Goal: Task Accomplishment & Management: Use online tool/utility

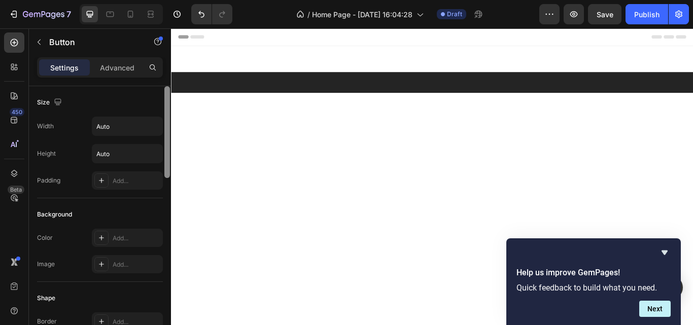
scroll to position [2791, 0]
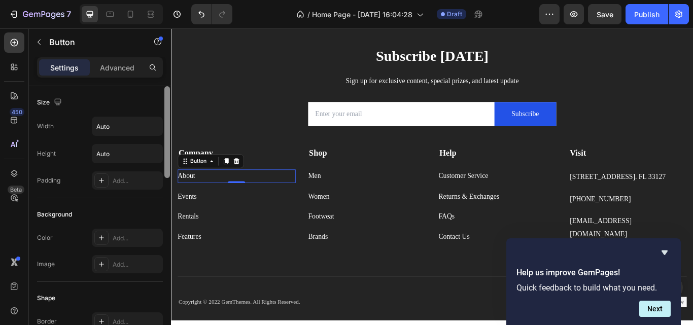
click at [211, 200] on div "About Button 0" at bounding box center [247, 200] width 137 height 15
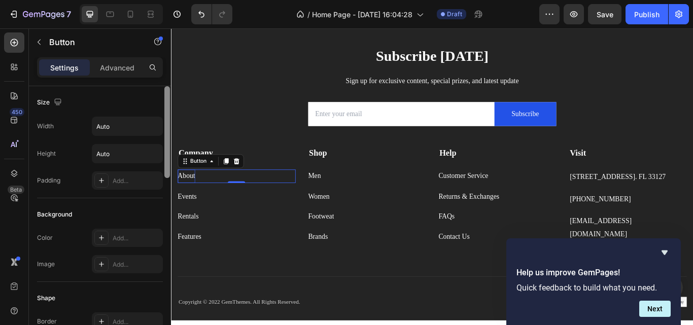
click at [193, 201] on div "About" at bounding box center [189, 200] width 20 height 15
click at [193, 201] on p "About" at bounding box center [189, 200] width 20 height 15
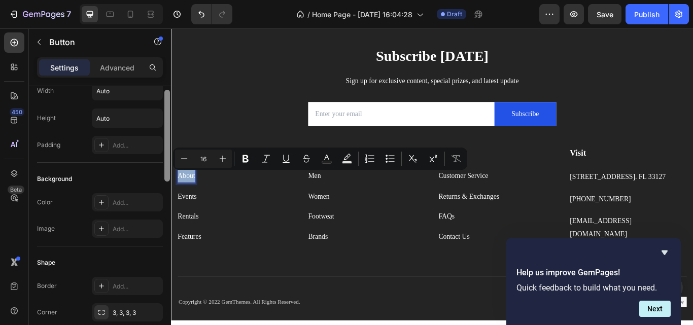
scroll to position [28, 0]
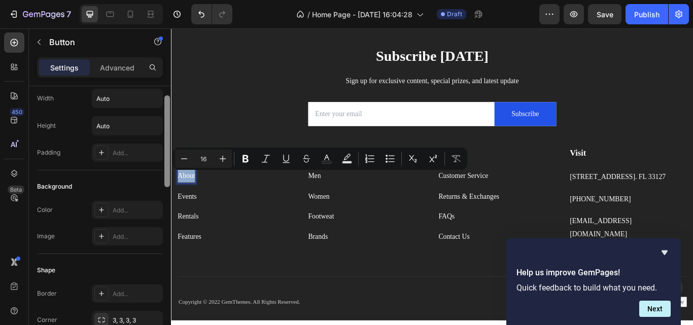
click at [167, 156] on div at bounding box center [167, 141] width 6 height 92
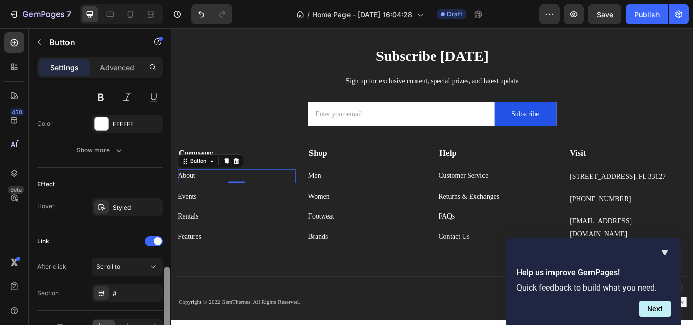
scroll to position [476, 0]
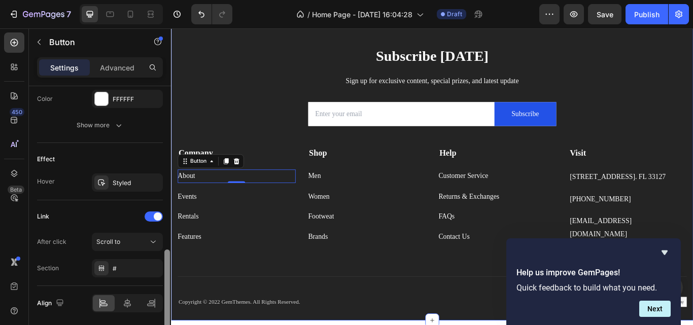
drag, startPoint x: 338, startPoint y: 266, endPoint x: 173, endPoint y: 314, distance: 171.6
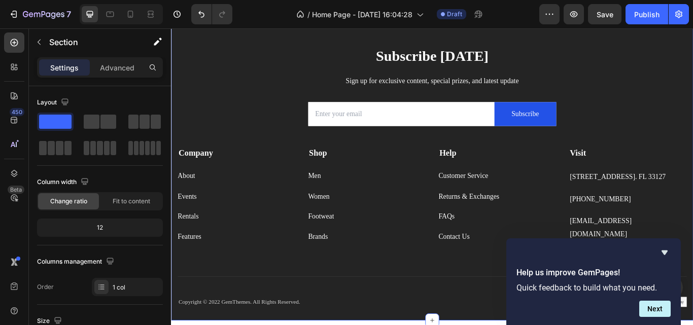
scroll to position [351, 0]
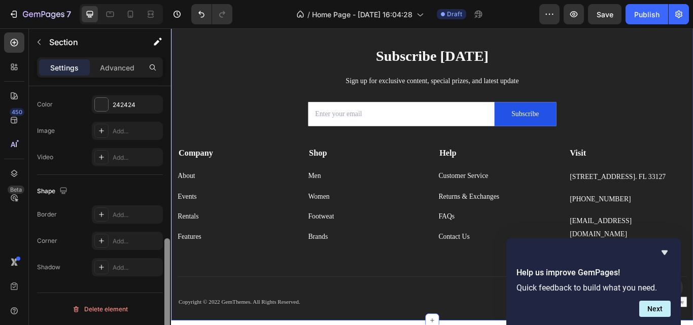
drag, startPoint x: 337, startPoint y: 293, endPoint x: 172, endPoint y: 325, distance: 167.9
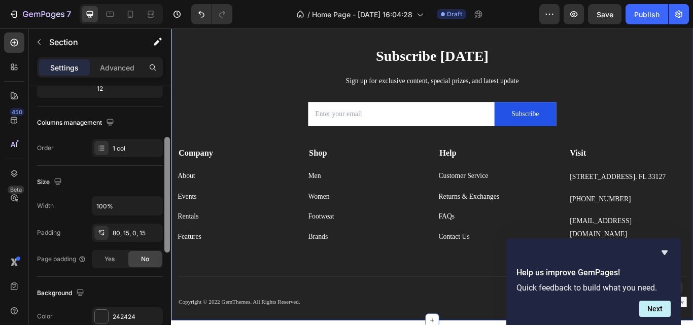
scroll to position [132, 0]
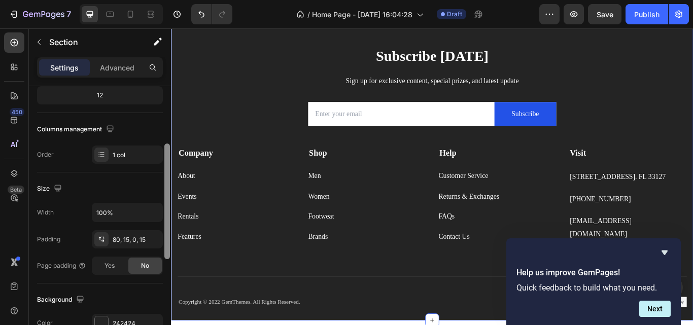
drag, startPoint x: 338, startPoint y: 299, endPoint x: 176, endPoint y: 173, distance: 205.7
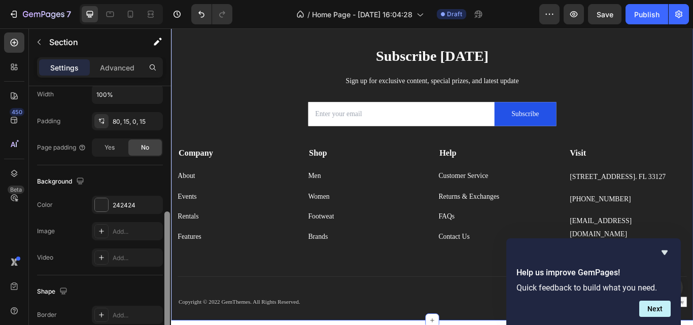
scroll to position [262, 0]
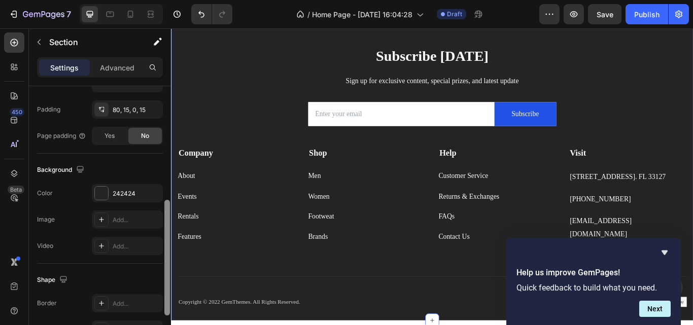
drag, startPoint x: 168, startPoint y: 166, endPoint x: 171, endPoint y: 232, distance: 66.5
click at [171, 0] on div "7 / Home Page - [DATE] 16:04:28 Draft Preview Save Publish 450 Beta image Secti…" at bounding box center [346, 0] width 693 height 0
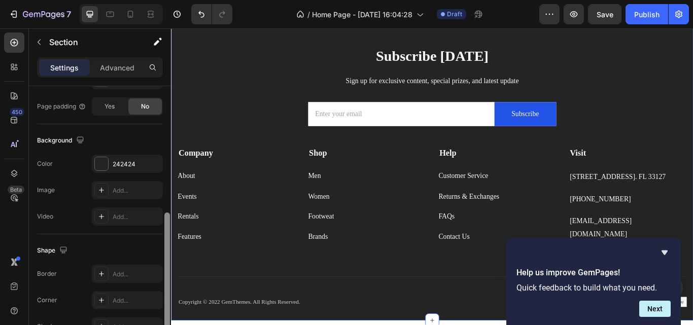
drag, startPoint x: 339, startPoint y: 262, endPoint x: 176, endPoint y: 323, distance: 173.8
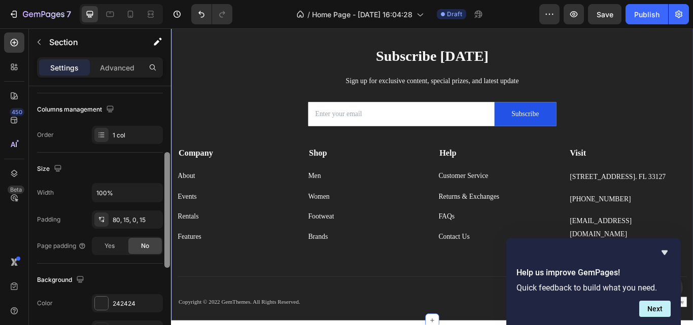
drag, startPoint x: 339, startPoint y: 301, endPoint x: 176, endPoint y: 169, distance: 210.3
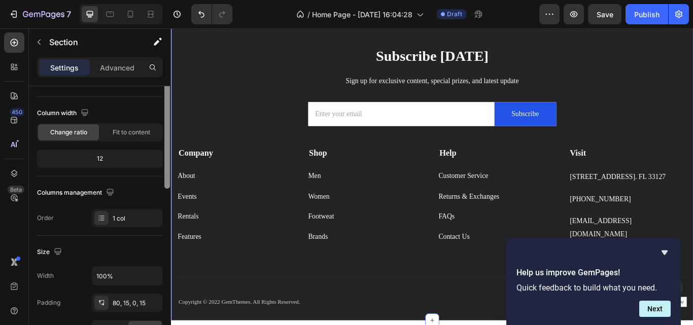
scroll to position [32, 0]
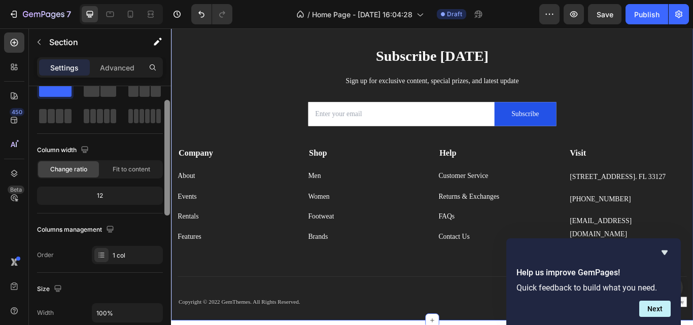
drag, startPoint x: 338, startPoint y: 195, endPoint x: 176, endPoint y: 129, distance: 175.2
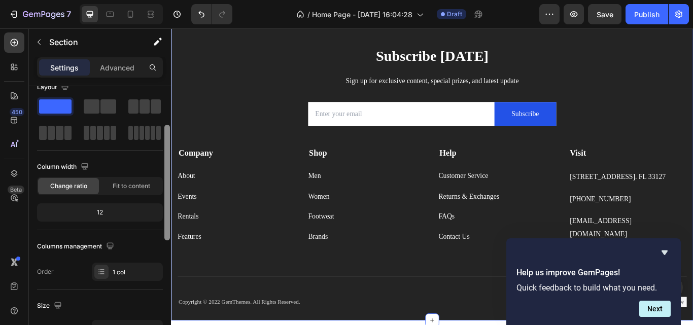
scroll to position [11, 0]
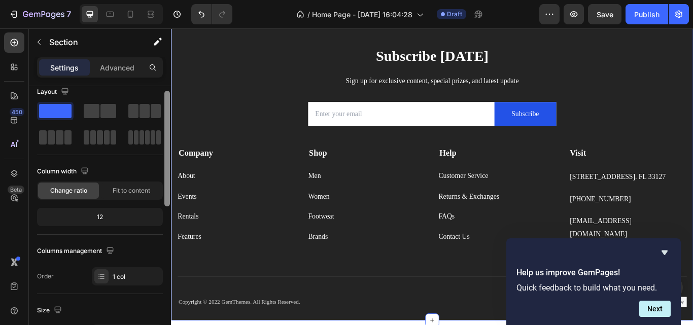
drag, startPoint x: 338, startPoint y: 165, endPoint x: 175, endPoint y: 93, distance: 178.1
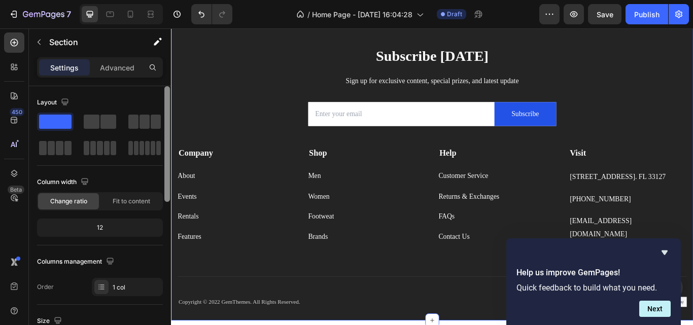
drag, startPoint x: 164, startPoint y: 117, endPoint x: 169, endPoint y: 92, distance: 25.4
click at [169, 92] on div at bounding box center [167, 144] width 6 height 116
drag, startPoint x: 169, startPoint y: 109, endPoint x: 169, endPoint y: 88, distance: 20.8
click at [169, 88] on div at bounding box center [167, 144] width 6 height 116
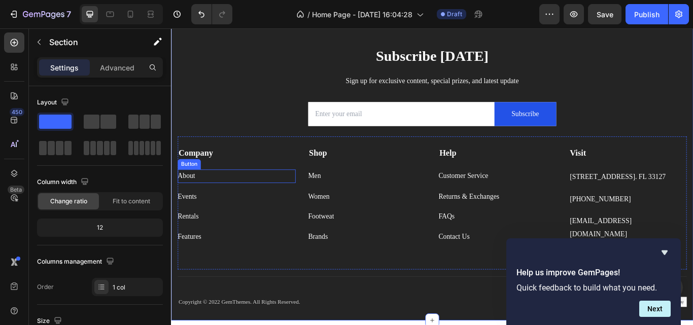
click at [211, 197] on div "About Button" at bounding box center [247, 200] width 137 height 15
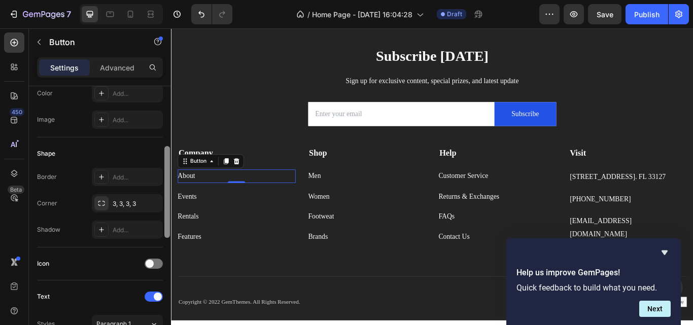
scroll to position [152, 0]
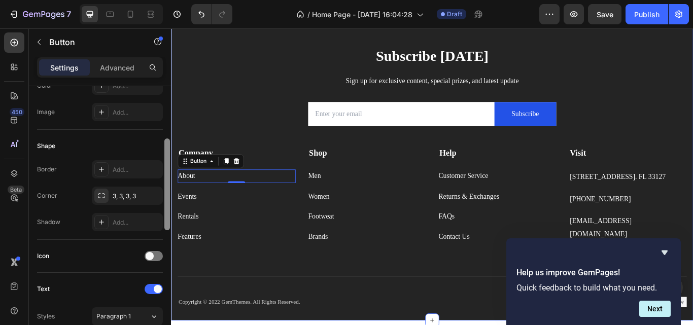
drag, startPoint x: 336, startPoint y: 196, endPoint x: 173, endPoint y: 285, distance: 185.5
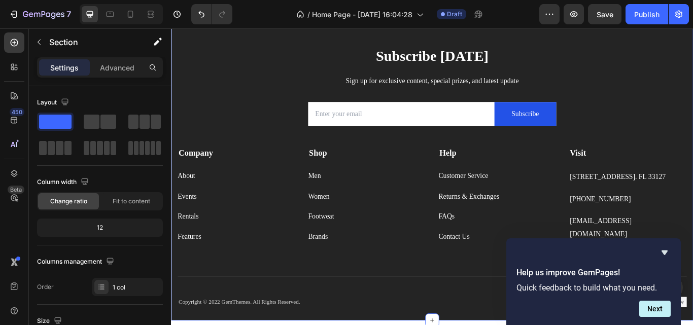
scroll to position [185, 0]
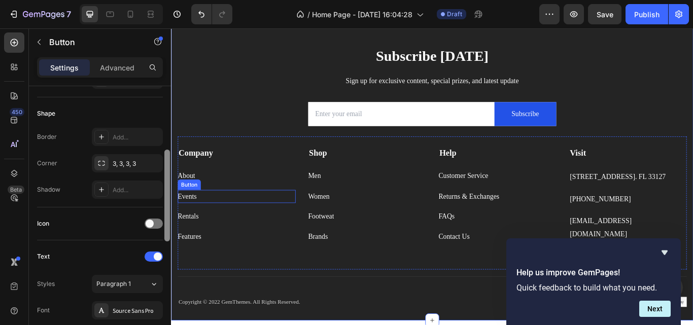
click at [208, 222] on div "Events Button" at bounding box center [247, 224] width 137 height 15
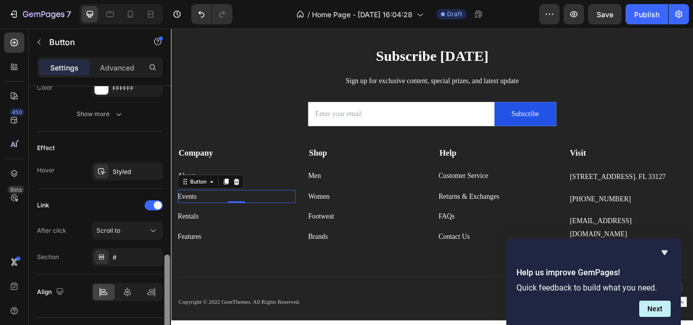
scroll to position [492, 0]
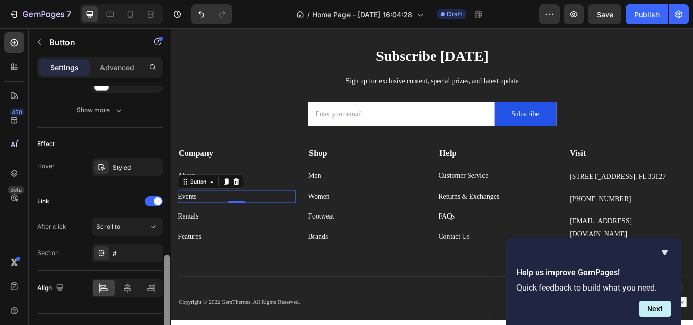
drag, startPoint x: 166, startPoint y: 142, endPoint x: 168, endPoint y: 311, distance: 168.9
click at [168, 311] on div at bounding box center [167, 301] width 6 height 92
click at [147, 229] on div "Scroll to" at bounding box center [122, 226] width 52 height 9
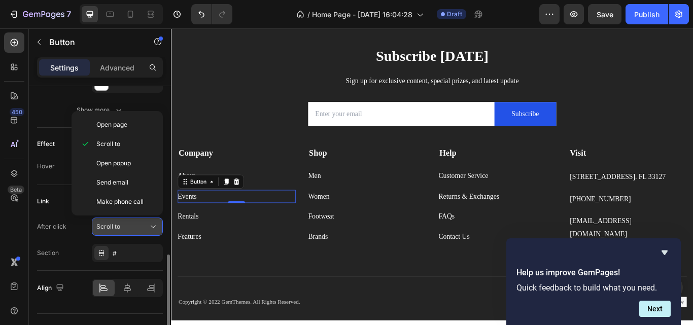
click at [144, 223] on div "Scroll to" at bounding box center [122, 226] width 52 height 9
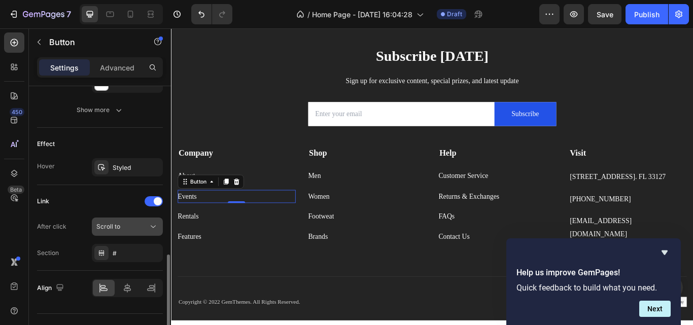
click at [144, 223] on div "Scroll to" at bounding box center [122, 226] width 52 height 9
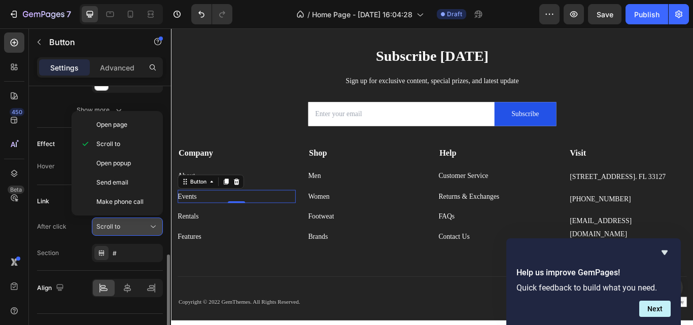
click at [145, 227] on div "Scroll to" at bounding box center [122, 226] width 52 height 9
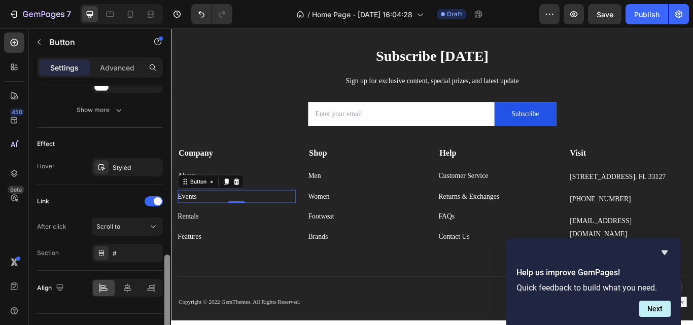
scroll to position [512, 0]
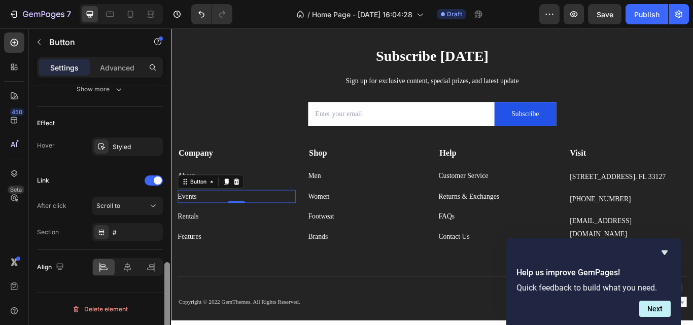
drag, startPoint x: 168, startPoint y: 263, endPoint x: 165, endPoint y: 288, distance: 25.5
click at [165, 288] on div at bounding box center [167, 308] width 6 height 92
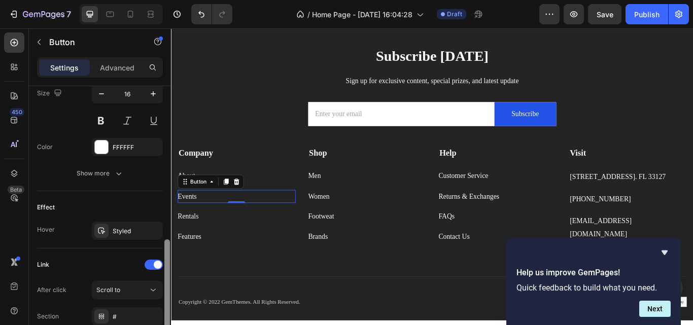
scroll to position [425, 0]
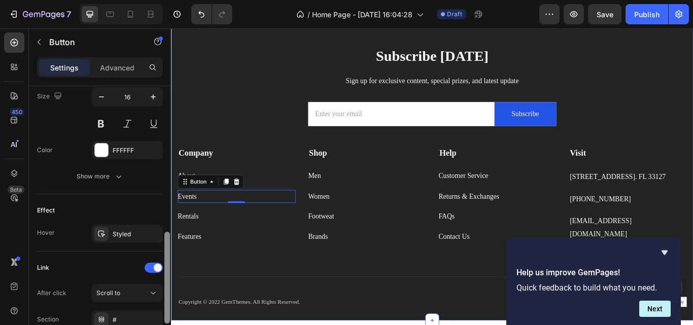
drag, startPoint x: 336, startPoint y: 317, endPoint x: 177, endPoint y: 274, distance: 165.2
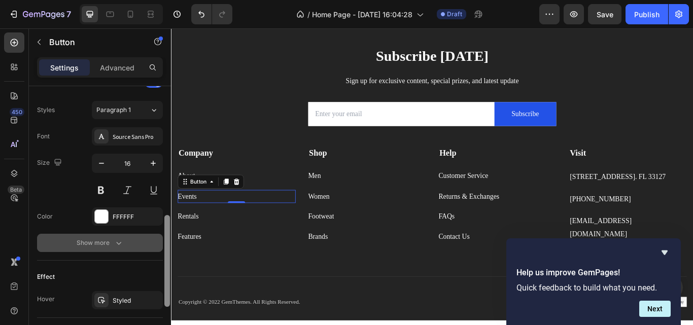
scroll to position [366, 0]
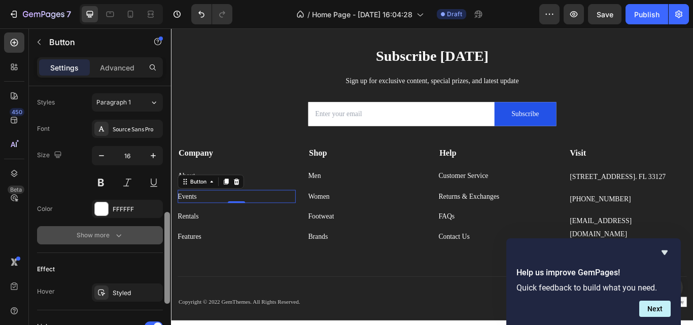
click at [120, 238] on icon "button" at bounding box center [119, 235] width 10 height 10
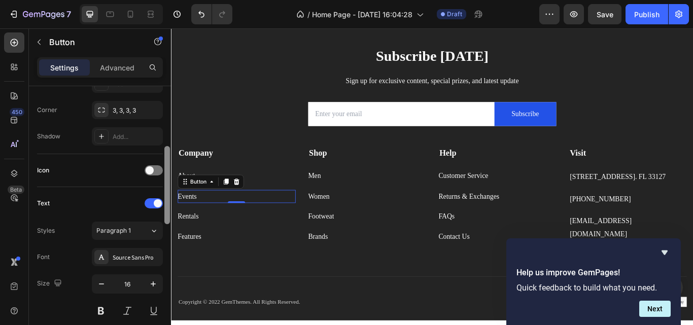
scroll to position [230, 0]
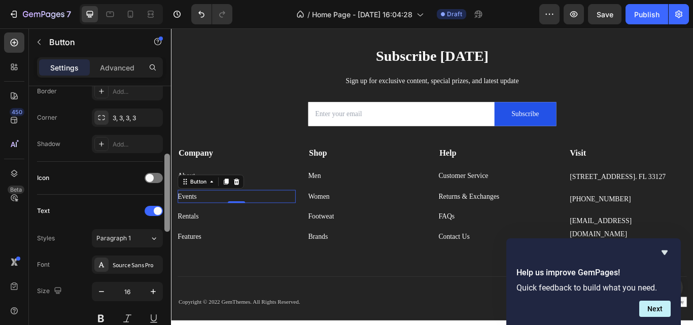
drag, startPoint x: 168, startPoint y: 281, endPoint x: 166, endPoint y: 234, distance: 46.7
click at [166, 234] on div at bounding box center [167, 220] width 8 height 268
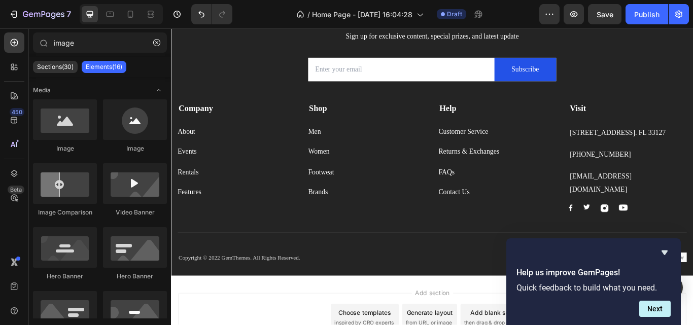
scroll to position [2293, 0]
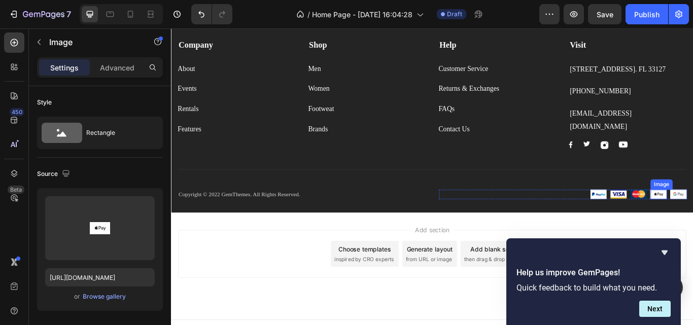
click at [692, 214] on div "Copyright © 2022 GemThemes. All Rights Reserved. Text block Image Image Image I…" at bounding box center [475, 222] width 593 height 43
click at [668, 217] on img at bounding box center [668, 223] width 19 height 12
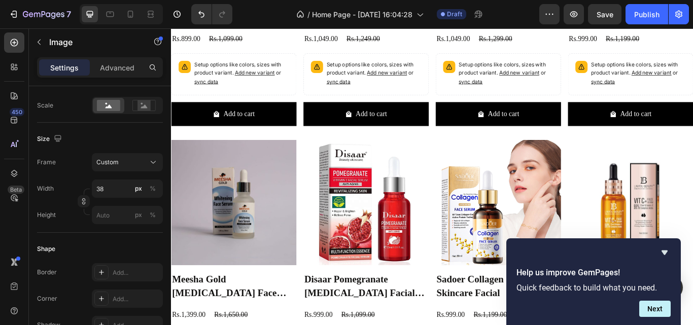
scroll to position [0, 0]
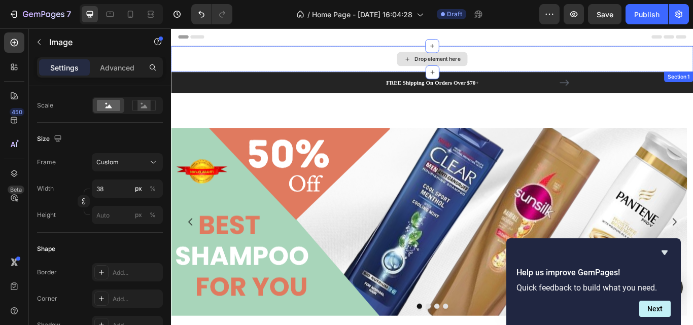
click at [563, 63] on div "Drop element here" at bounding box center [475, 64] width 609 height 30
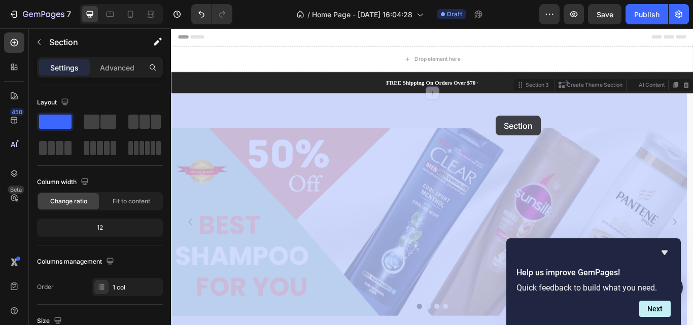
drag, startPoint x: 550, startPoint y: 138, endPoint x: 549, endPoint y: 130, distance: 7.6
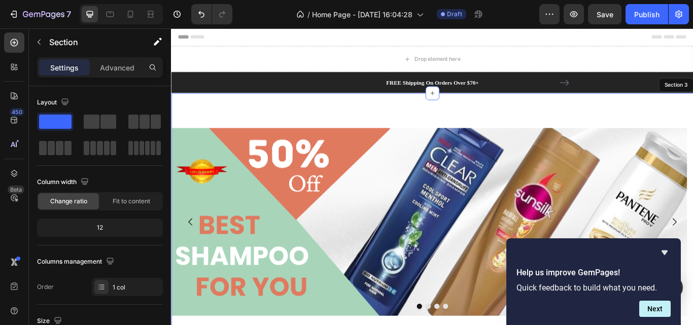
click at [127, 226] on div "12" at bounding box center [100, 228] width 122 height 14
click at [98, 227] on div "12" at bounding box center [100, 228] width 122 height 14
click at [125, 203] on span "Fit to content" at bounding box center [132, 201] width 38 height 9
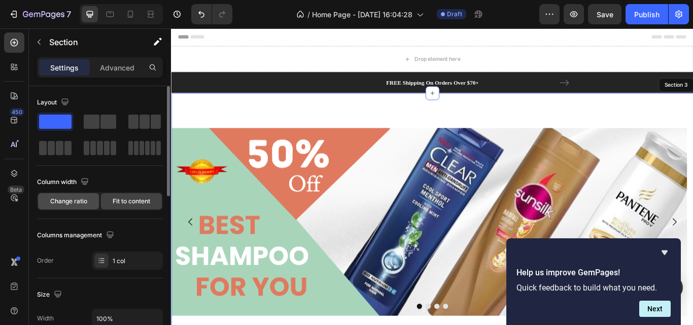
click at [75, 200] on span "Change ratio" at bounding box center [68, 201] width 37 height 9
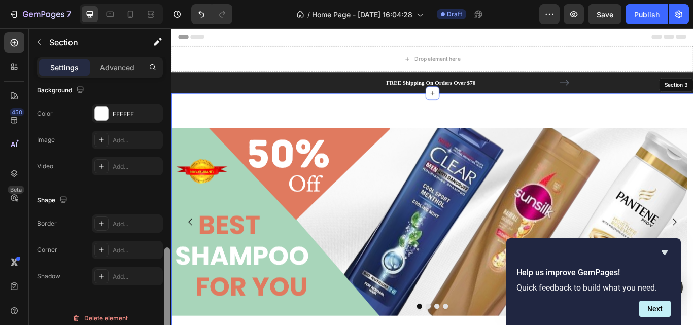
scroll to position [351, 0]
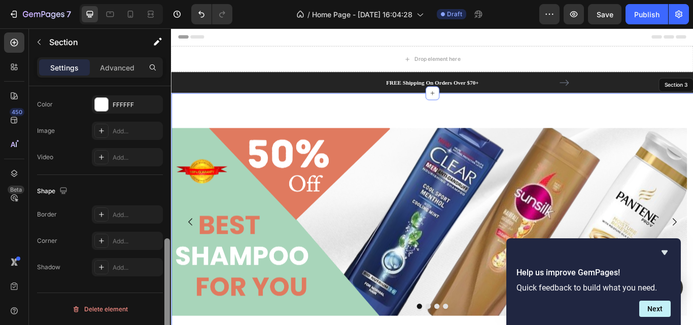
drag, startPoint x: 166, startPoint y: 192, endPoint x: 160, endPoint y: 345, distance: 152.8
click at [160, 0] on html "7 / Home Page - [DATE] 16:04:28 Draft Preview Save Publish 450 Beta image Secti…" at bounding box center [346, 0] width 693 height 0
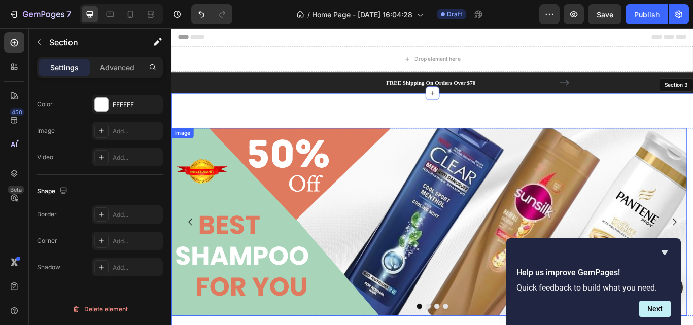
click at [482, 187] on img at bounding box center [471, 254] width 601 height 219
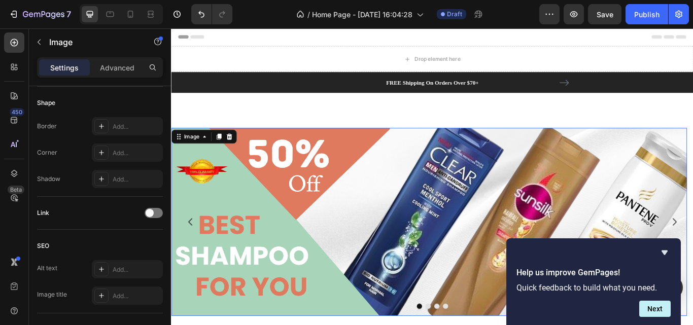
scroll to position [0, 0]
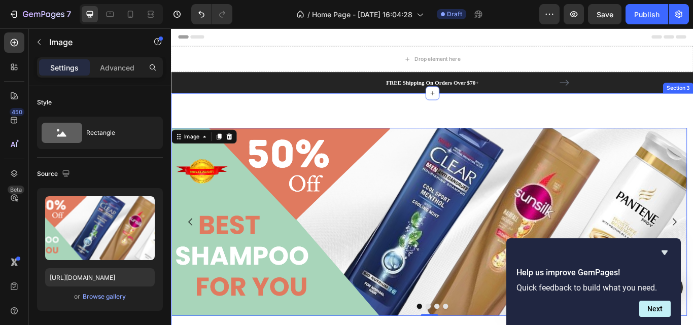
click at [499, 202] on img at bounding box center [471, 254] width 601 height 219
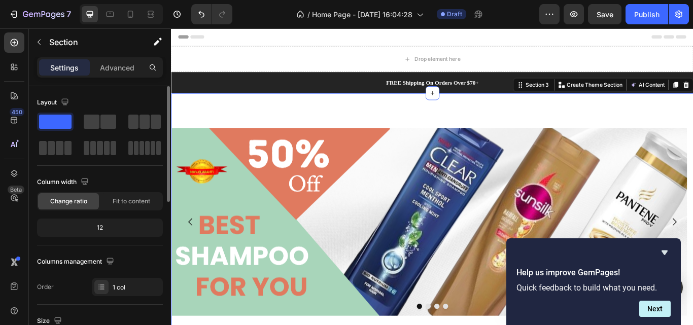
click at [94, 224] on div "12" at bounding box center [100, 228] width 122 height 14
click at [100, 226] on div "12" at bounding box center [100, 228] width 122 height 14
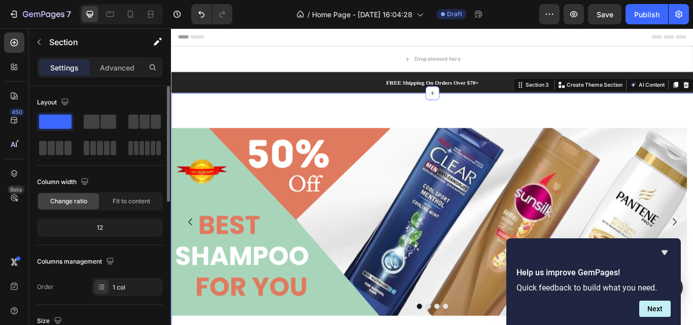
click at [76, 201] on span "Change ratio" at bounding box center [68, 201] width 37 height 9
click at [112, 260] on icon "button" at bounding box center [110, 261] width 10 height 10
click at [125, 268] on div "Columns management" at bounding box center [100, 262] width 126 height 16
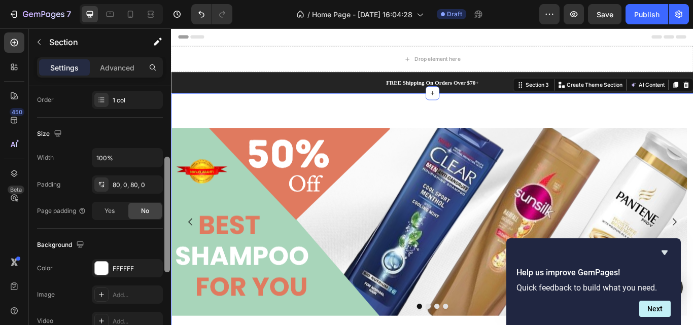
scroll to position [188, 0]
drag, startPoint x: 167, startPoint y: 187, endPoint x: 165, endPoint y: 269, distance: 81.7
click at [165, 269] on div at bounding box center [167, 225] width 6 height 116
click at [108, 211] on span "Yes" at bounding box center [109, 209] width 10 height 9
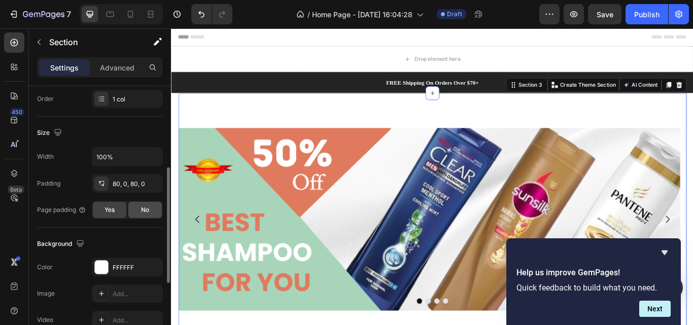
click at [142, 208] on span "No" at bounding box center [145, 209] width 8 height 9
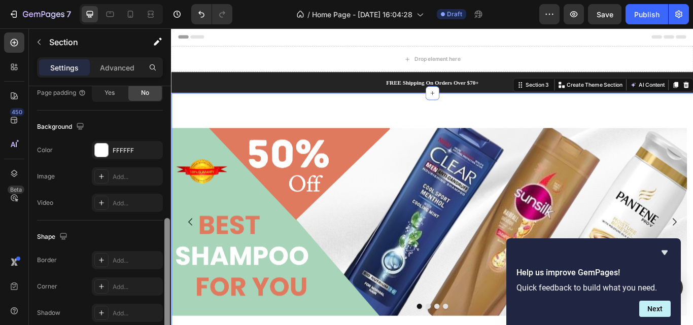
scroll to position [310, 0]
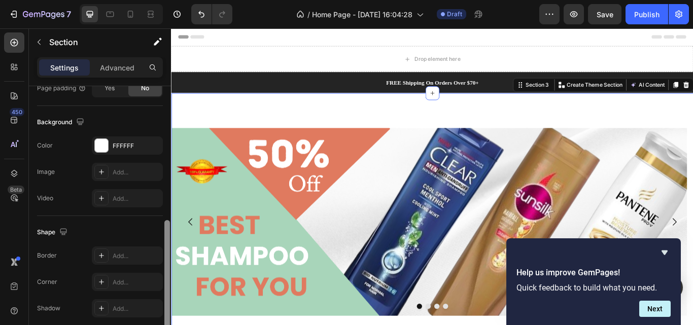
drag, startPoint x: 167, startPoint y: 250, endPoint x: 164, endPoint y: 303, distance: 52.9
click at [164, 303] on div at bounding box center [167, 220] width 8 height 268
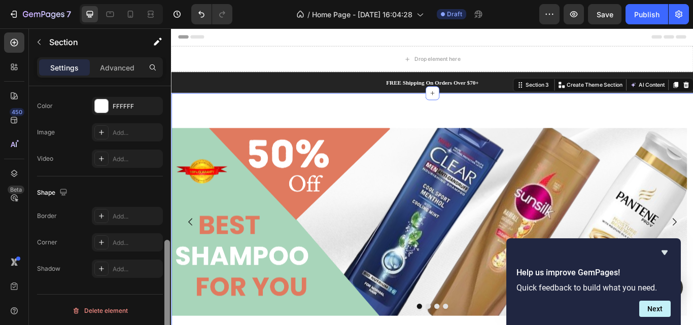
scroll to position [351, 0]
drag, startPoint x: 167, startPoint y: 270, endPoint x: 167, endPoint y: 296, distance: 26.4
click at [167, 296] on div at bounding box center [167, 296] width 6 height 116
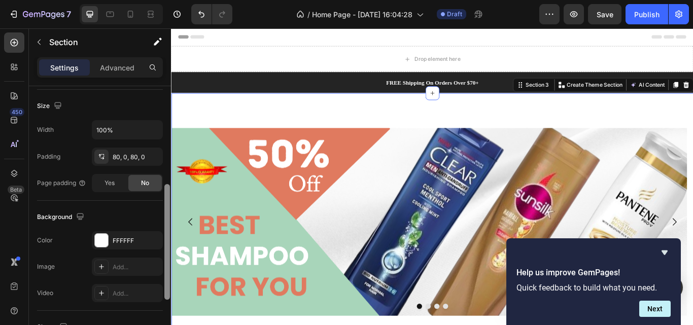
scroll to position [213, 0]
drag, startPoint x: 168, startPoint y: 293, endPoint x: 170, endPoint y: 233, distance: 59.9
click at [170, 233] on div at bounding box center [167, 220] width 8 height 268
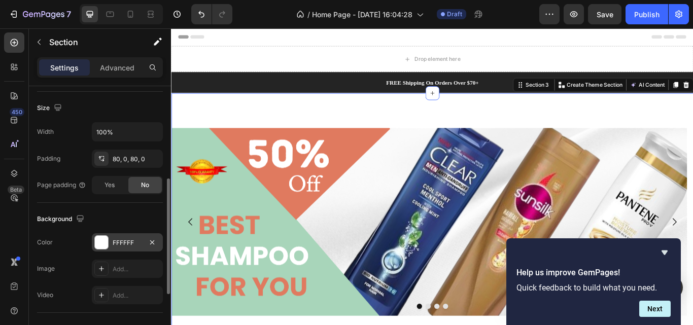
click at [105, 245] on div at bounding box center [101, 242] width 13 height 13
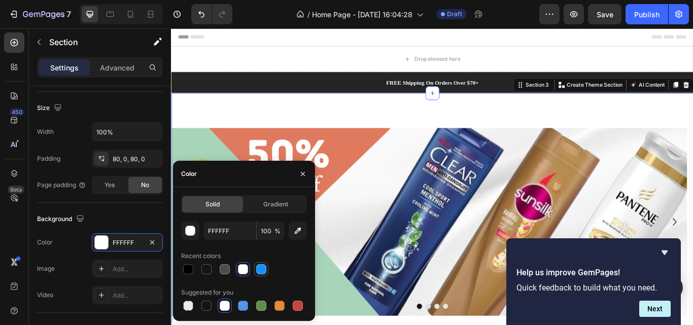
click at [260, 269] on div at bounding box center [261, 269] width 10 height 10
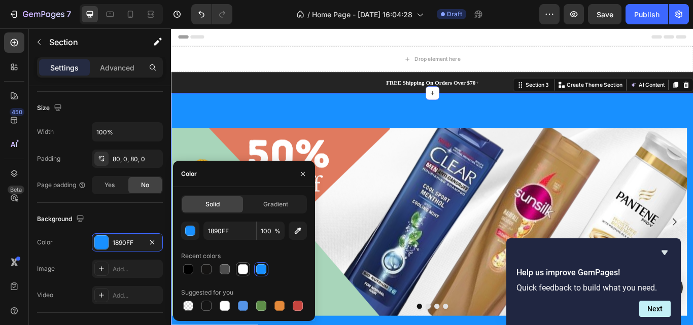
click at [241, 272] on div at bounding box center [243, 269] width 10 height 10
type input "FFFFFF"
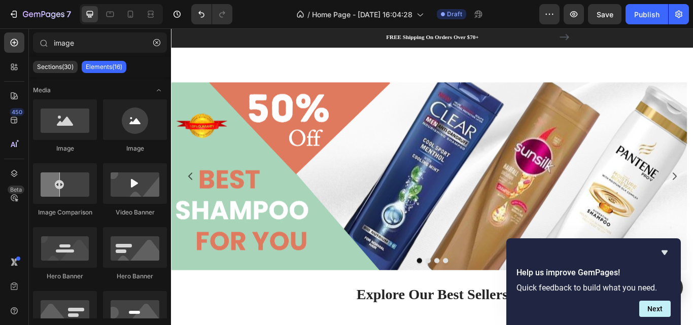
scroll to position [41, 0]
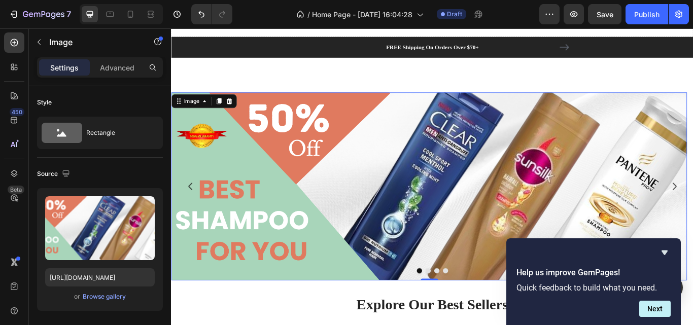
click at [566, 172] on img at bounding box center [471, 212] width 601 height 219
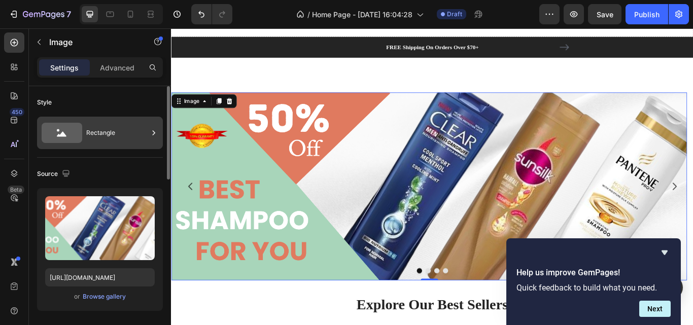
click at [129, 134] on div "Rectangle" at bounding box center [117, 132] width 62 height 23
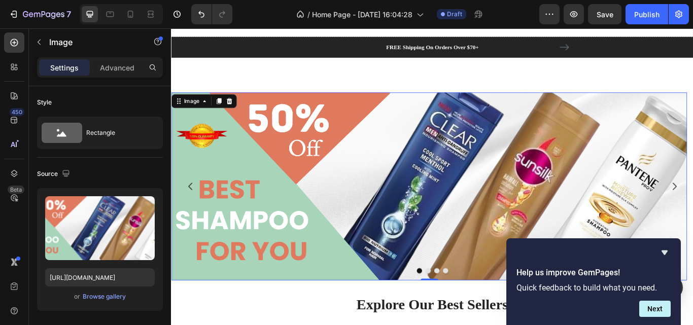
click at [96, 84] on div "Settings Advanced" at bounding box center [100, 71] width 142 height 29
drag, startPoint x: 117, startPoint y: 64, endPoint x: 117, endPoint y: 84, distance: 19.8
click at [118, 64] on p "Advanced" at bounding box center [117, 67] width 34 height 11
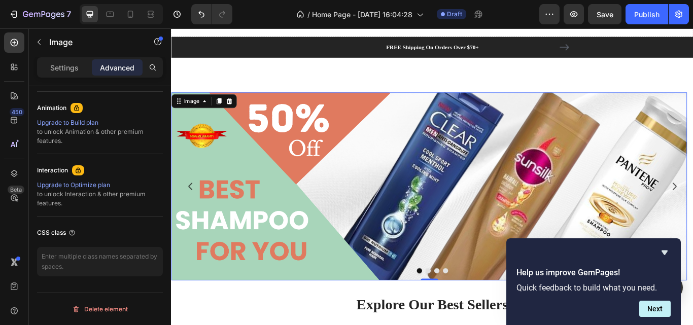
scroll to position [0, 0]
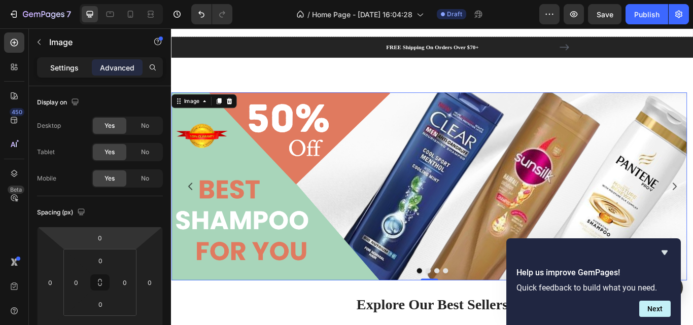
click at [64, 70] on p "Settings" at bounding box center [64, 67] width 28 height 11
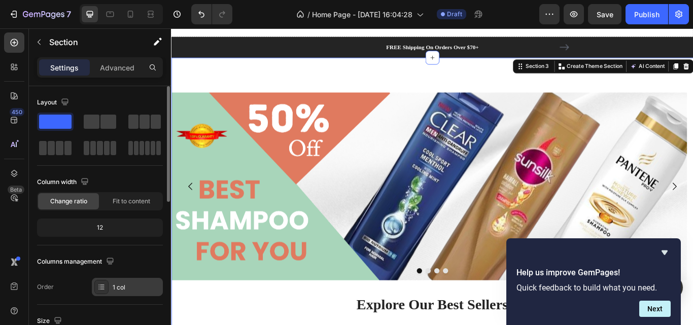
click at [131, 288] on div "1 col" at bounding box center [137, 287] width 48 height 9
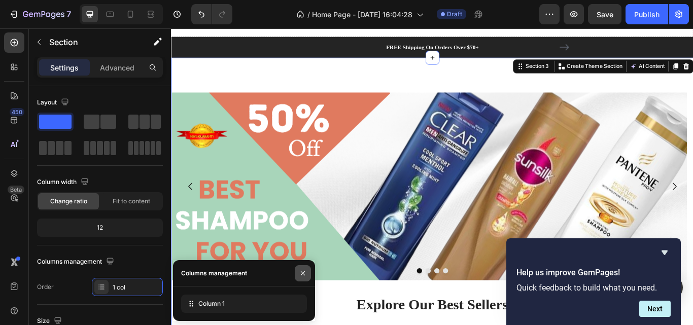
click at [300, 273] on icon "button" at bounding box center [303, 273] width 8 height 8
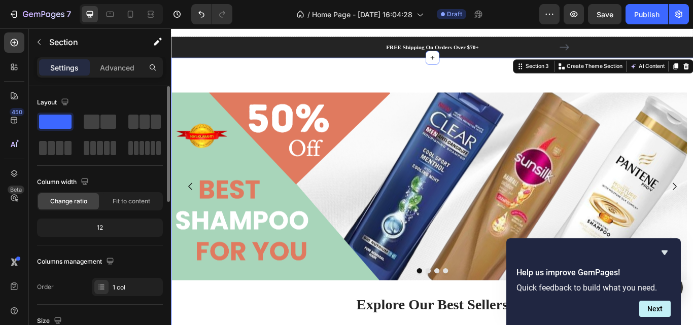
click at [108, 229] on div "12" at bounding box center [100, 228] width 122 height 14
click at [106, 225] on div "12" at bounding box center [100, 228] width 122 height 14
click at [99, 224] on div "12" at bounding box center [100, 228] width 122 height 14
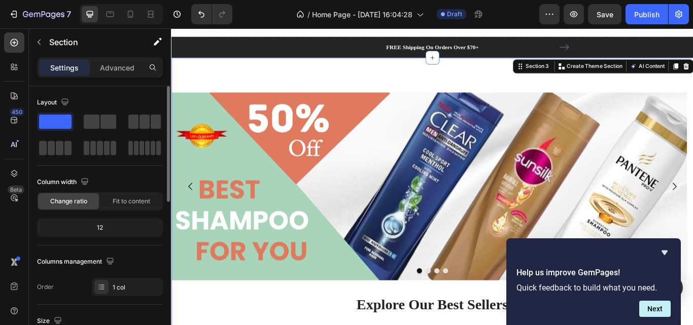
click at [99, 224] on div "12" at bounding box center [100, 228] width 122 height 14
click at [98, 228] on div "12" at bounding box center [100, 228] width 122 height 14
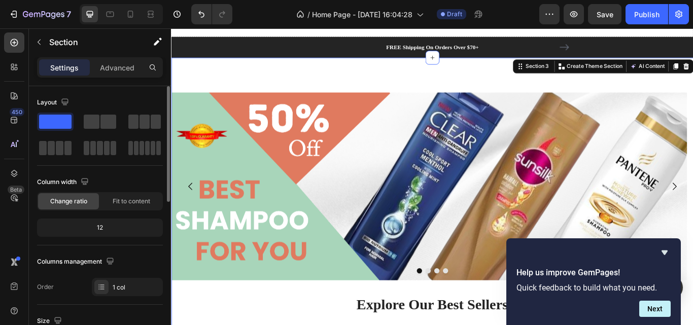
click at [98, 228] on div "12" at bounding box center [100, 228] width 122 height 14
click at [115, 223] on div "12" at bounding box center [100, 228] width 122 height 14
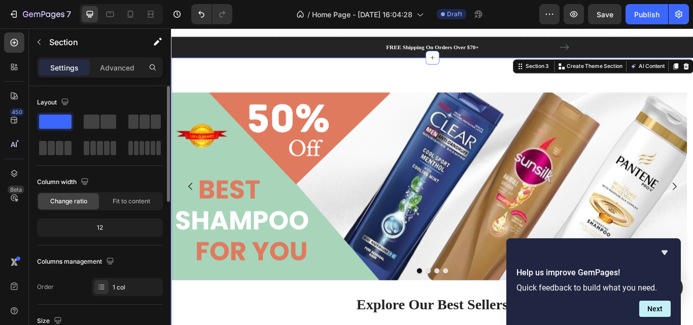
click at [97, 230] on div "12" at bounding box center [100, 228] width 122 height 14
click at [63, 125] on span at bounding box center [55, 122] width 32 height 14
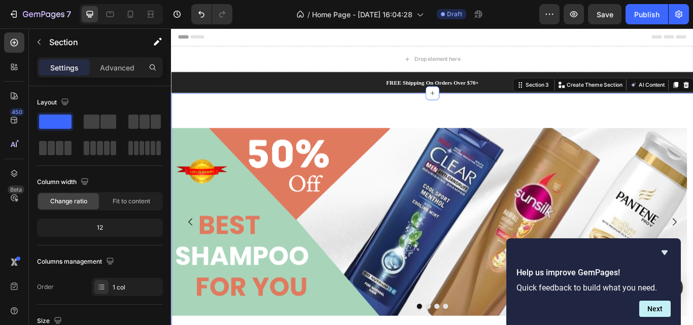
click at [134, 294] on div "1 col" at bounding box center [127, 287] width 71 height 18
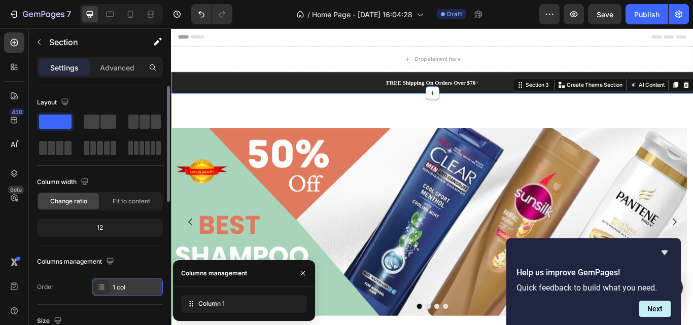
click at [134, 294] on div "1 col" at bounding box center [127, 287] width 71 height 18
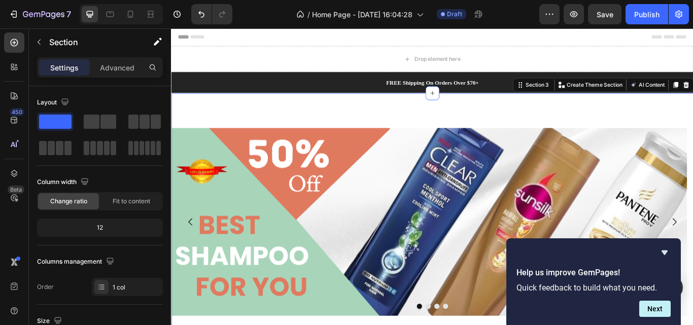
click at [78, 65] on div "Settings" at bounding box center [64, 67] width 51 height 16
click at [158, 43] on icon "button" at bounding box center [157, 43] width 6 height 6
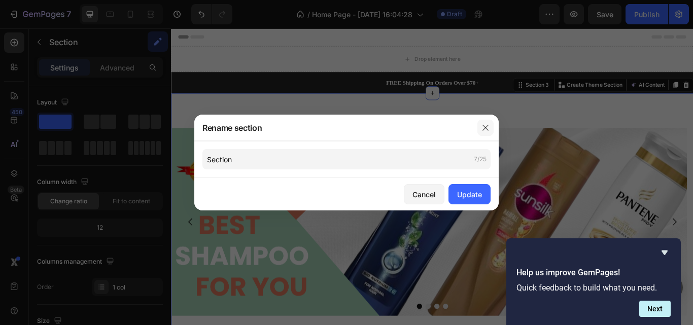
click at [483, 131] on icon "button" at bounding box center [485, 128] width 8 height 8
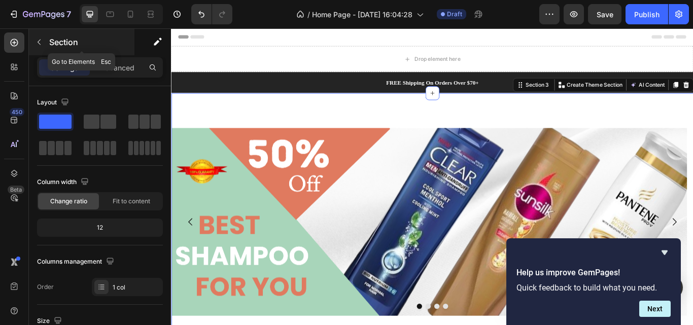
click at [38, 44] on icon "button" at bounding box center [39, 42] width 8 height 8
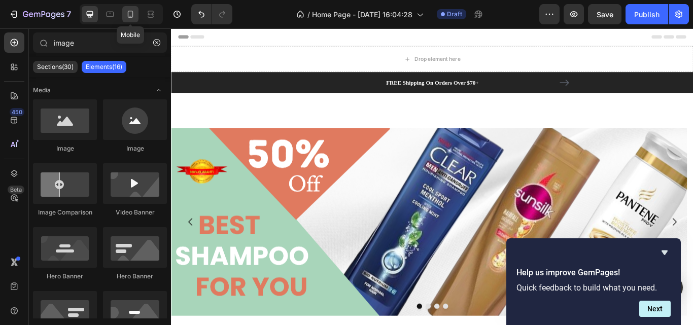
click at [128, 11] on icon at bounding box center [130, 14] width 10 height 10
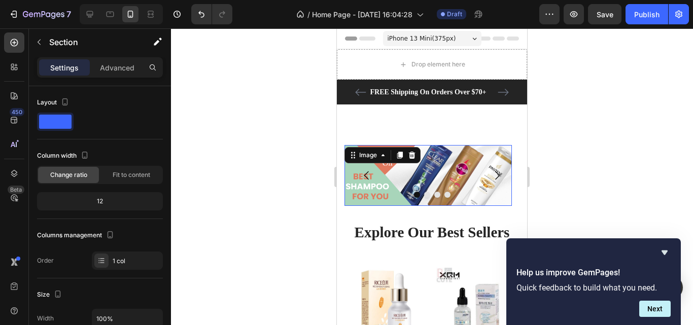
click at [450, 174] on img at bounding box center [427, 175] width 167 height 61
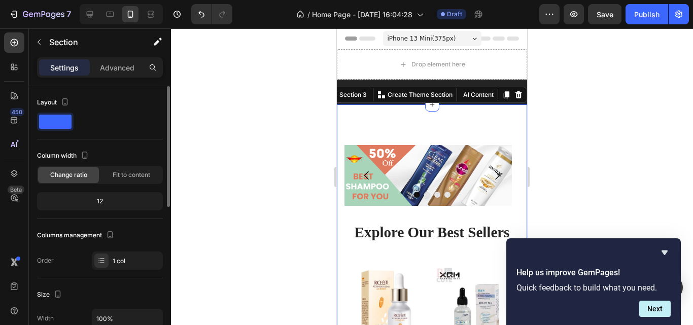
click at [83, 179] on span "Change ratio" at bounding box center [68, 174] width 37 height 9
click at [100, 200] on div "12" at bounding box center [100, 201] width 122 height 14
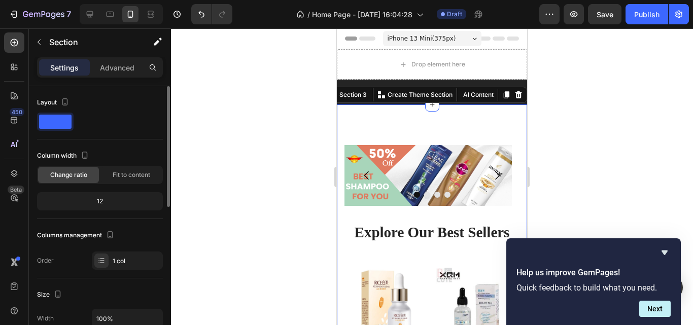
click at [100, 200] on div "12" at bounding box center [100, 201] width 122 height 14
click at [109, 202] on div "12" at bounding box center [100, 201] width 122 height 14
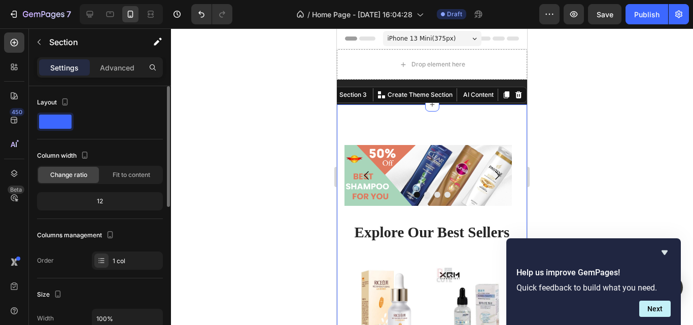
click at [109, 202] on div "12" at bounding box center [100, 201] width 122 height 14
drag, startPoint x: 90, startPoint y: 190, endPoint x: 94, endPoint y: 199, distance: 9.8
click at [93, 198] on div "Column width Change ratio Fit to content 12" at bounding box center [100, 184] width 126 height 72
click at [94, 199] on div "12" at bounding box center [100, 201] width 122 height 14
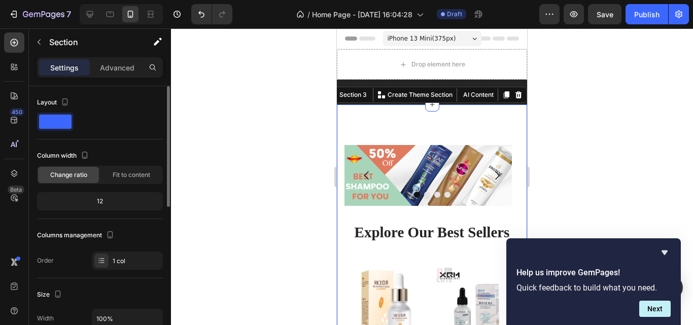
click at [94, 199] on div "12" at bounding box center [100, 201] width 122 height 14
click at [97, 200] on div "12" at bounding box center [100, 201] width 122 height 14
click at [62, 197] on div "12" at bounding box center [100, 201] width 122 height 14
click at [105, 198] on div "12" at bounding box center [100, 201] width 122 height 14
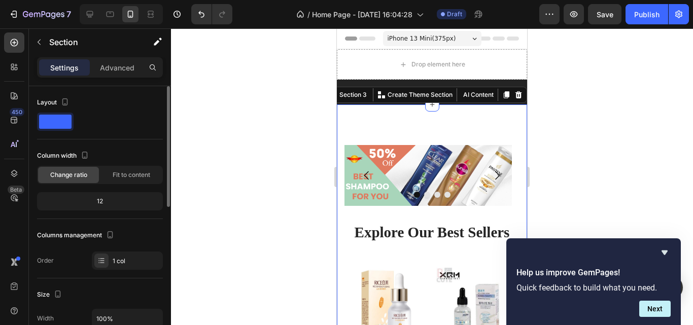
click at [105, 198] on div "12" at bounding box center [100, 201] width 122 height 14
drag, startPoint x: 79, startPoint y: 179, endPoint x: 75, endPoint y: 167, distance: 12.8
click at [79, 177] on span "Change ratio" at bounding box center [68, 174] width 37 height 9
click at [75, 167] on div "Change ratio" at bounding box center [68, 175] width 61 height 16
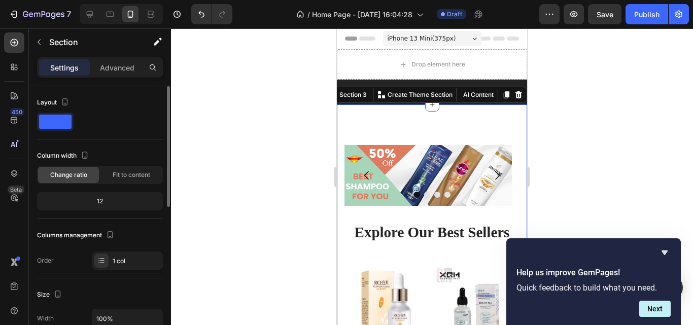
click at [75, 167] on div "Change ratio" at bounding box center [68, 175] width 61 height 16
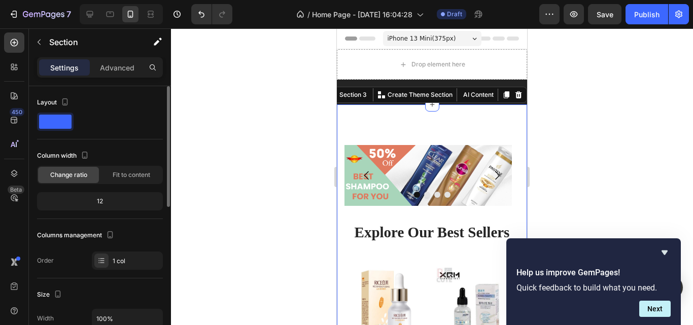
click at [75, 167] on div "Change ratio" at bounding box center [68, 175] width 61 height 16
click at [77, 174] on span "Change ratio" at bounding box center [68, 174] width 37 height 9
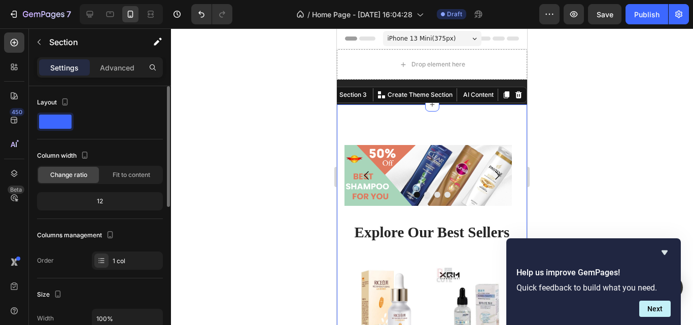
click at [77, 174] on span "Change ratio" at bounding box center [68, 174] width 37 height 9
click at [115, 177] on span "Fit to content" at bounding box center [132, 174] width 38 height 9
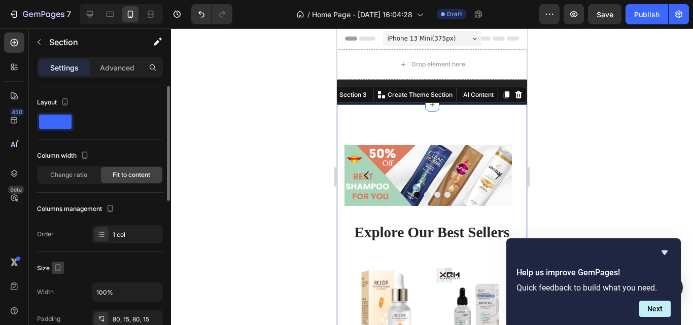
click at [59, 268] on icon "button" at bounding box center [58, 268] width 10 height 10
click at [64, 232] on icon "button" at bounding box center [60, 231] width 10 height 10
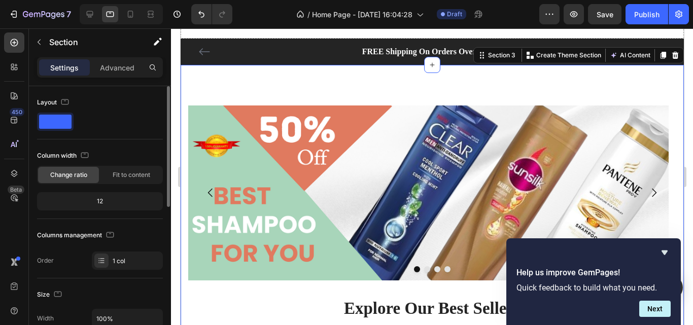
scroll to position [42, 0]
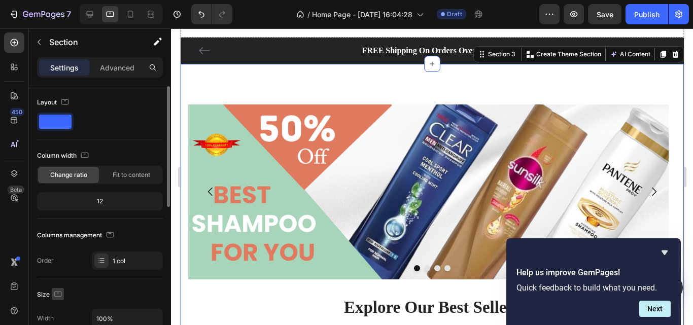
click at [61, 288] on button "button" at bounding box center [58, 294] width 12 height 12
click at [64, 243] on icon "button" at bounding box center [60, 239] width 10 height 10
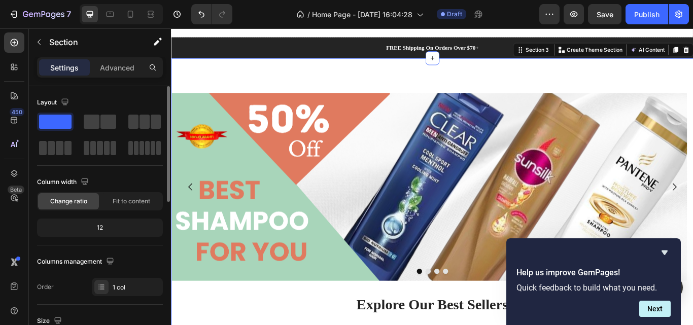
scroll to position [40, 0]
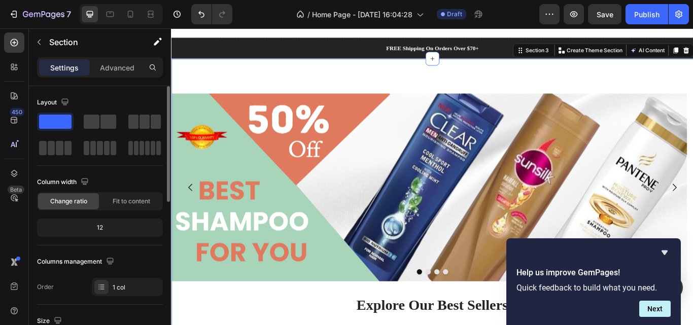
click at [99, 230] on div "12" at bounding box center [100, 228] width 122 height 14
click at [98, 221] on div "12" at bounding box center [100, 228] width 122 height 14
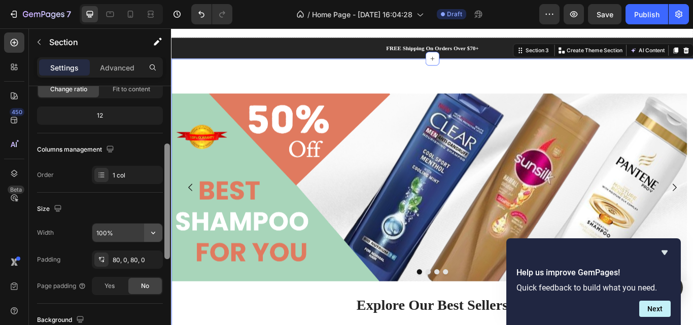
scroll to position [118, 0]
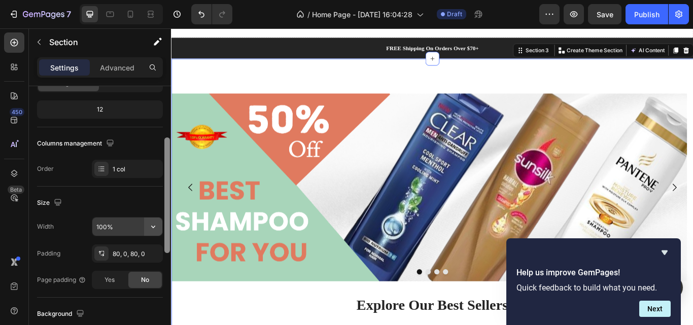
drag, startPoint x: 165, startPoint y: 181, endPoint x: 158, endPoint y: 232, distance: 51.7
click at [158, 232] on div "Layout Column width Change ratio Fit to content 12 Columns management Order 1 c…" at bounding box center [100, 220] width 142 height 268
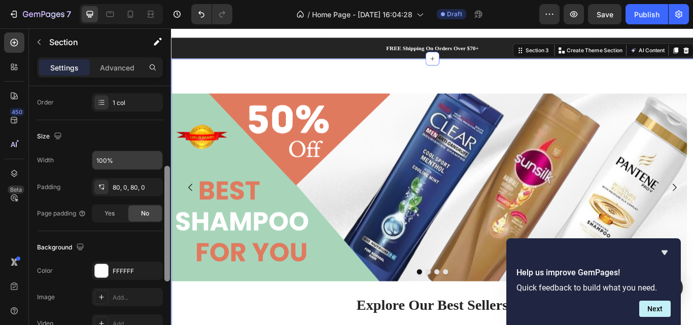
scroll to position [211, 0]
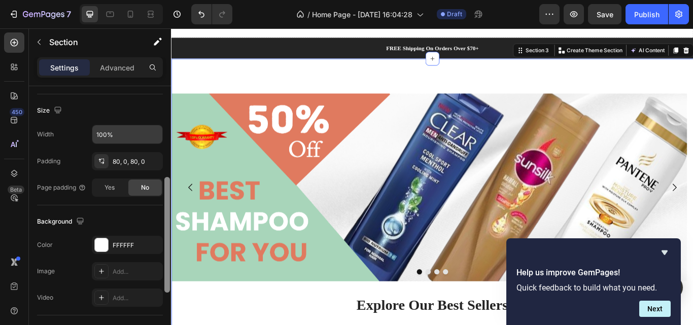
drag, startPoint x: 168, startPoint y: 237, endPoint x: 168, endPoint y: 277, distance: 40.1
click at [168, 277] on div at bounding box center [167, 235] width 6 height 116
click at [117, 269] on div "Add..." at bounding box center [137, 271] width 48 height 9
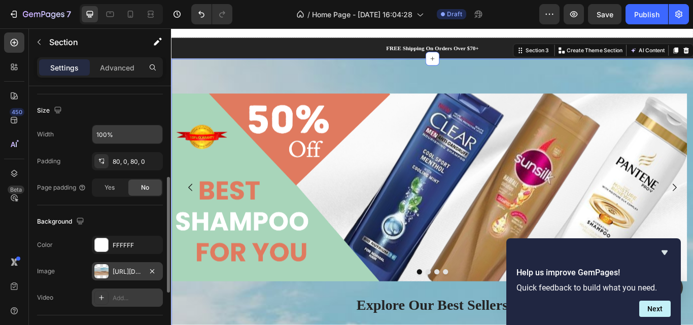
click at [128, 294] on div "Add..." at bounding box center [137, 298] width 48 height 9
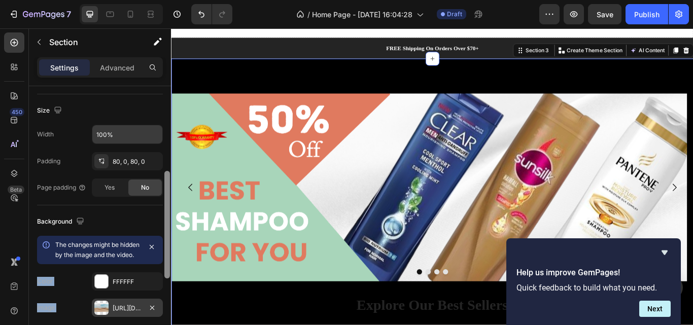
drag, startPoint x: 162, startPoint y: 252, endPoint x: 163, endPoint y: 260, distance: 7.7
click at [163, 260] on div "Layout Column width Change ratio Fit to content 12 Columns management Order 1 c…" at bounding box center [100, 220] width 142 height 268
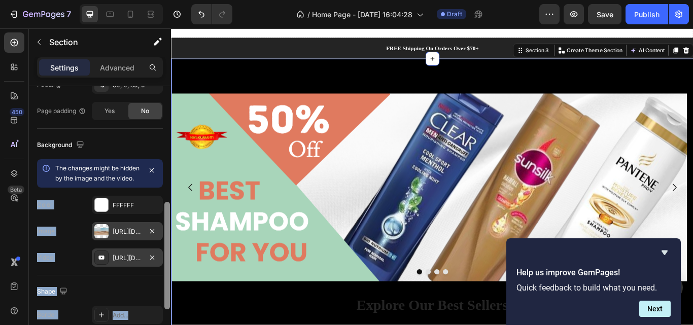
scroll to position [289, 0]
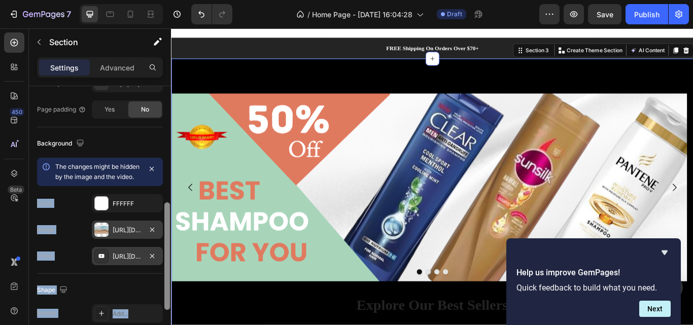
drag, startPoint x: 164, startPoint y: 256, endPoint x: 163, endPoint y: 288, distance: 31.5
click at [163, 288] on div at bounding box center [167, 220] width 8 height 268
click at [113, 287] on div "Shape Border Add... Corner Add... Shadow Add..." at bounding box center [100, 329] width 126 height 110
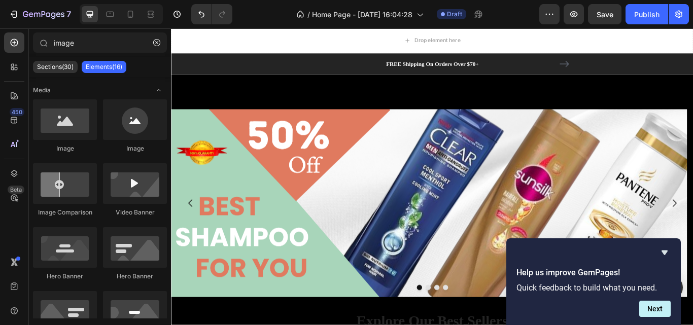
scroll to position [0, 0]
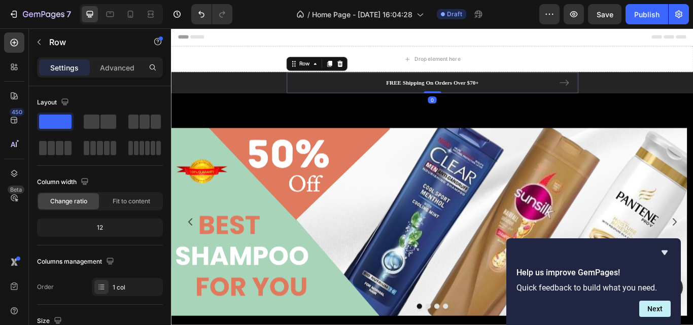
click at [315, 84] on div "FREE Shipping On Orders Over $70+ Text block FREE Shipping On Orders Over $70+ …" at bounding box center [475, 92] width 340 height 24
click at [269, 93] on div "FREE Shipping On Orders Over $70+ Text block FREE Shipping On Orders Over $70+ …" at bounding box center [475, 92] width 593 height 24
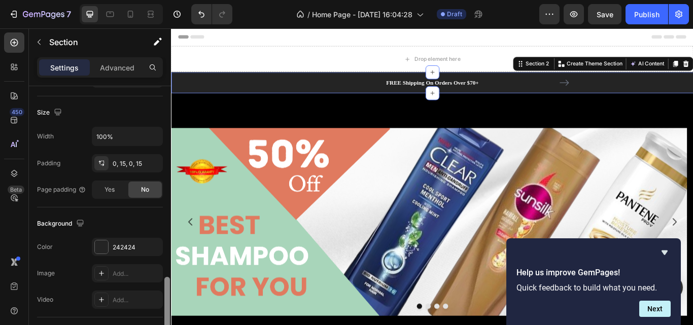
scroll to position [190, 0]
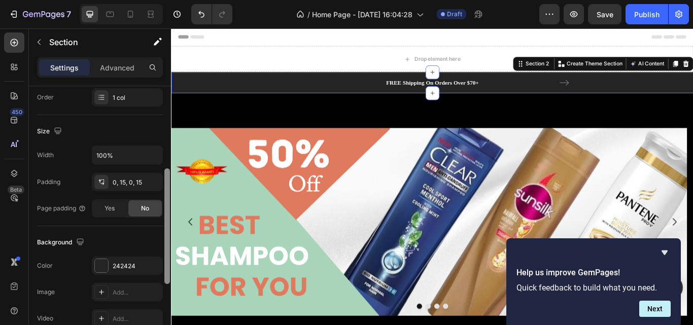
drag, startPoint x: 168, startPoint y: 135, endPoint x: 159, endPoint y: 218, distance: 82.7
click at [159, 218] on div "Layout Column width Change ratio Fit to content 12 Columns management Order 1 c…" at bounding box center [100, 220] width 142 height 268
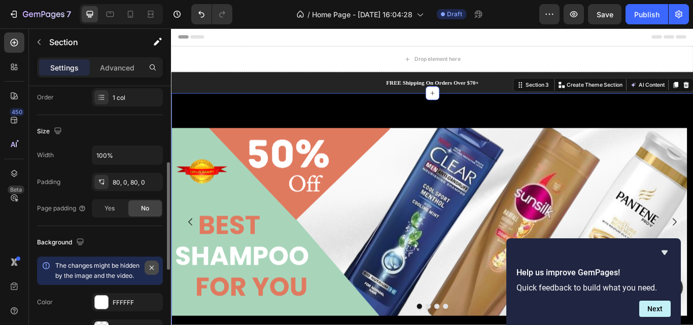
click at [149, 265] on icon "button" at bounding box center [152, 268] width 8 height 8
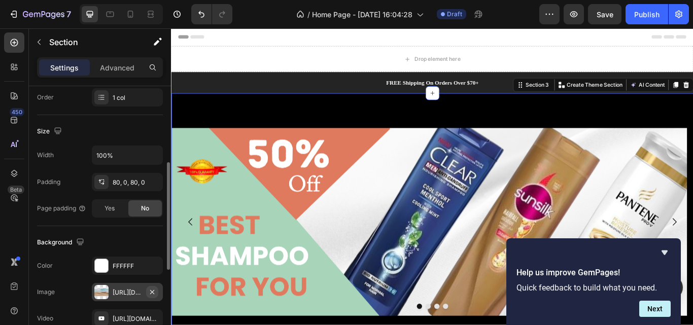
click at [153, 291] on icon "button" at bounding box center [152, 292] width 4 height 4
click at [152, 320] on icon "button" at bounding box center [152, 319] width 8 height 8
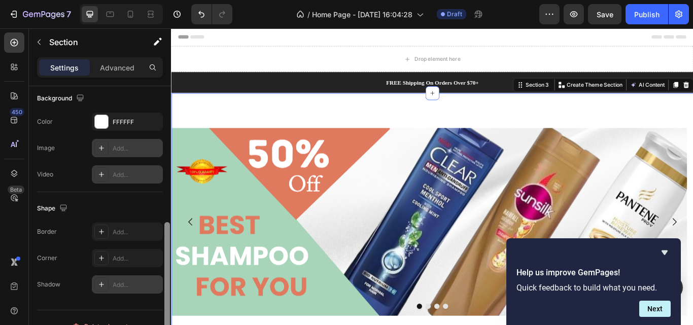
scroll to position [336, 0]
drag, startPoint x: 169, startPoint y: 223, endPoint x: 162, endPoint y: 287, distance: 63.8
click at [162, 287] on div "Layout Column width Change ratio Fit to content 12 Columns management Order 1 c…" at bounding box center [100, 220] width 142 height 268
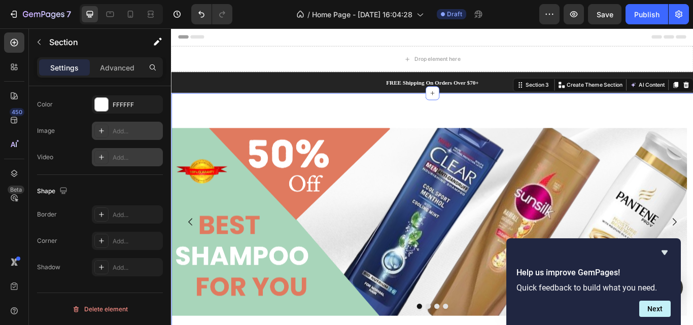
scroll to position [0, 0]
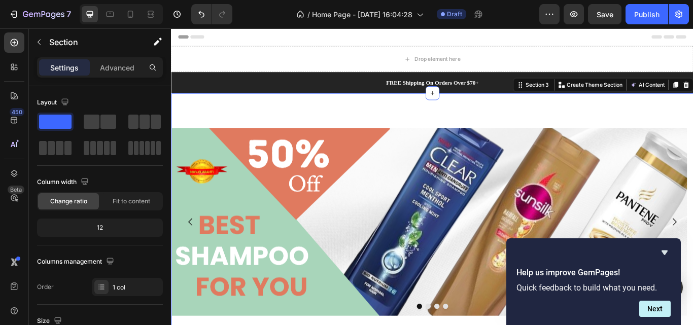
drag, startPoint x: 91, startPoint y: 226, endPoint x: 98, endPoint y: 225, distance: 6.6
click at [97, 226] on div "12" at bounding box center [100, 228] width 122 height 14
click at [98, 225] on div "12" at bounding box center [100, 228] width 122 height 14
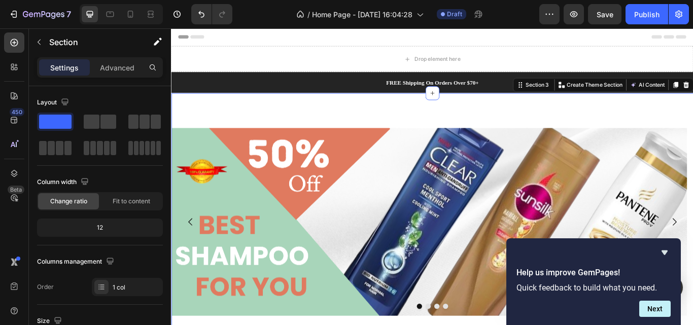
click at [98, 225] on div "12" at bounding box center [100, 228] width 122 height 14
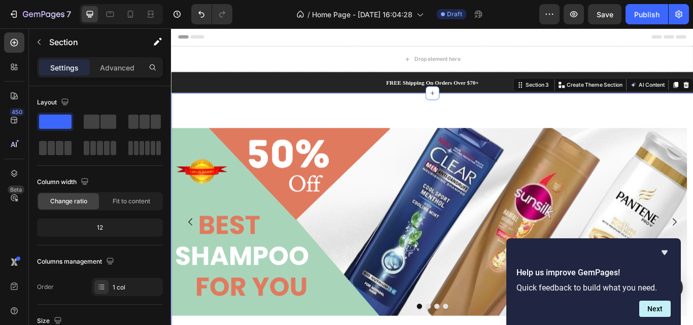
click at [98, 225] on div "12" at bounding box center [100, 228] width 122 height 14
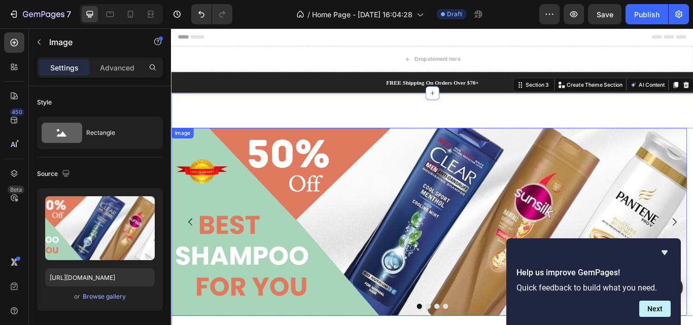
click at [343, 160] on img at bounding box center [471, 254] width 601 height 219
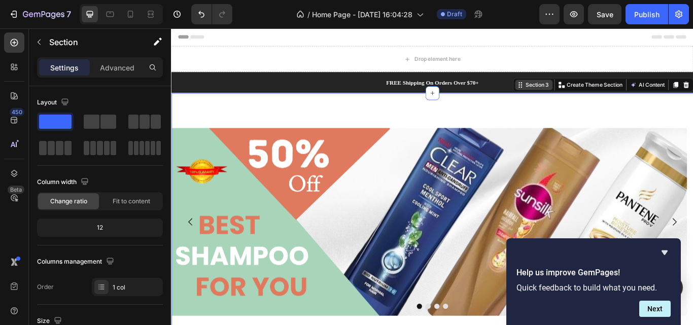
click at [586, 97] on div "Section 3" at bounding box center [597, 94] width 31 height 9
drag, startPoint x: 102, startPoint y: 232, endPoint x: 104, endPoint y: 227, distance: 5.5
click at [103, 231] on div "12" at bounding box center [100, 228] width 122 height 14
click at [104, 227] on div "12" at bounding box center [100, 228] width 122 height 14
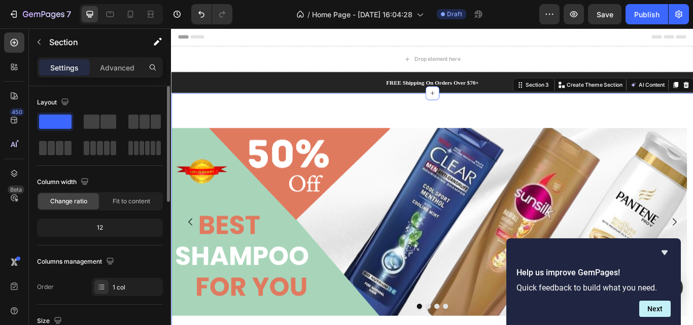
click at [104, 227] on div "12" at bounding box center [100, 228] width 122 height 14
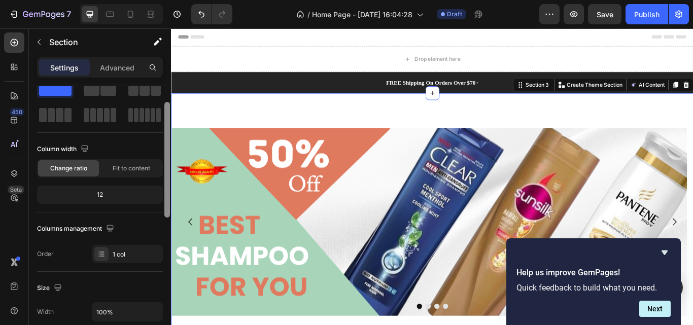
drag, startPoint x: 166, startPoint y: 191, endPoint x: 166, endPoint y: 206, distance: 14.7
click at [166, 206] on div at bounding box center [167, 160] width 6 height 116
click at [103, 191] on div "12" at bounding box center [100, 194] width 122 height 14
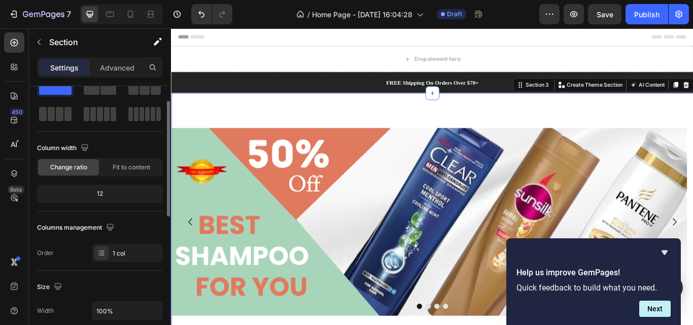
click at [103, 191] on div "12" at bounding box center [100, 194] width 122 height 14
click at [100, 191] on div "12" at bounding box center [100, 194] width 122 height 14
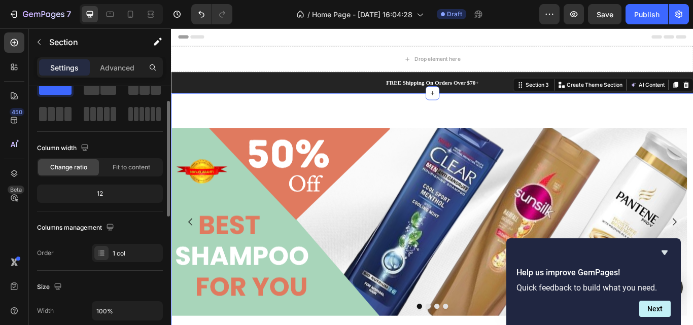
click at [100, 191] on div "12" at bounding box center [100, 194] width 122 height 14
click at [249, 101] on div "FREE Shipping On Orders Over $70+ Text block FREE Shipping On Orders Over $70+ …" at bounding box center [475, 92] width 593 height 24
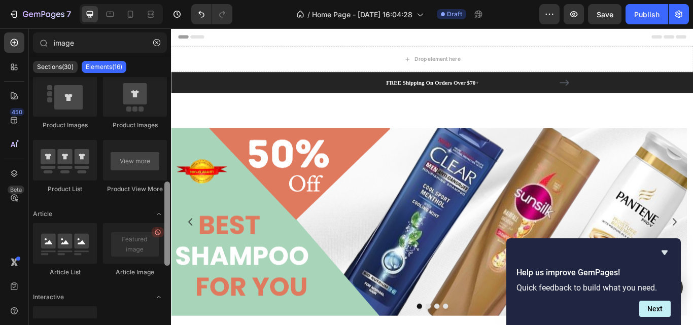
scroll to position [283, 0]
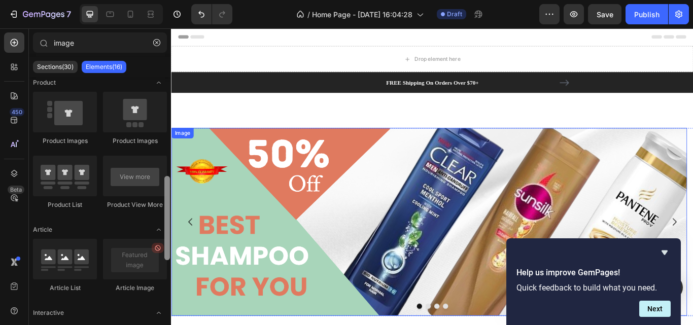
drag, startPoint x: 339, startPoint y: 294, endPoint x: 178, endPoint y: 245, distance: 169.1
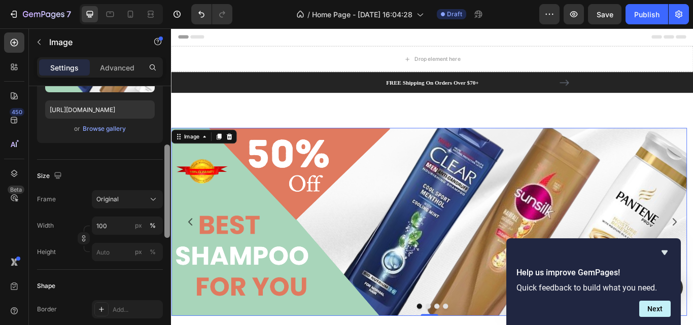
scroll to position [169, 0]
drag, startPoint x: 339, startPoint y: 192, endPoint x: 176, endPoint y: 268, distance: 179.5
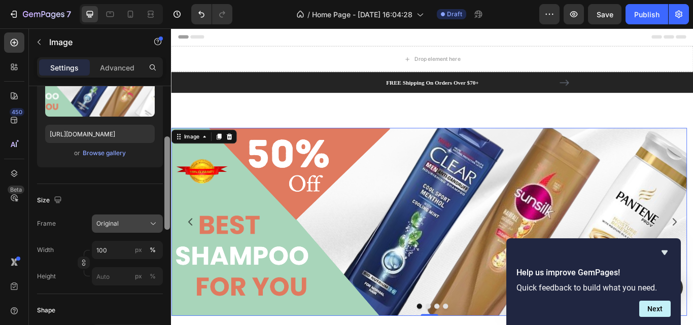
scroll to position [149, 0]
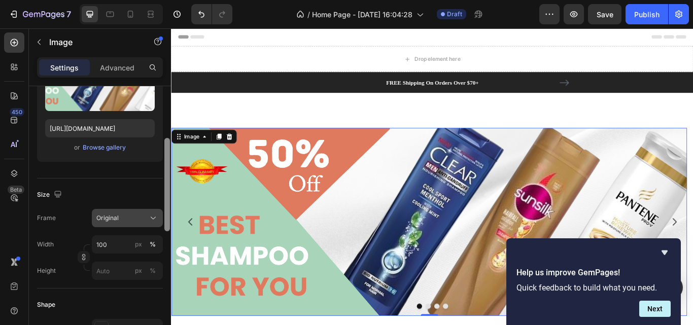
click at [154, 216] on icon at bounding box center [153, 218] width 10 height 10
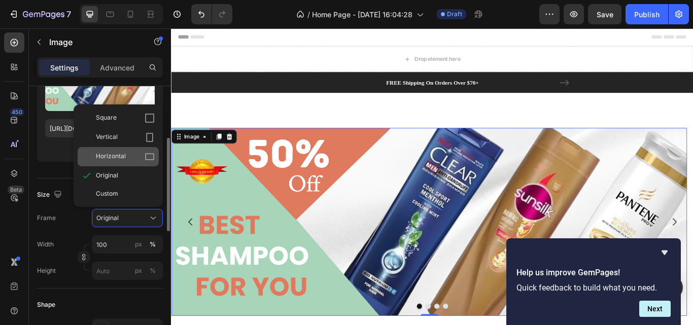
click at [150, 158] on icon at bounding box center [150, 157] width 10 height 10
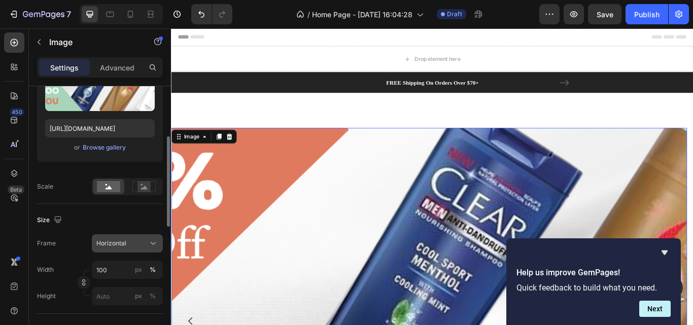
click at [155, 245] on icon at bounding box center [153, 243] width 10 height 10
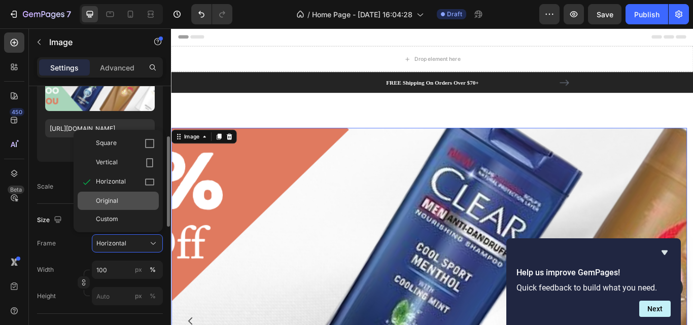
click at [150, 208] on div "Original" at bounding box center [118, 201] width 81 height 18
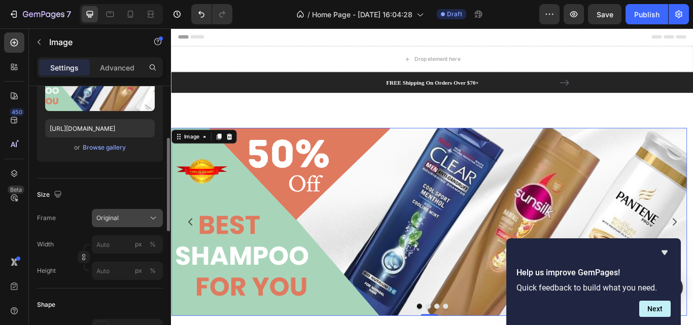
click at [150, 221] on icon at bounding box center [153, 218] width 10 height 10
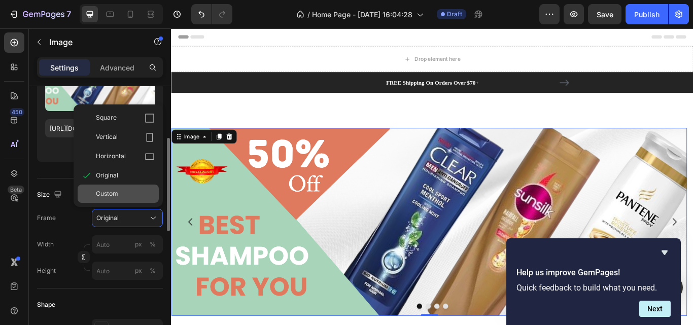
click at [147, 198] on div "Custom" at bounding box center [118, 194] width 81 height 18
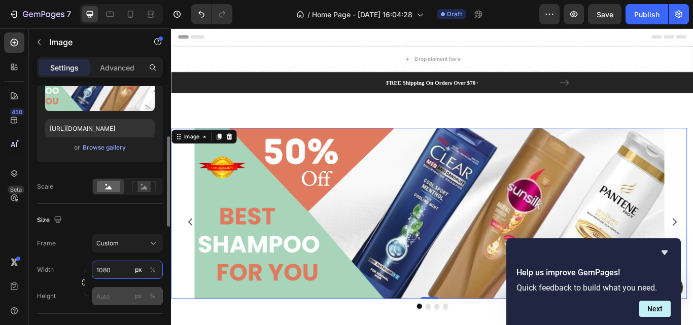
type input "1080"
click at [117, 299] on input "px %" at bounding box center [127, 296] width 71 height 18
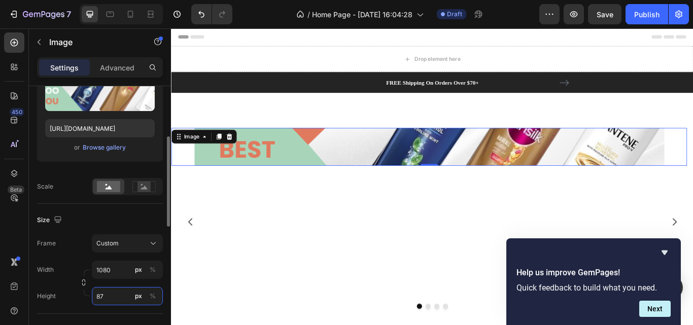
type input "8"
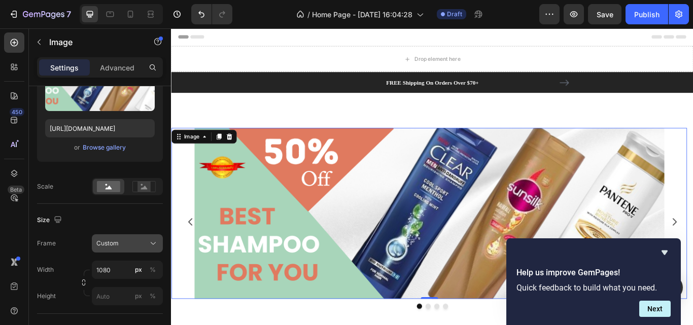
click at [154, 248] on icon at bounding box center [153, 243] width 10 height 10
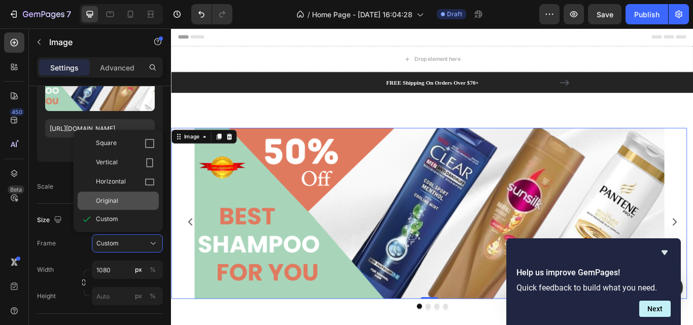
click at [144, 204] on div "Original" at bounding box center [125, 200] width 59 height 9
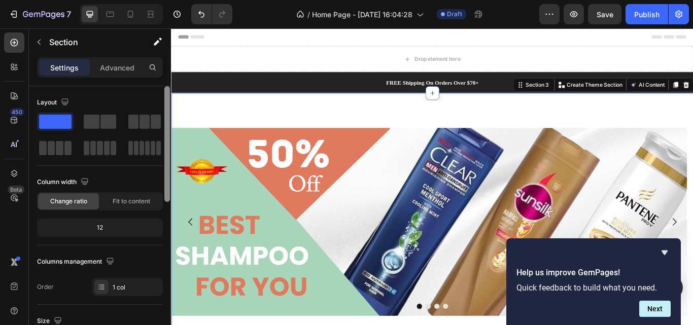
scroll to position [268, 0]
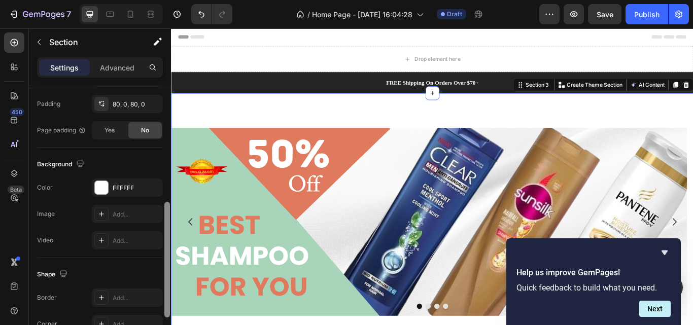
drag, startPoint x: 170, startPoint y: 114, endPoint x: 167, endPoint y: 130, distance: 16.4
click at [167, 130] on div at bounding box center [167, 220] width 8 height 268
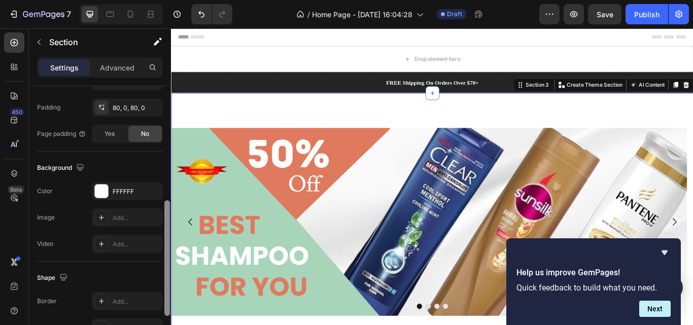
drag, startPoint x: 340, startPoint y: 237, endPoint x: 174, endPoint y: 143, distance: 191.5
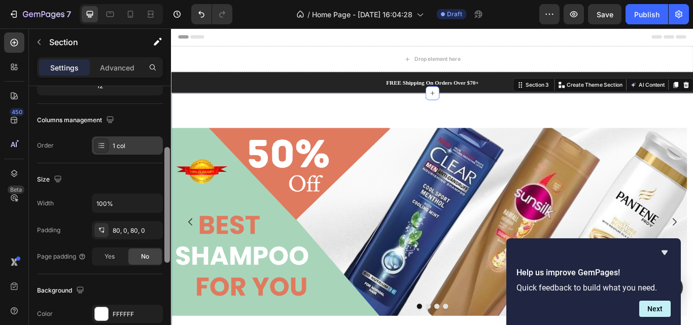
scroll to position [131, 0]
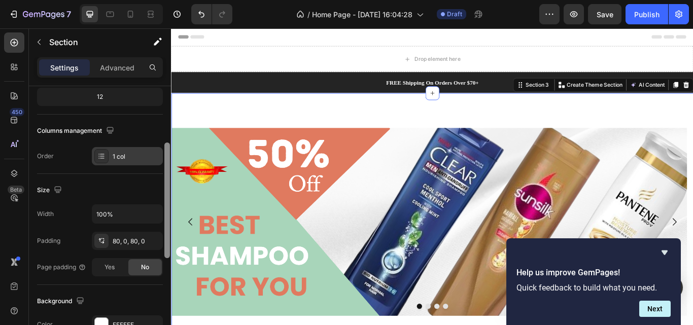
click at [107, 151] on div at bounding box center [101, 156] width 14 height 14
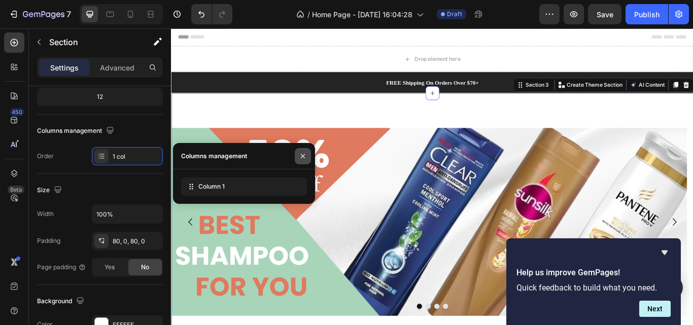
click at [301, 156] on icon "button" at bounding box center [303, 156] width 8 height 8
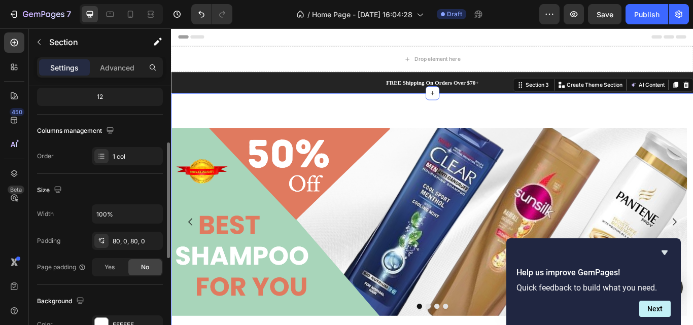
scroll to position [0, 0]
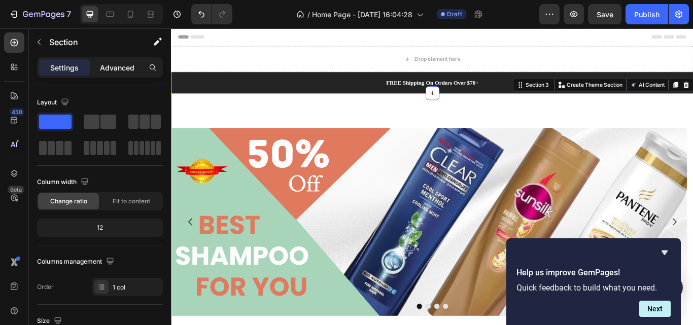
click at [131, 72] on p "Advanced" at bounding box center [117, 67] width 34 height 11
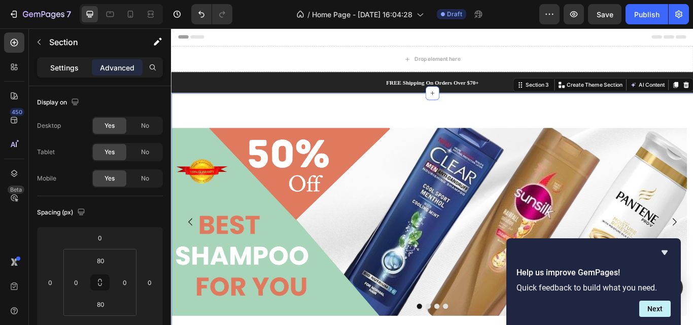
click at [82, 71] on div "Settings" at bounding box center [64, 67] width 51 height 16
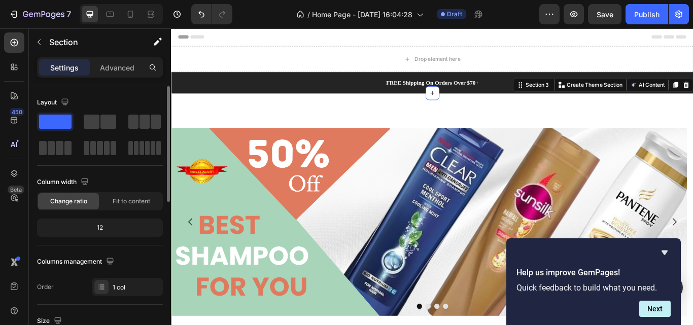
click at [112, 224] on div "12" at bounding box center [100, 228] width 122 height 14
drag, startPoint x: 112, startPoint y: 224, endPoint x: 108, endPoint y: 229, distance: 6.9
click at [108, 229] on div "12" at bounding box center [100, 228] width 122 height 14
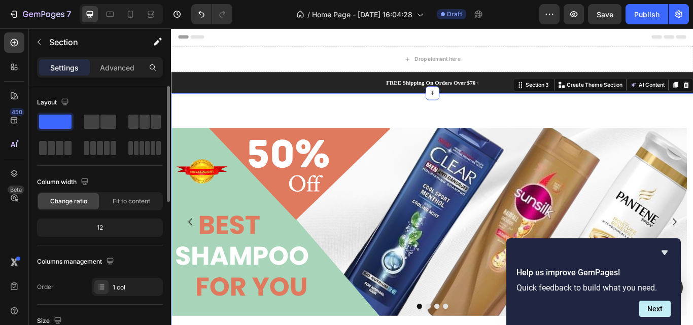
click at [108, 229] on div "12" at bounding box center [100, 228] width 122 height 14
click at [93, 217] on div "Column width Change ratio Fit to content 12" at bounding box center [100, 210] width 126 height 72
click at [94, 224] on div "12" at bounding box center [100, 228] width 122 height 14
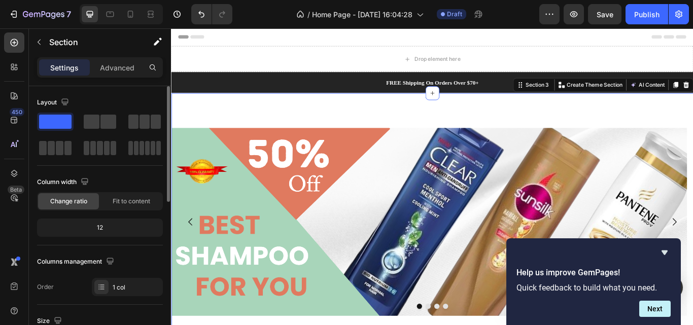
click at [94, 224] on div "12" at bounding box center [100, 228] width 122 height 14
click at [96, 224] on div "12" at bounding box center [100, 228] width 122 height 14
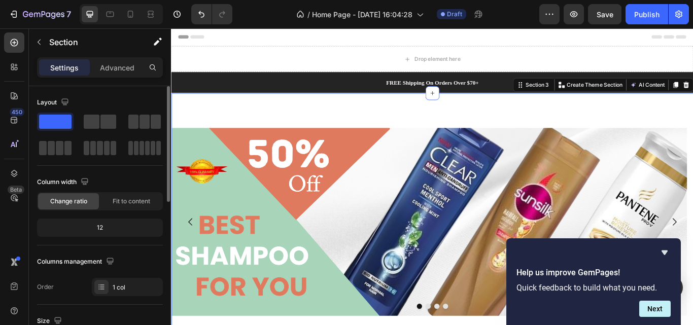
click at [96, 224] on div "12" at bounding box center [100, 228] width 122 height 14
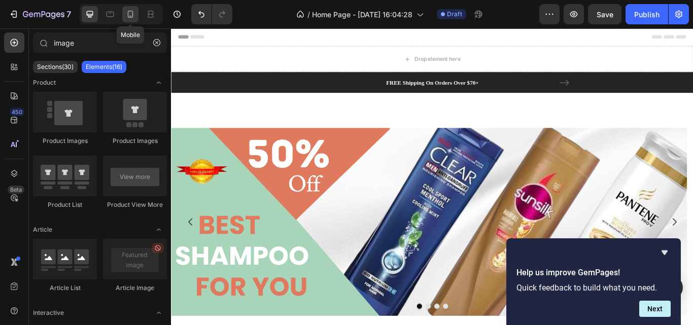
click at [124, 17] on div at bounding box center [130, 14] width 16 height 16
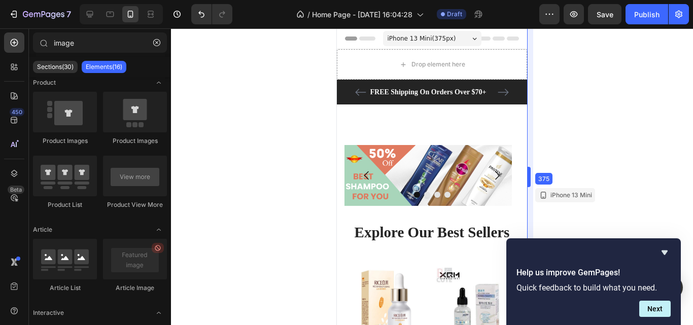
drag, startPoint x: 530, startPoint y: 174, endPoint x: 530, endPoint y: 182, distance: 7.6
click at [583, 120] on div at bounding box center [432, 176] width 522 height 297
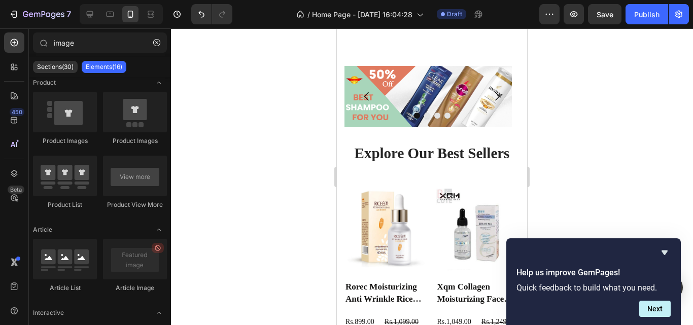
scroll to position [64, 0]
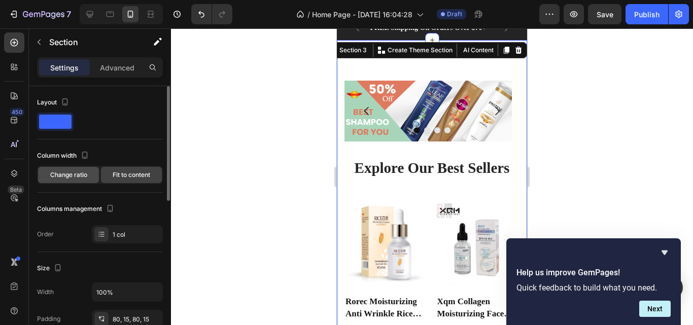
click at [82, 176] on span "Change ratio" at bounding box center [68, 174] width 37 height 9
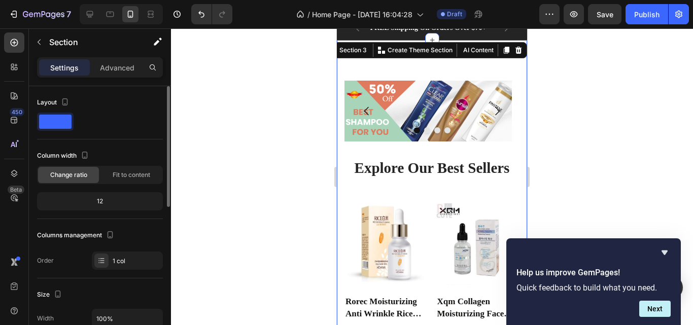
click at [102, 199] on div "12" at bounding box center [100, 201] width 122 height 14
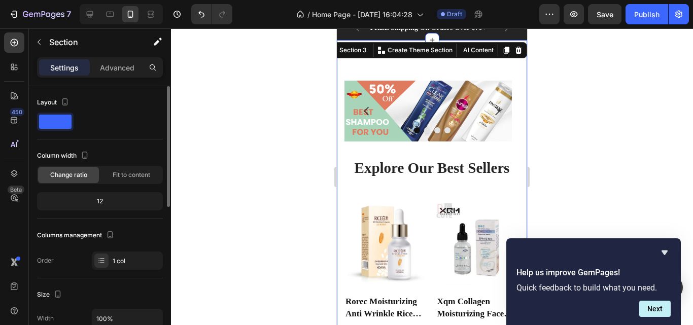
click at [102, 199] on div "12" at bounding box center [100, 201] width 122 height 14
click at [104, 200] on div "12" at bounding box center [100, 201] width 122 height 14
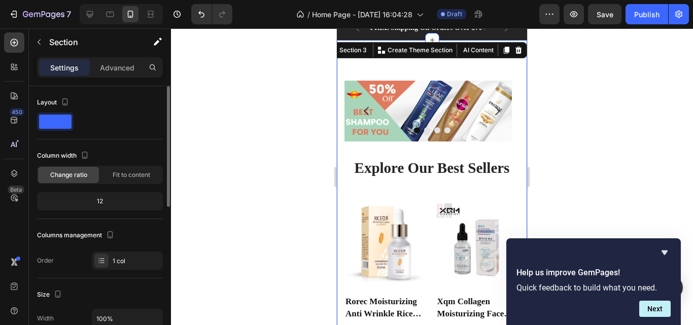
click at [104, 200] on div "12" at bounding box center [100, 201] width 122 height 14
click at [100, 200] on div "12" at bounding box center [100, 201] width 122 height 14
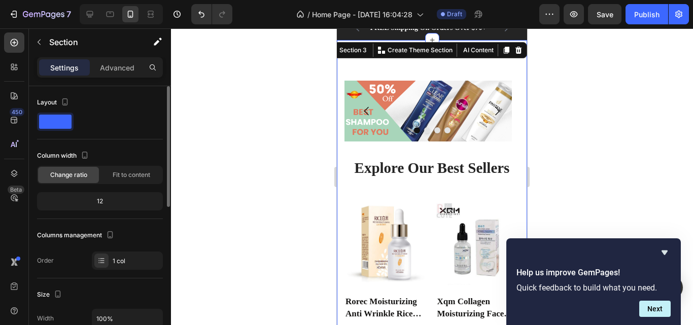
click at [100, 200] on div "12" at bounding box center [100, 201] width 122 height 14
click at [68, 117] on span at bounding box center [55, 122] width 32 height 14
click at [83, 169] on div "Change ratio" at bounding box center [68, 175] width 61 height 16
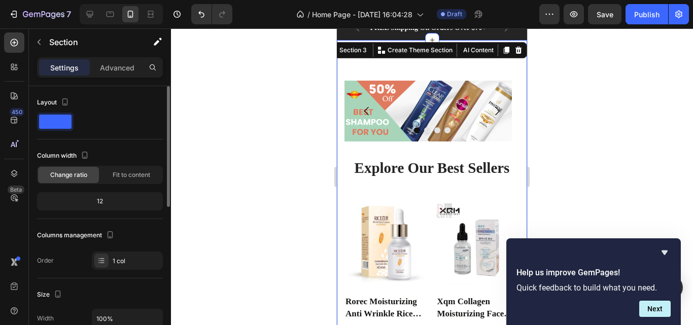
click at [78, 148] on div "Column width" at bounding box center [100, 156] width 126 height 16
click at [83, 154] on icon "button" at bounding box center [85, 155] width 6 height 7
click at [109, 198] on div "12" at bounding box center [100, 201] width 122 height 14
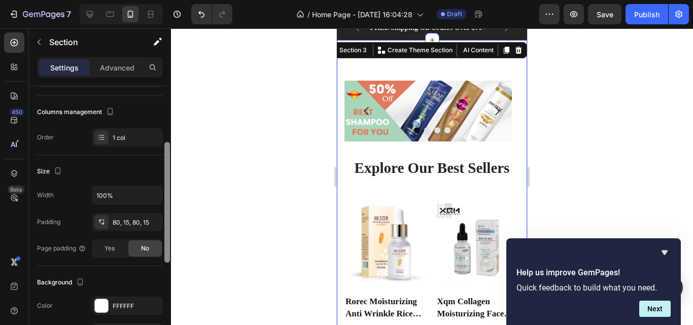
drag, startPoint x: 168, startPoint y: 193, endPoint x: 183, endPoint y: 250, distance: 58.2
click at [183, 0] on div "7 / Home Page - [DATE] 16:04:28 Draft Preview Save Publish 450 Beta image Secti…" at bounding box center [346, 0] width 693 height 0
click at [153, 223] on icon "button" at bounding box center [152, 221] width 8 height 8
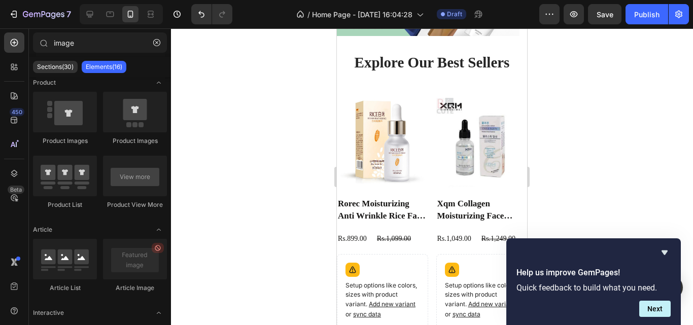
scroll to position [0, 0]
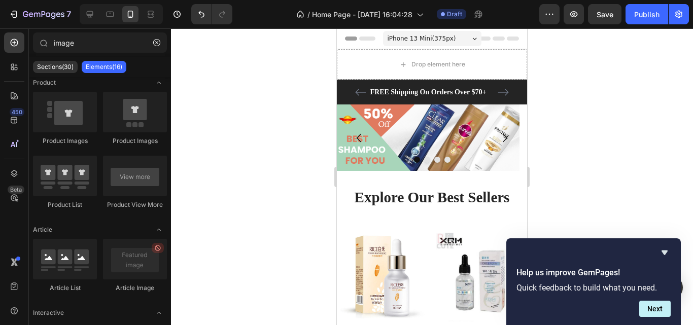
drag, startPoint x: 521, startPoint y: 54, endPoint x: 865, endPoint y: 67, distance: 343.7
click at [292, 165] on div at bounding box center [432, 176] width 522 height 297
click at [114, 11] on icon at bounding box center [110, 14] width 10 height 10
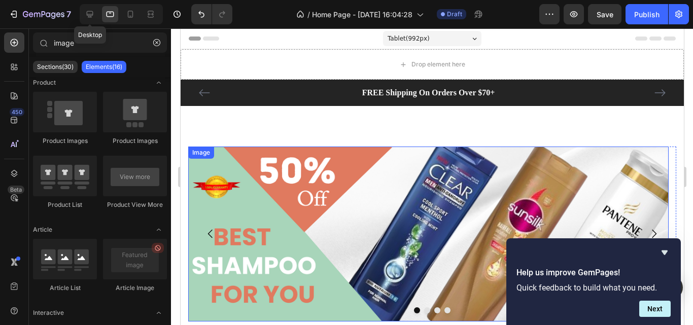
drag, startPoint x: 92, startPoint y: 13, endPoint x: 106, endPoint y: 20, distance: 15.7
click at [91, 13] on icon at bounding box center [90, 14] width 10 height 10
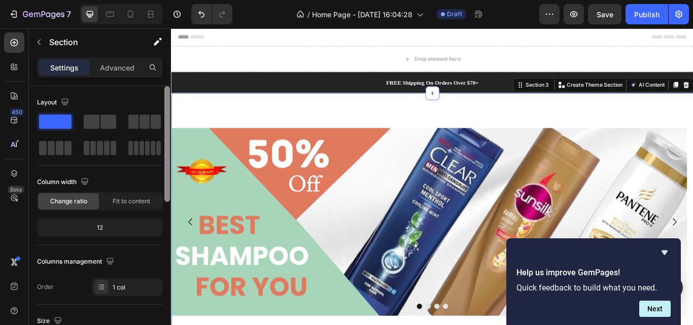
scroll to position [268, 0]
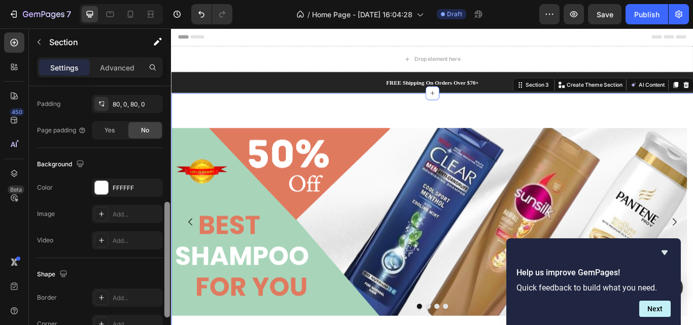
drag, startPoint x: 170, startPoint y: 183, endPoint x: 170, endPoint y: 201, distance: 17.8
click at [170, 201] on div at bounding box center [167, 220] width 8 height 268
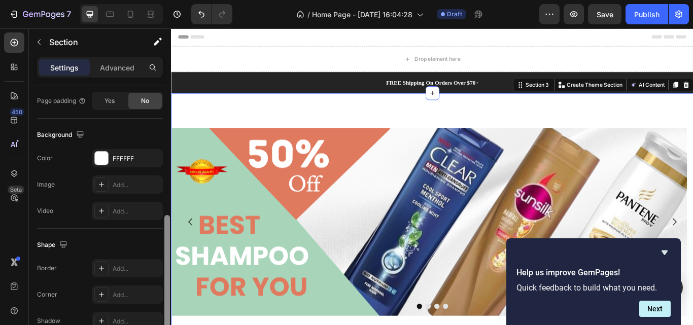
scroll to position [324, 0]
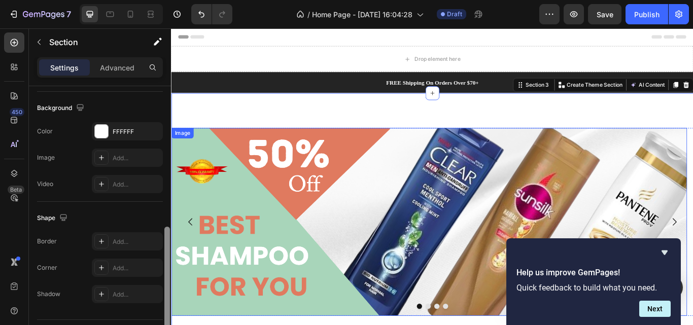
drag, startPoint x: 337, startPoint y: 241, endPoint x: 173, endPoint y: 287, distance: 170.6
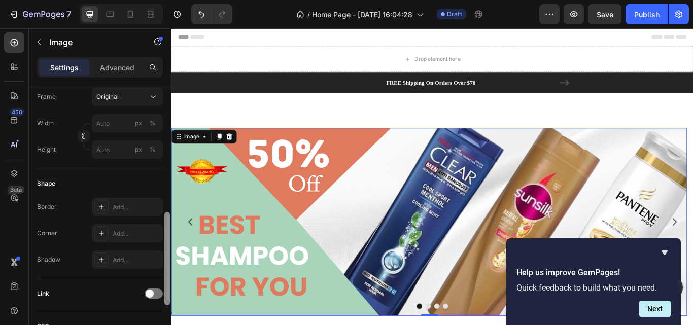
scroll to position [262, 0]
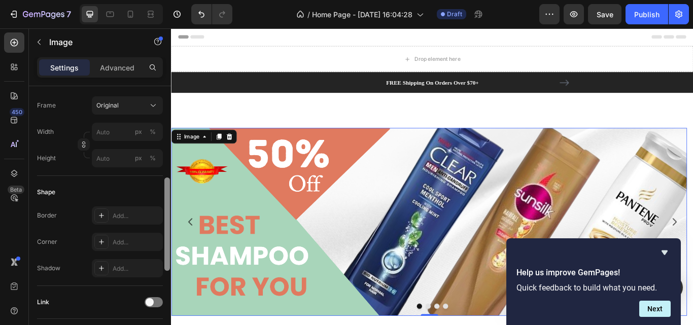
drag, startPoint x: 341, startPoint y: 239, endPoint x: 176, endPoint y: 205, distance: 169.2
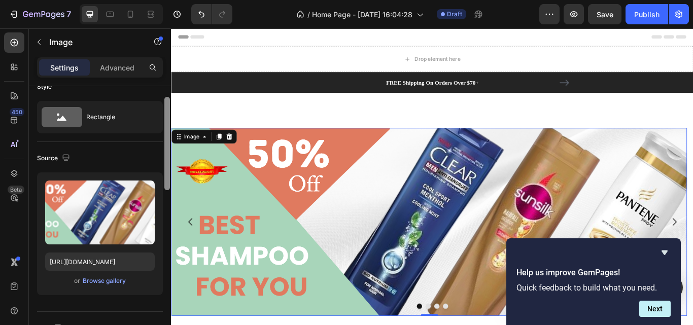
scroll to position [11, 0]
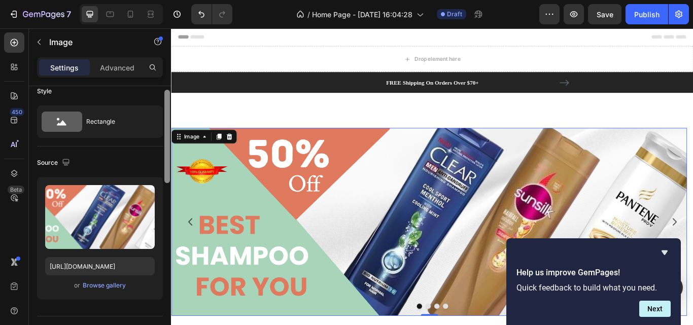
drag, startPoint x: 165, startPoint y: 211, endPoint x: 167, endPoint y: 123, distance: 87.8
click at [167, 123] on div at bounding box center [167, 136] width 6 height 93
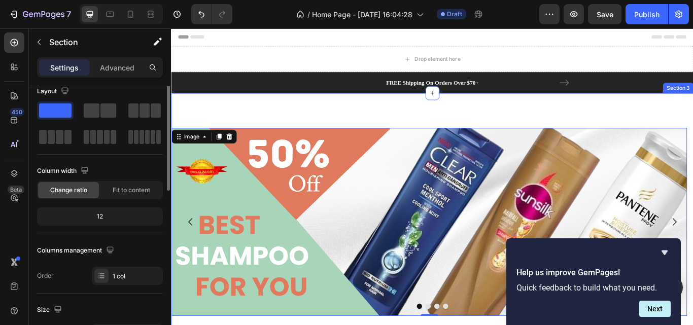
scroll to position [0, 0]
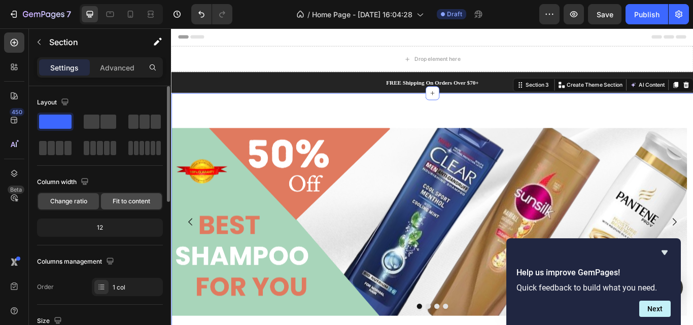
click at [159, 199] on div "Fit to content" at bounding box center [131, 201] width 61 height 16
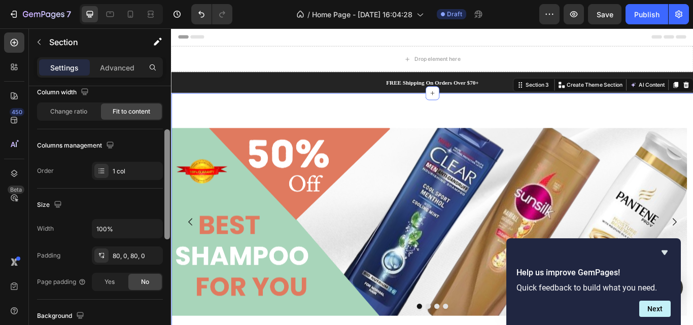
scroll to position [98, 0]
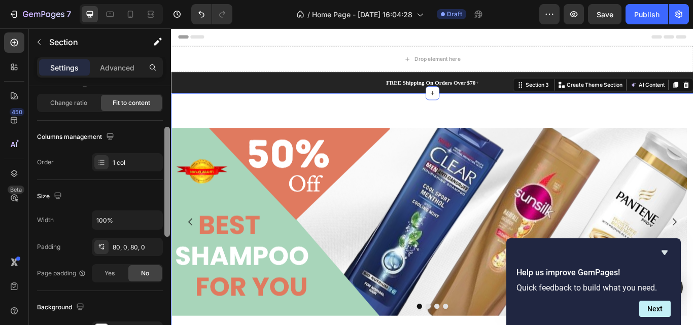
drag, startPoint x: 167, startPoint y: 172, endPoint x: 163, endPoint y: 213, distance: 40.8
click at [163, 213] on div "Layout Column width Change ratio Fit to content Columns management Order 1 col …" at bounding box center [100, 220] width 142 height 268
click at [156, 245] on icon "button" at bounding box center [152, 247] width 8 height 8
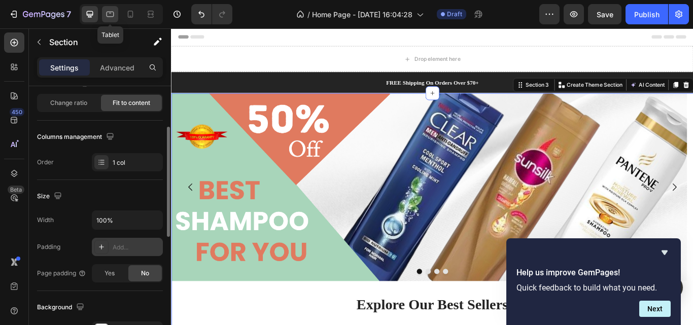
click at [112, 14] on icon at bounding box center [110, 14] width 10 height 10
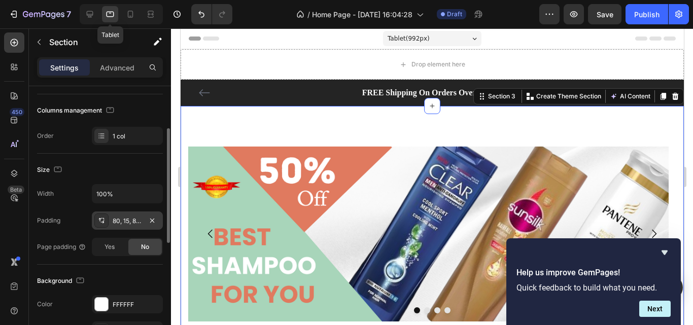
scroll to position [42, 0]
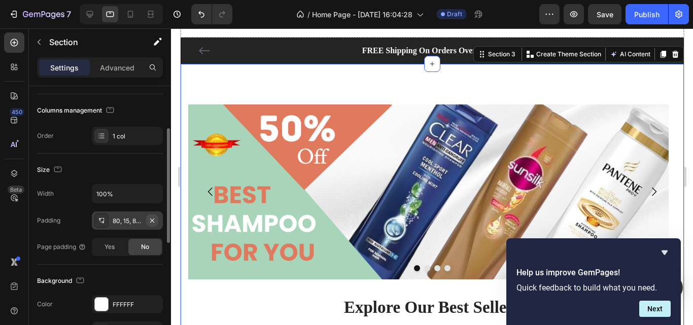
click at [156, 218] on button "button" at bounding box center [152, 221] width 12 height 12
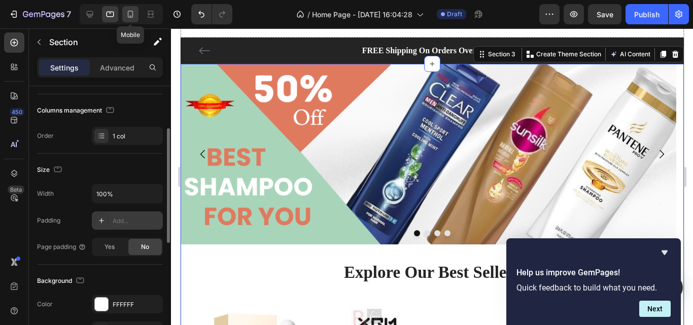
click at [137, 15] on div at bounding box center [130, 14] width 16 height 16
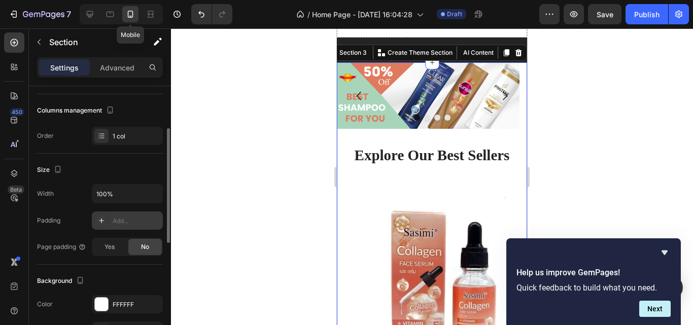
scroll to position [41, 0]
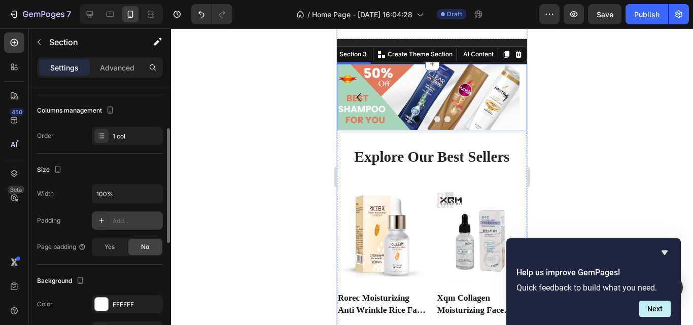
click at [499, 99] on icon "Carousel Next Arrow" at bounding box center [505, 97] width 12 height 12
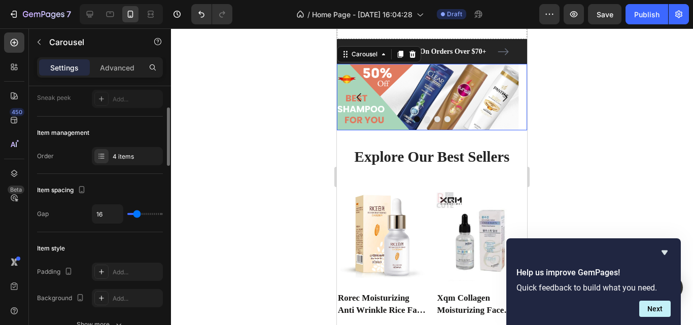
scroll to position [0, 0]
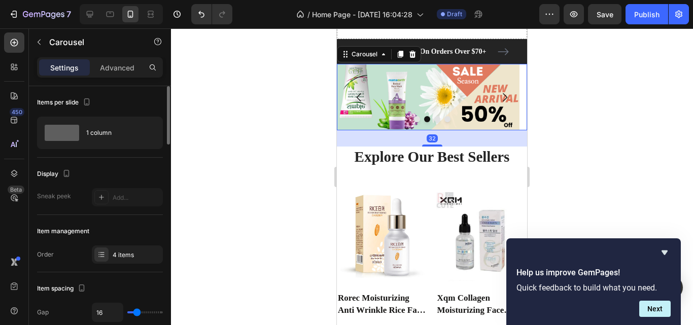
click at [499, 99] on icon "Carousel Next Arrow" at bounding box center [505, 97] width 12 height 12
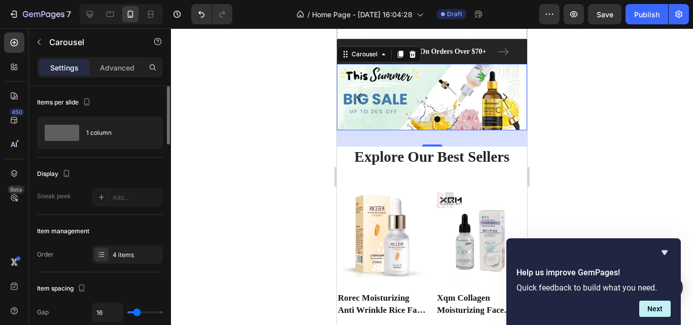
click at [599, 102] on div at bounding box center [432, 176] width 522 height 297
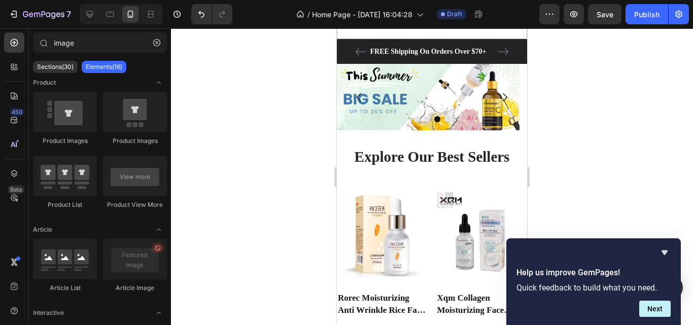
click at [316, 136] on div at bounding box center [432, 176] width 522 height 297
click at [90, 11] on icon at bounding box center [90, 14] width 10 height 10
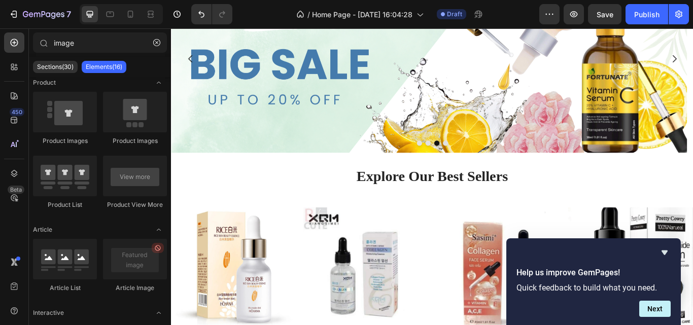
scroll to position [144, 0]
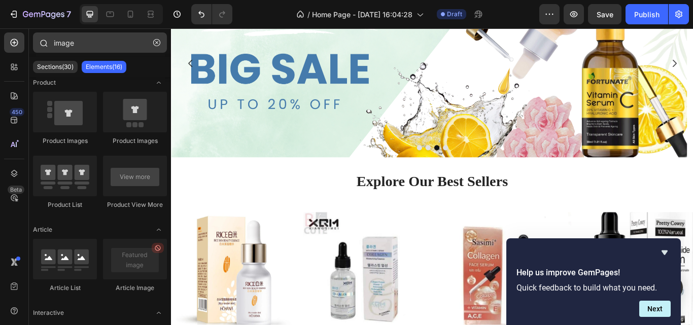
drag, startPoint x: 156, startPoint y: 44, endPoint x: 113, endPoint y: 48, distance: 43.3
click at [155, 44] on icon "button" at bounding box center [156, 42] width 7 height 7
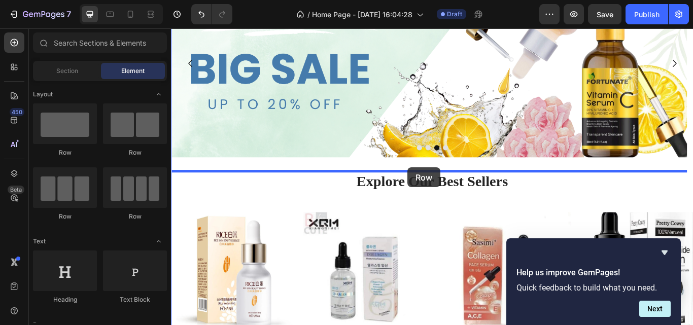
drag, startPoint x: 239, startPoint y: 149, endPoint x: 449, endPoint y: 189, distance: 213.9
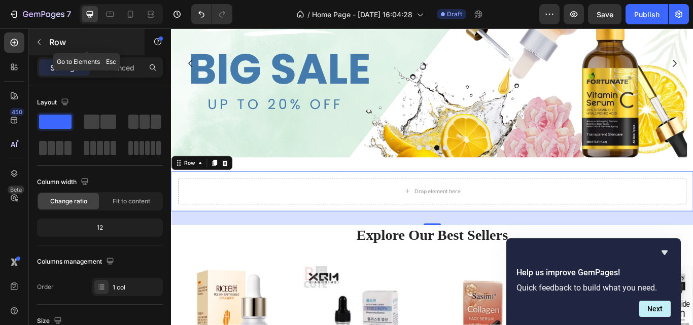
click at [40, 41] on icon "button" at bounding box center [39, 42] width 8 height 8
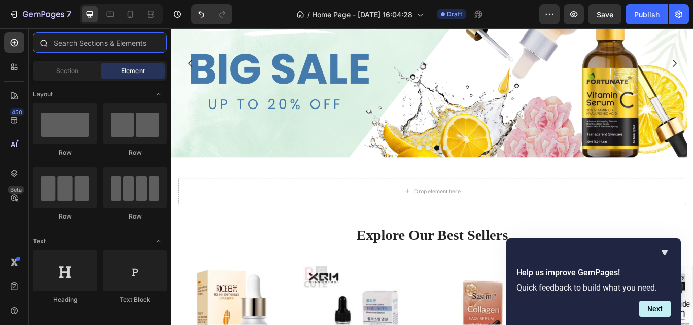
click at [81, 48] on input "text" at bounding box center [100, 42] width 134 height 20
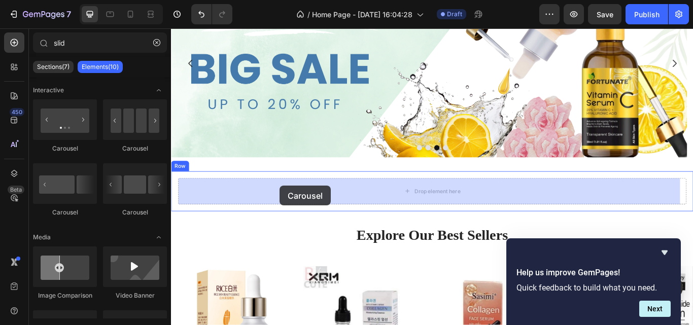
drag, startPoint x: 305, startPoint y: 154, endPoint x: 298, endPoint y: 212, distance: 58.8
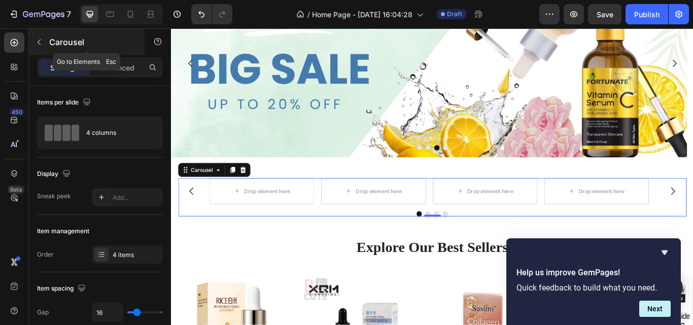
click at [37, 34] on button "button" at bounding box center [39, 42] width 16 height 16
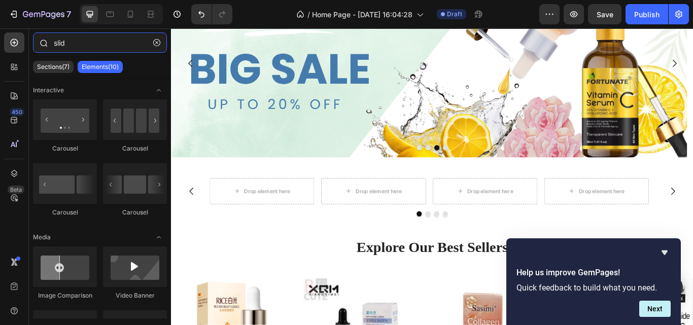
click at [90, 42] on input "slid" at bounding box center [100, 42] width 134 height 20
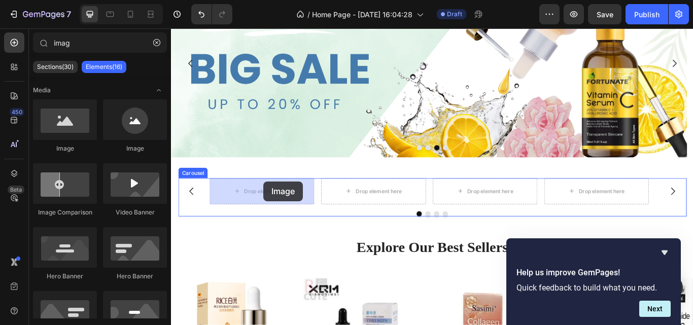
drag, startPoint x: 311, startPoint y: 150, endPoint x: 278, endPoint y: 207, distance: 65.9
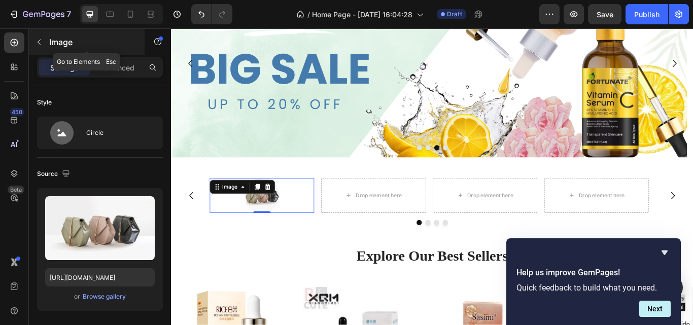
click at [37, 43] on icon "button" at bounding box center [39, 42] width 8 height 8
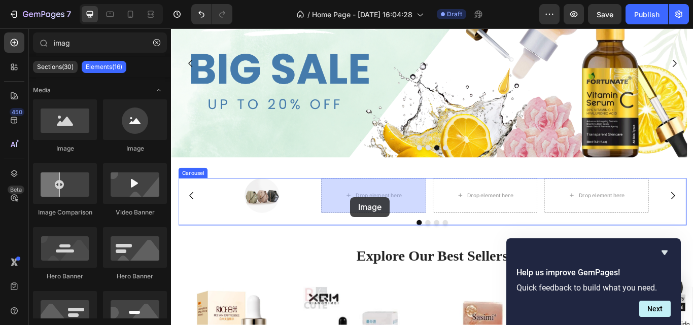
drag, startPoint x: 299, startPoint y: 167, endPoint x: 380, endPoint y: 225, distance: 99.7
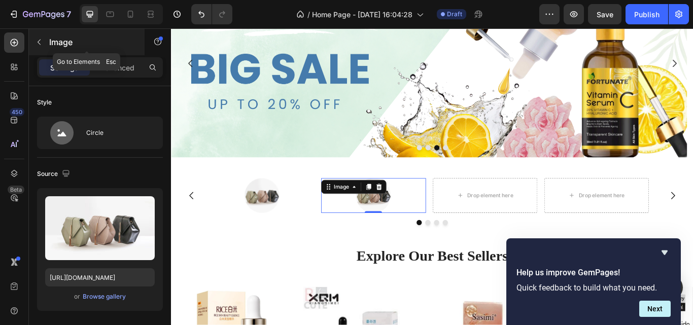
click at [41, 40] on icon "button" at bounding box center [39, 42] width 8 height 8
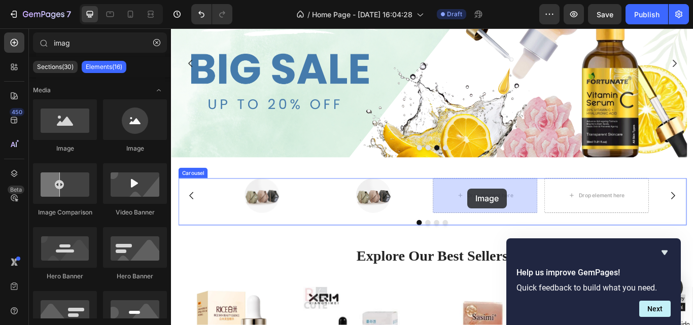
drag, startPoint x: 306, startPoint y: 157, endPoint x: 517, endPoint y: 215, distance: 218.3
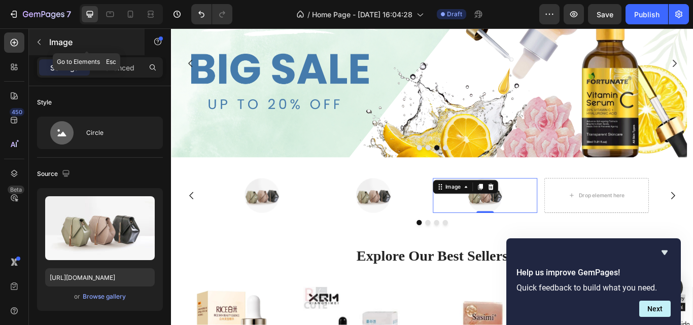
click at [39, 42] on icon "button" at bounding box center [39, 42] width 8 height 8
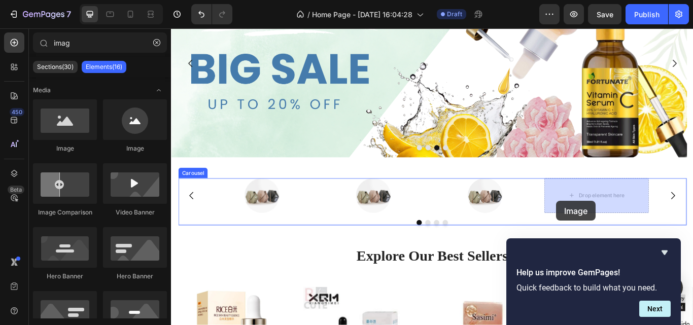
drag, startPoint x: 282, startPoint y: 161, endPoint x: 620, endPoint y: 229, distance: 345.2
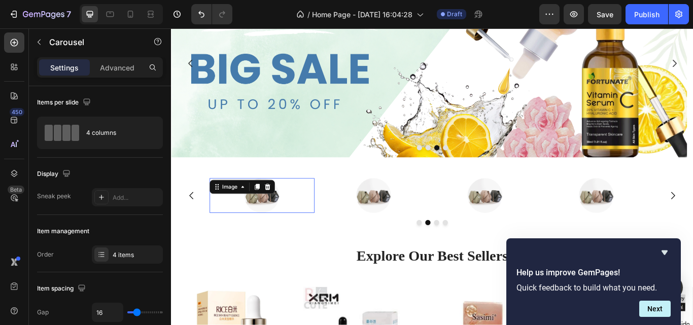
click at [278, 221] on div "Image 0" at bounding box center [277, 223] width 122 height 41
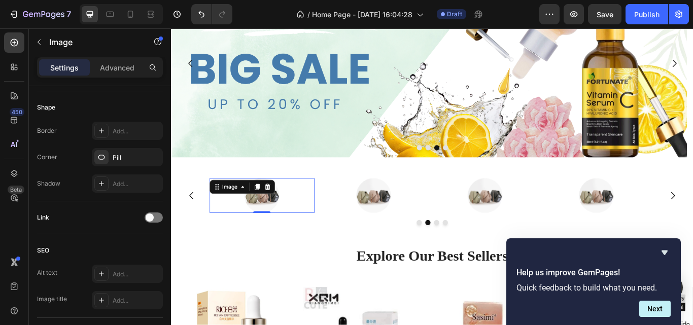
scroll to position [0, 0]
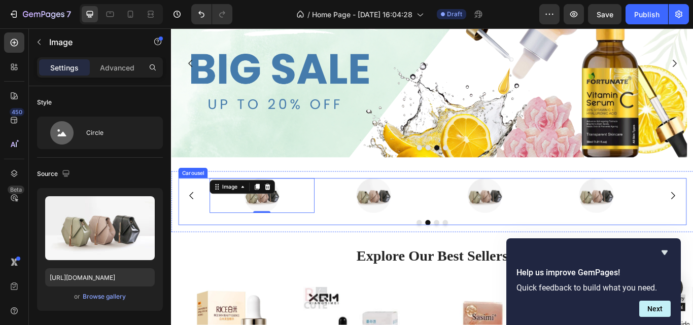
click at [343, 222] on div "Image Image 0 Image Image" at bounding box center [475, 223] width 519 height 41
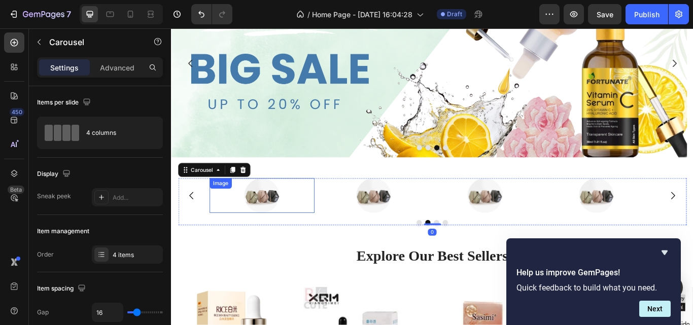
click at [257, 221] on div "Image" at bounding box center [277, 223] width 122 height 41
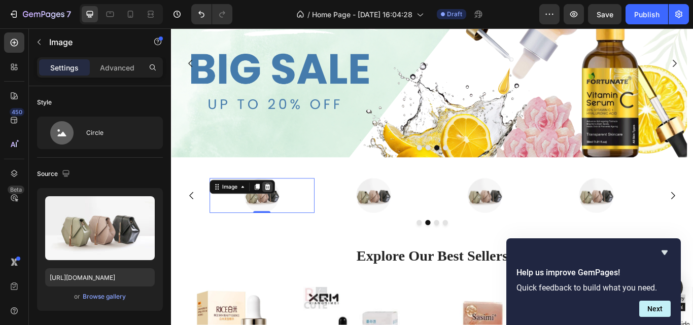
click at [286, 214] on icon at bounding box center [283, 212] width 7 height 7
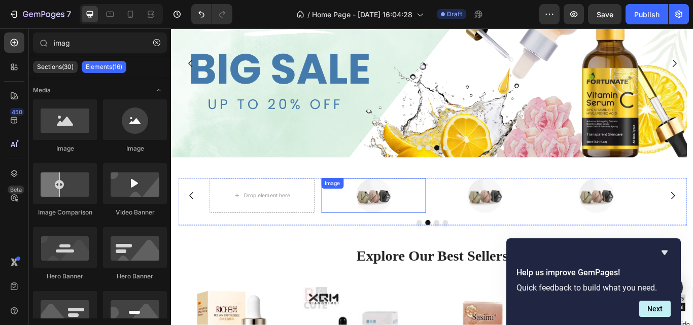
click at [388, 223] on img at bounding box center [406, 223] width 41 height 41
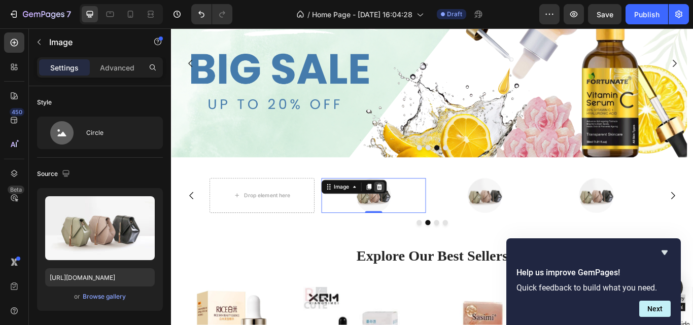
click at [411, 216] on icon at bounding box center [413, 212] width 7 height 7
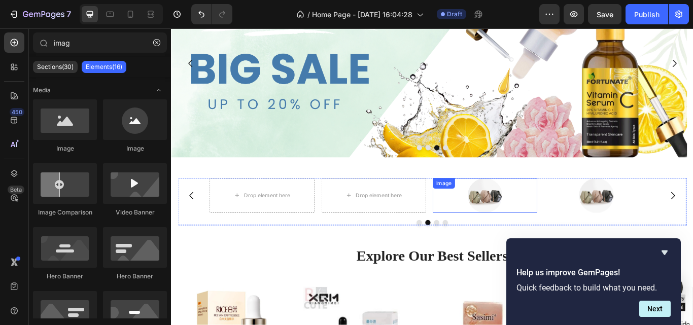
click at [525, 215] on div "Image" at bounding box center [537, 223] width 122 height 41
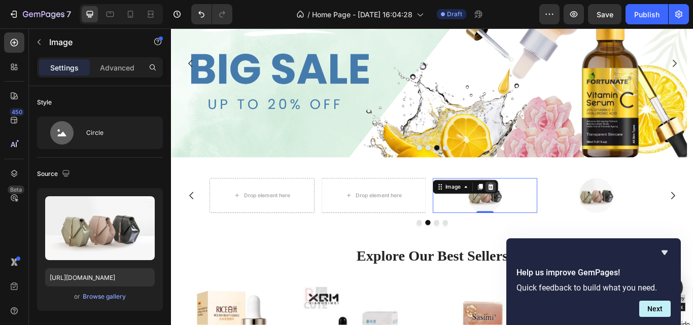
click at [542, 211] on icon at bounding box center [543, 213] width 8 height 8
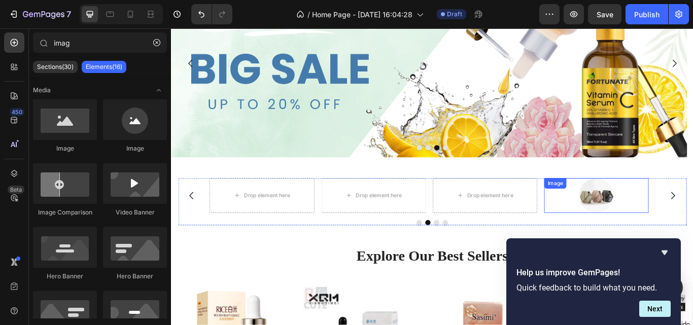
click at [642, 219] on div "Image" at bounding box center [667, 223] width 122 height 41
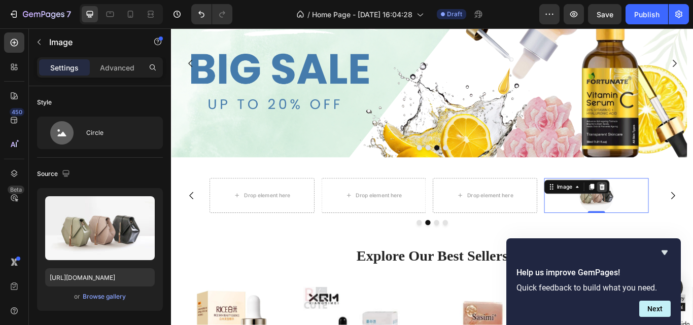
click at [673, 215] on icon at bounding box center [673, 212] width 7 height 7
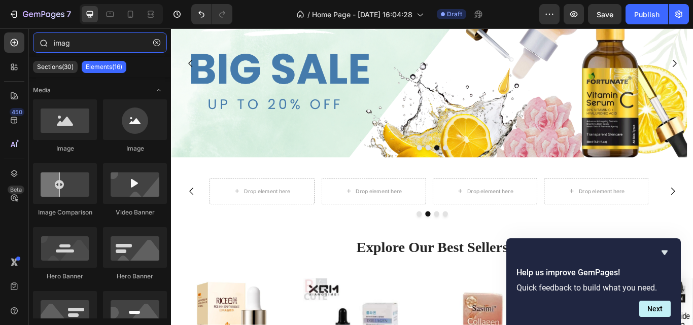
click at [77, 45] on input "imag" at bounding box center [100, 42] width 134 height 20
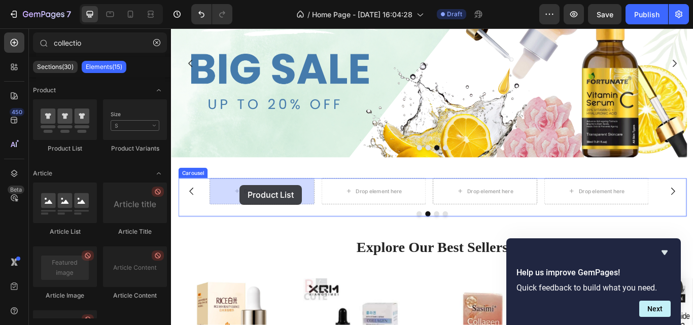
drag, startPoint x: 247, startPoint y: 147, endPoint x: 251, endPoint y: 211, distance: 64.1
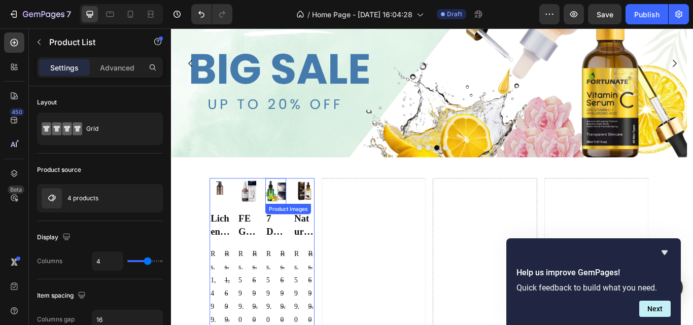
click at [304, 232] on div at bounding box center [293, 218] width 24 height 30
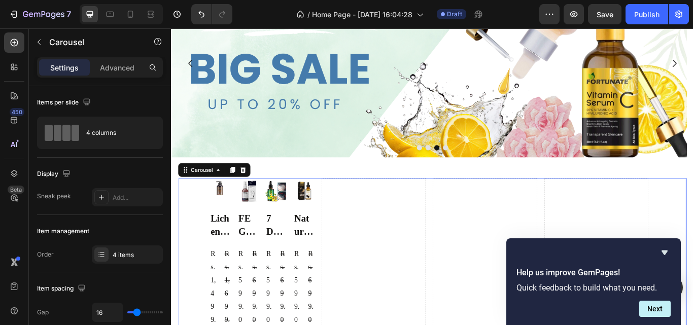
click at [239, 208] on img at bounding box center [228, 218] width 24 height 24
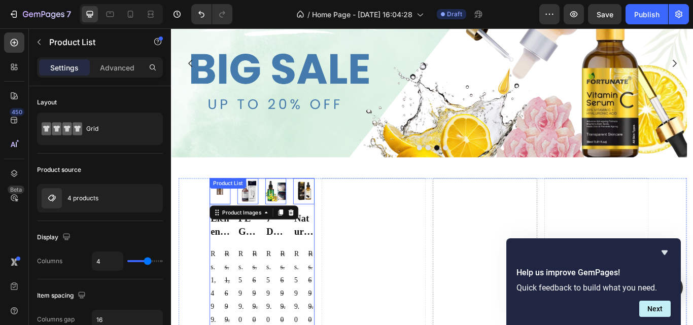
click at [250, 212] on div "Product List" at bounding box center [237, 209] width 39 height 9
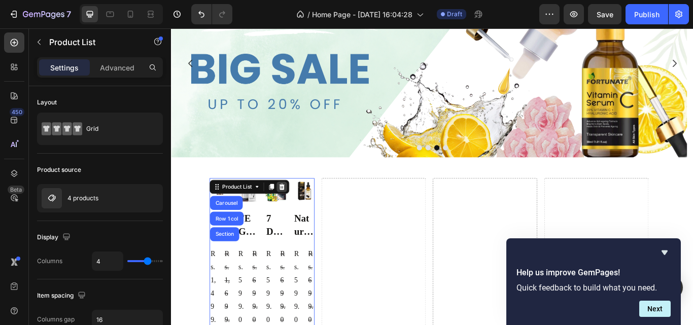
click at [298, 216] on icon at bounding box center [300, 212] width 7 height 7
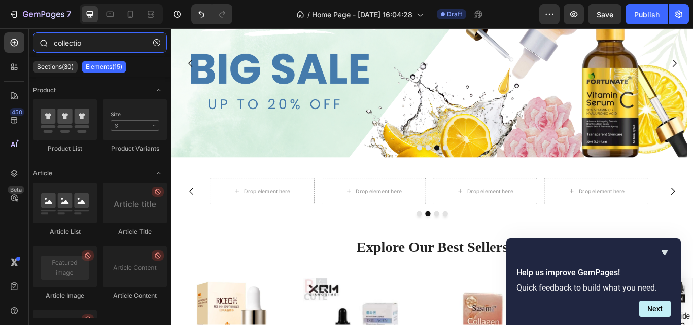
click at [90, 42] on input "collectio" at bounding box center [100, 42] width 134 height 20
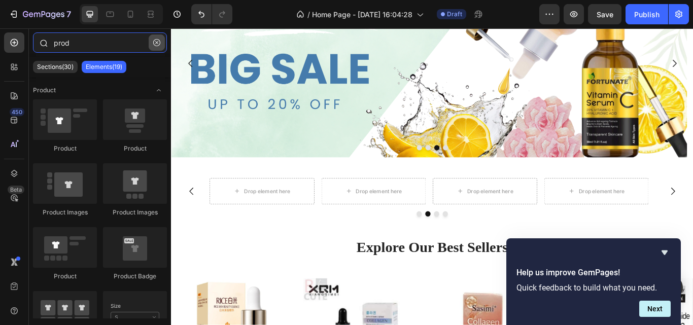
type input "prod"
drag, startPoint x: 154, startPoint y: 45, endPoint x: 151, endPoint y: 50, distance: 6.4
click at [155, 45] on icon "button" at bounding box center [156, 42] width 7 height 7
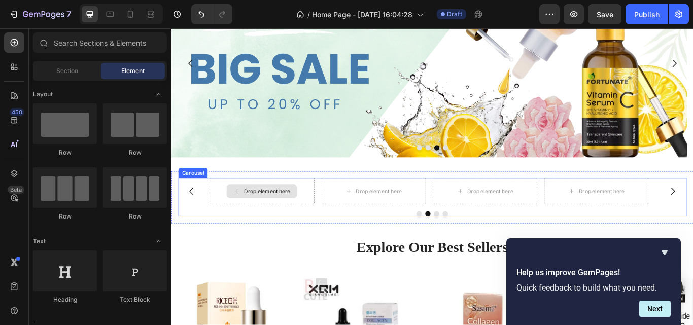
click at [297, 215] on div "Drop element here" at bounding box center [283, 219] width 54 height 8
click at [219, 207] on div "Drop element here" at bounding box center [277, 218] width 122 height 30
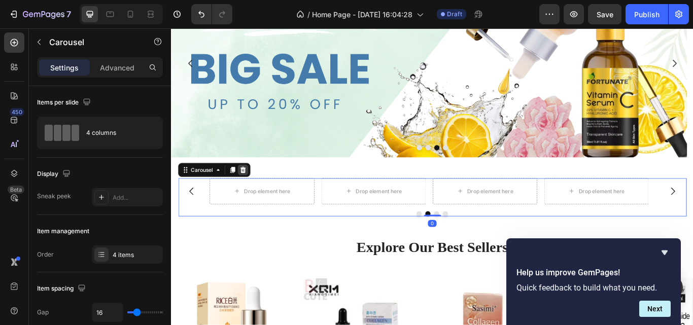
click at [255, 192] on icon at bounding box center [255, 193] width 7 height 7
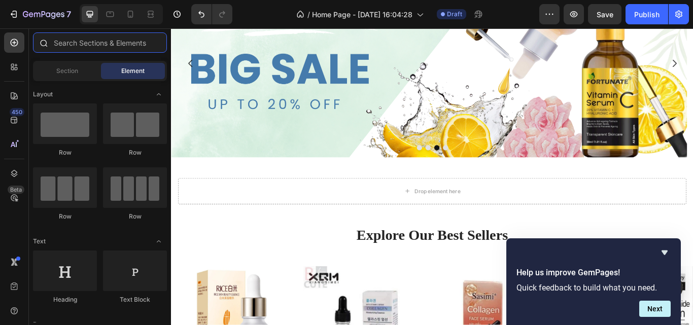
click at [69, 41] on input "text" at bounding box center [100, 42] width 134 height 20
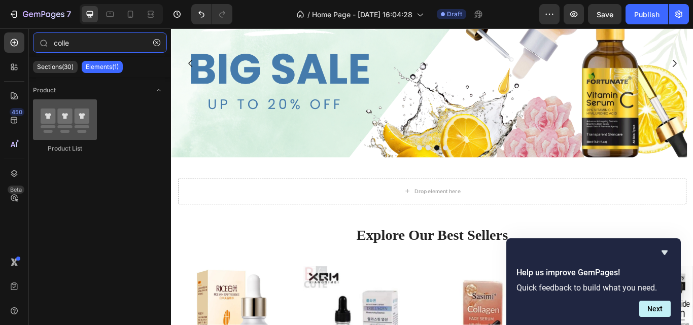
type input "colle"
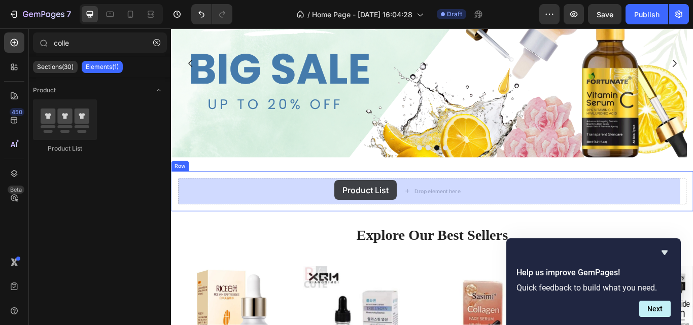
drag, startPoint x: 246, startPoint y: 155, endPoint x: 361, endPoint y: 205, distance: 126.1
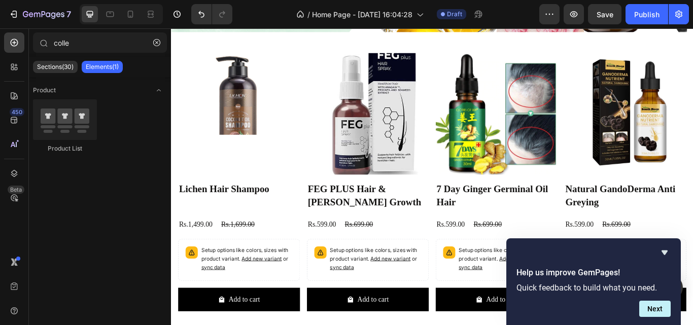
scroll to position [322, 0]
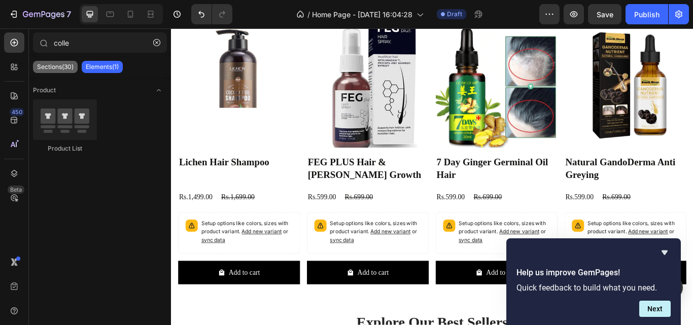
click at [57, 64] on p "Sections(30)" at bounding box center [55, 67] width 37 height 8
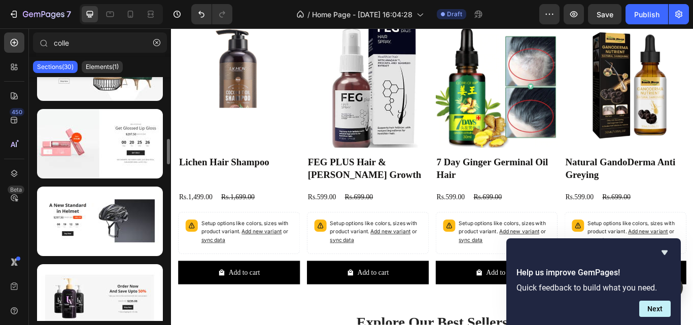
scroll to position [221, 0]
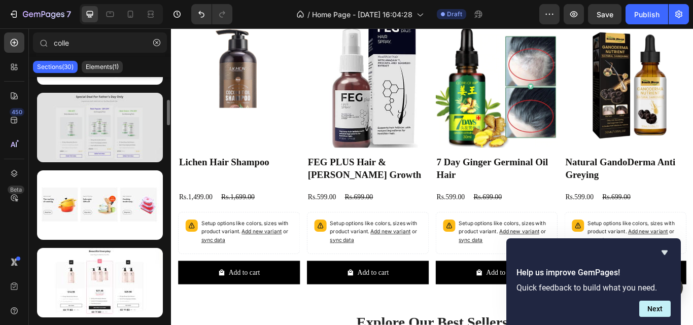
click at [110, 132] on div at bounding box center [100, 127] width 126 height 69
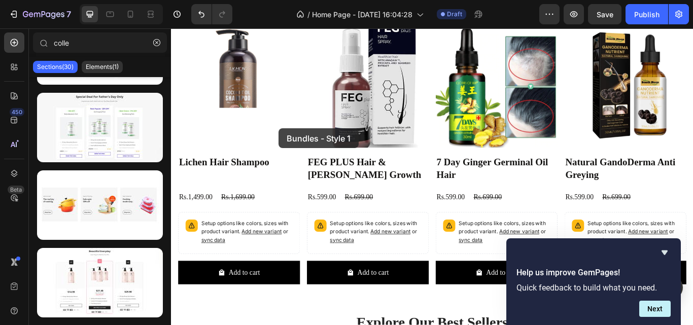
drag, startPoint x: 281, startPoint y: 160, endPoint x: 296, endPoint y: 145, distance: 21.9
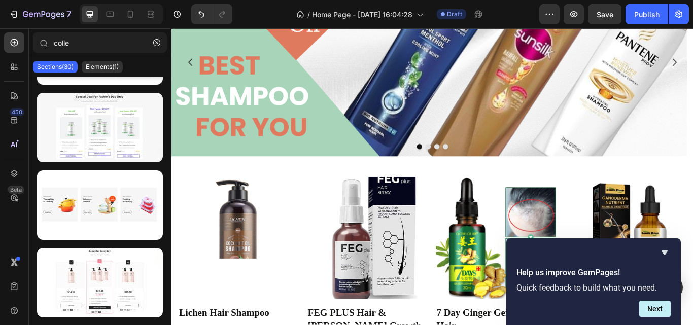
scroll to position [734, 0]
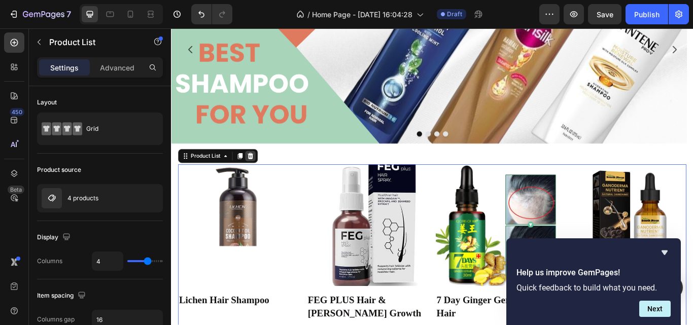
click at [264, 177] on icon at bounding box center [263, 176] width 7 height 7
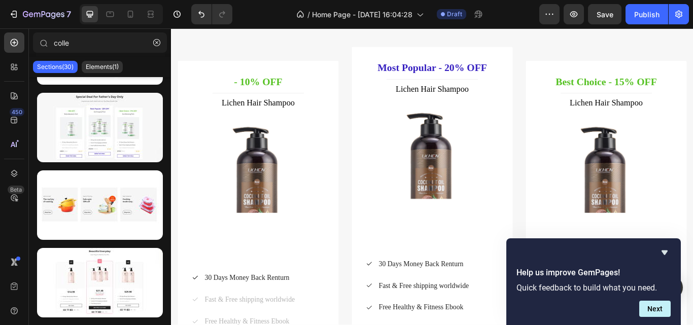
scroll to position [141, 0]
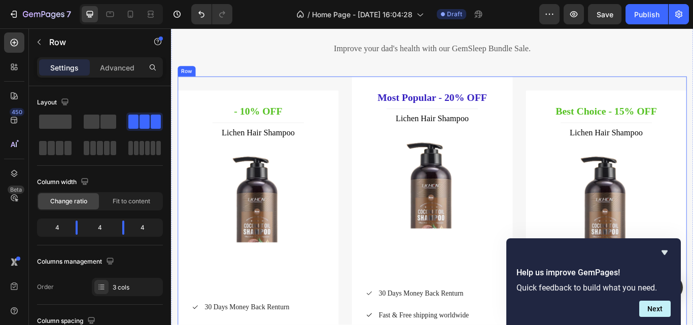
click at [371, 166] on div "- 10% OFF Heading Title Line Lichen Hair Shampoo (P) Title (P) Images & Gallery…" at bounding box center [475, 292] width 593 height 414
click at [241, 73] on icon at bounding box center [241, 75] width 7 height 7
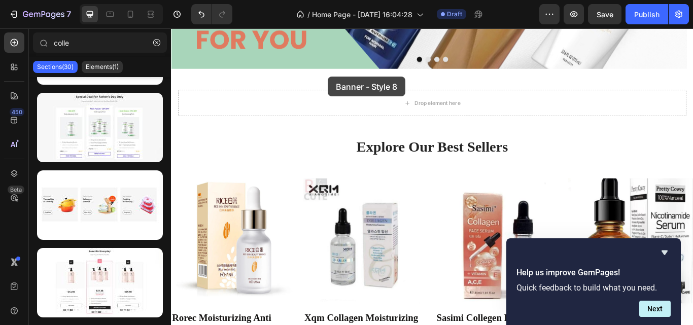
scroll to position [376, 0]
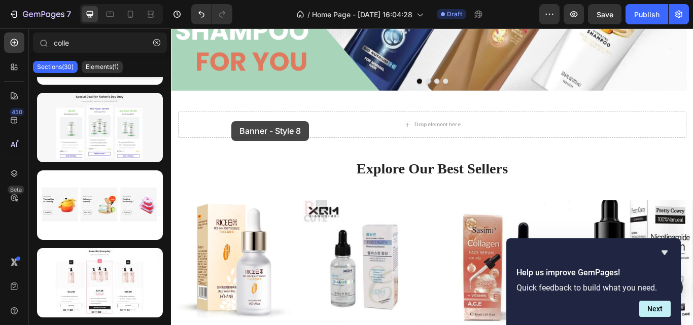
drag, startPoint x: 257, startPoint y: 243, endPoint x: 241, endPoint y: 136, distance: 107.7
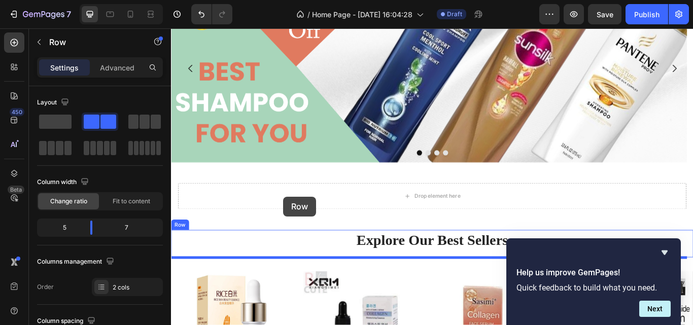
scroll to position [556, 0]
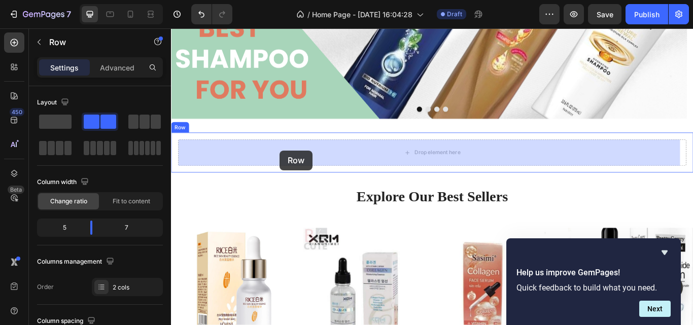
drag, startPoint x: 252, startPoint y: 104, endPoint x: 298, endPoint y: 171, distance: 80.6
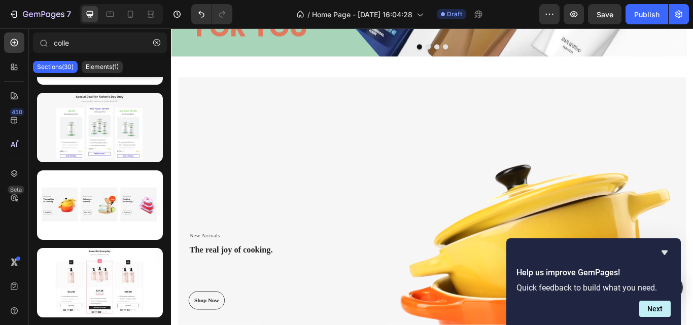
scroll to position [636, 0]
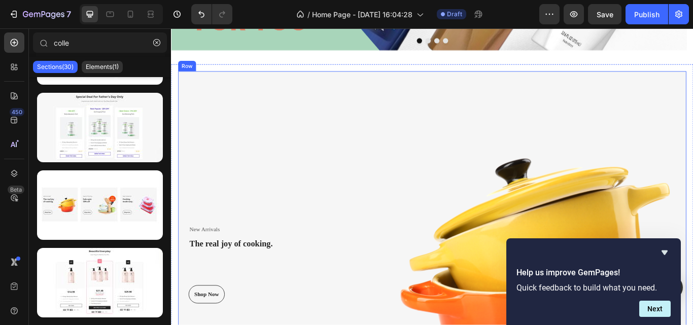
click at [397, 153] on div "New Arrivals Text block The real joy of cooking. Heading Shop Now Button Row" at bounding box center [299, 303] width 240 height 449
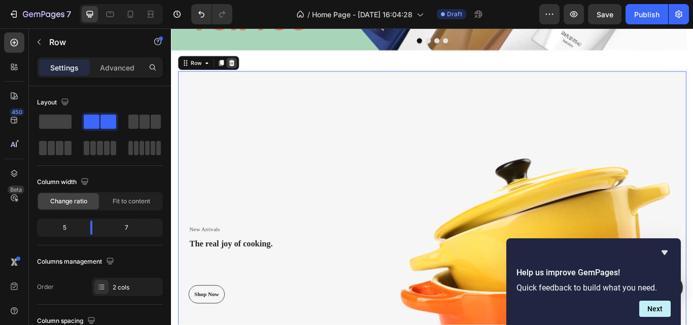
click at [240, 70] on icon at bounding box center [241, 69] width 8 height 8
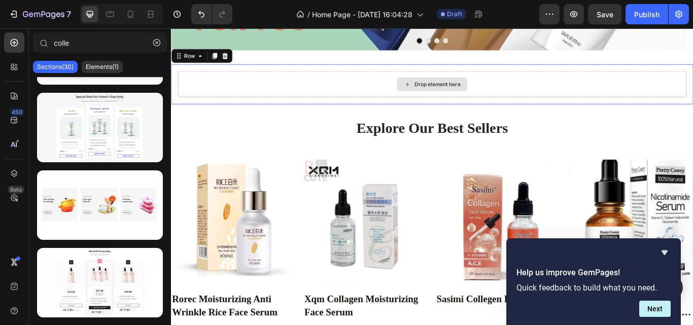
click at [666, 99] on div "Drop element here" at bounding box center [475, 94] width 592 height 30
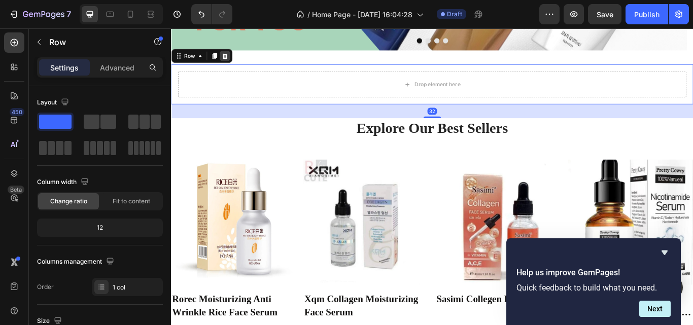
click at [234, 58] on icon at bounding box center [233, 60] width 7 height 7
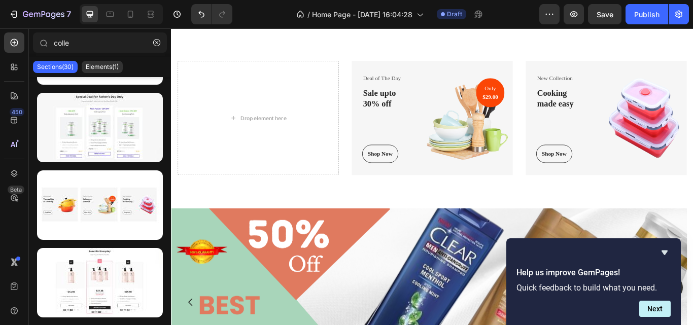
scroll to position [149, 0]
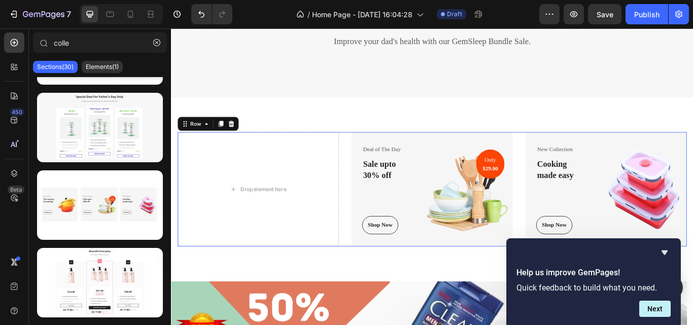
click at [373, 156] on div "Drop element here Deal of The Day Text block Sale upto 30% off Heading Shop Now…" at bounding box center [475, 216] width 593 height 133
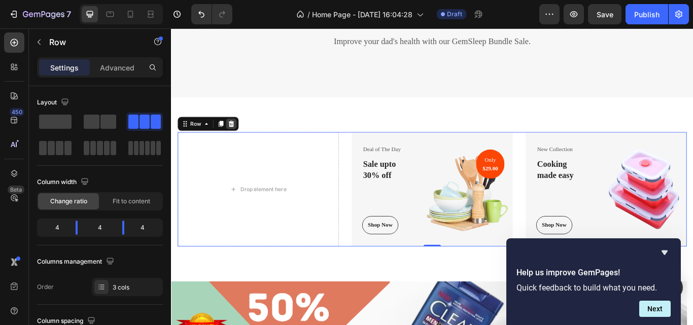
click at [239, 145] on div at bounding box center [241, 140] width 12 height 12
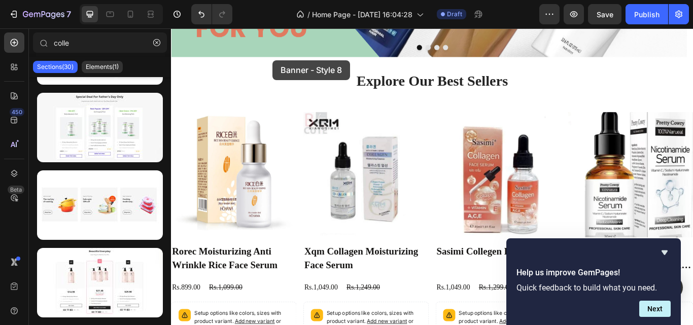
scroll to position [502, 0]
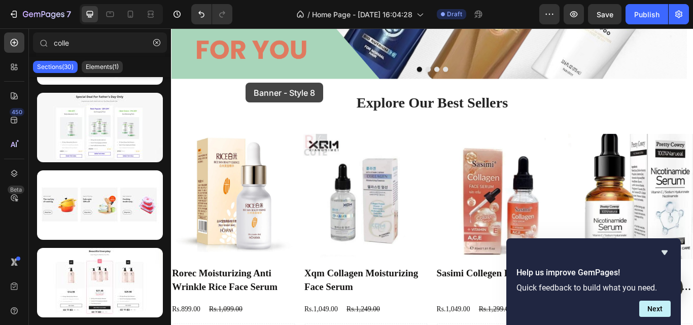
drag, startPoint x: 295, startPoint y: 252, endPoint x: 258, endPoint y: 92, distance: 163.9
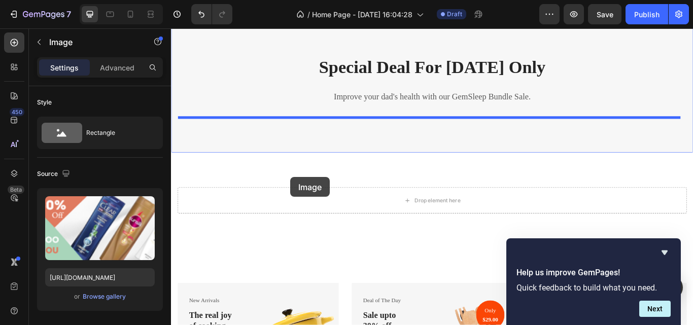
scroll to position [56, 0]
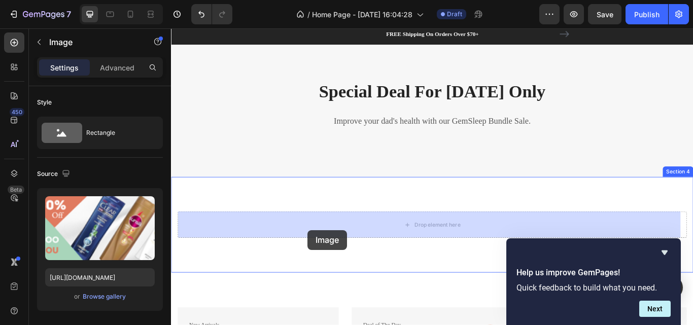
drag, startPoint x: 302, startPoint y: 289, endPoint x: 330, endPoint y: 262, distance: 39.1
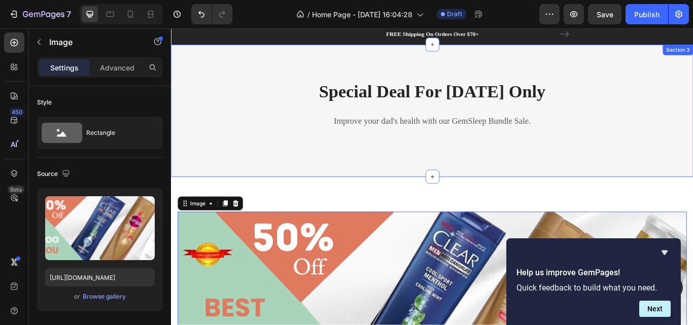
click at [685, 181] on div "Special Deal For [DATE] Only Heading Improve your dad's health with our GemSlee…" at bounding box center [475, 125] width 609 height 155
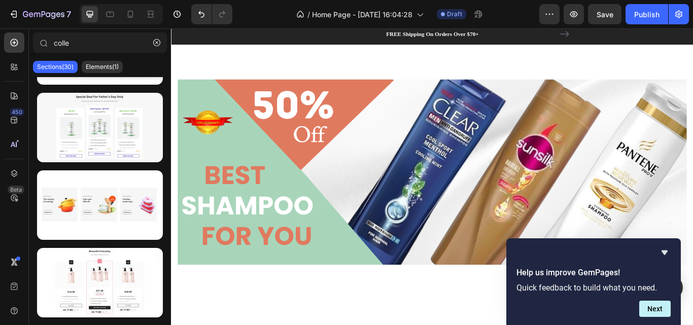
scroll to position [0, 0]
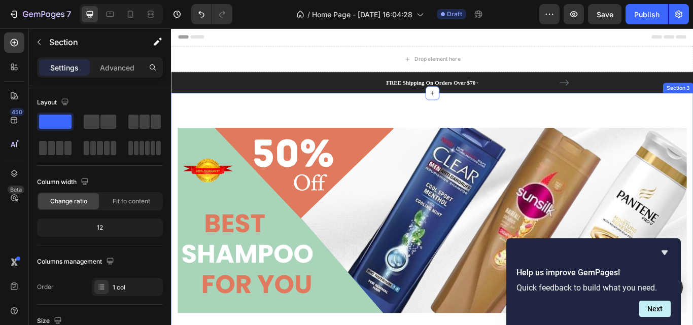
click at [641, 132] on div "Image Section 3" at bounding box center [475, 253] width 609 height 298
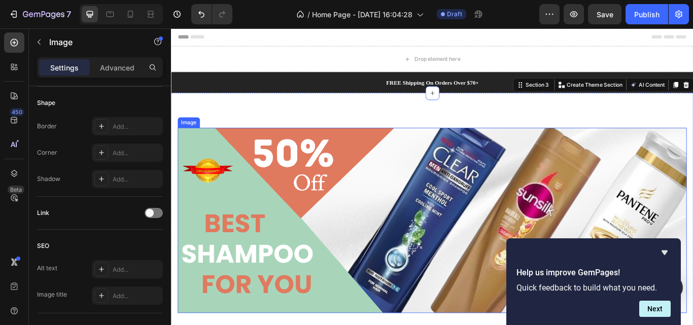
click at [405, 196] on img at bounding box center [475, 253] width 593 height 217
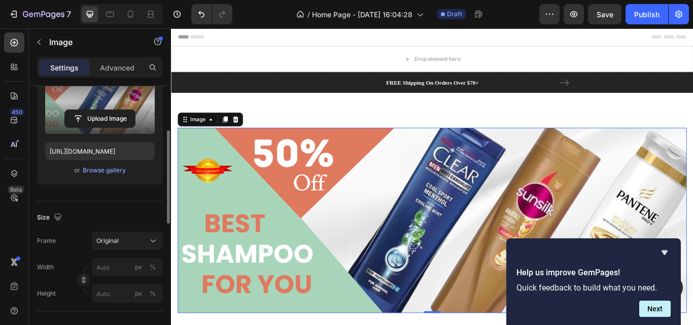
scroll to position [0, 0]
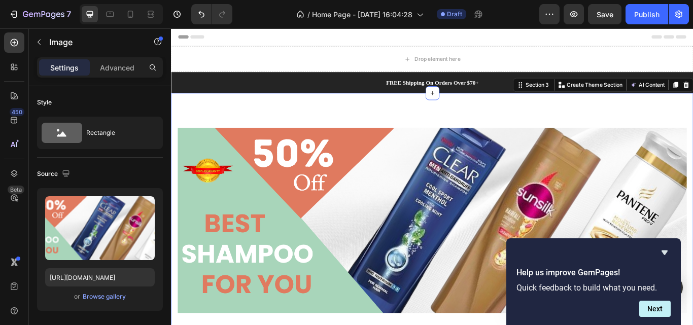
click at [303, 120] on div "Image Section 3 You can create reusable sections Create Theme Section AI Conten…" at bounding box center [475, 253] width 609 height 298
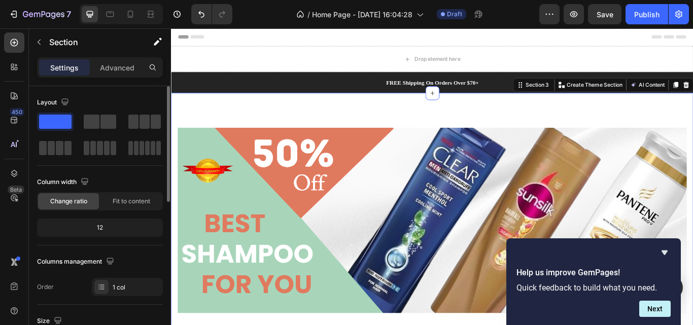
click at [86, 198] on span "Change ratio" at bounding box center [68, 201] width 37 height 9
click at [137, 201] on span "Fit to content" at bounding box center [132, 201] width 38 height 9
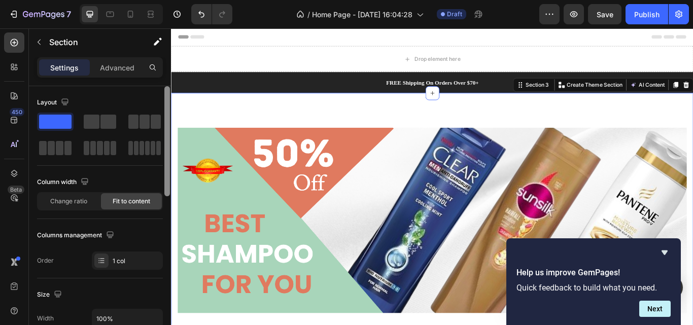
scroll to position [268, 0]
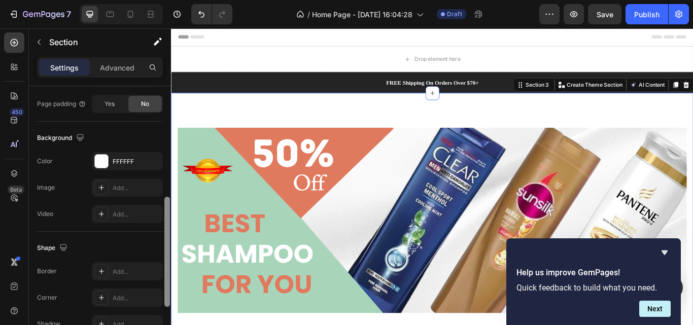
drag, startPoint x: 164, startPoint y: 193, endPoint x: 166, endPoint y: 209, distance: 16.9
click at [166, 209] on div at bounding box center [167, 220] width 8 height 268
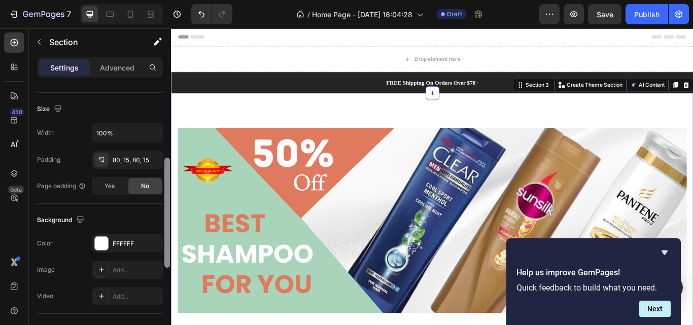
scroll to position [182, 0]
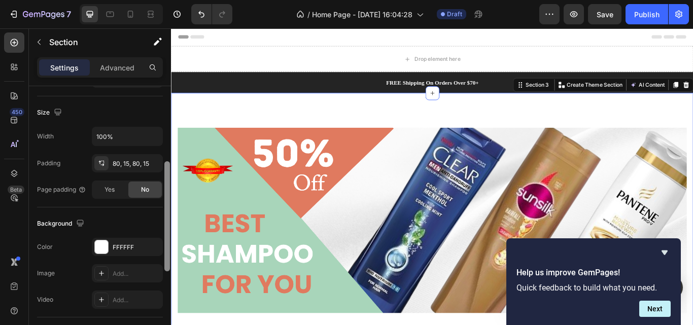
drag, startPoint x: 167, startPoint y: 221, endPoint x: 169, endPoint y: 185, distance: 35.6
click at [169, 185] on div at bounding box center [167, 216] width 6 height 110
click at [152, 163] on icon "button" at bounding box center [152, 163] width 4 height 4
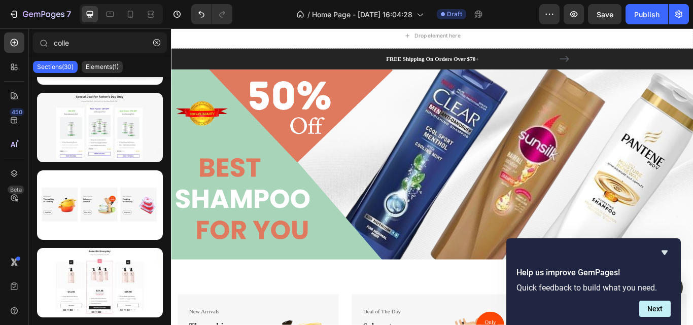
scroll to position [58, 0]
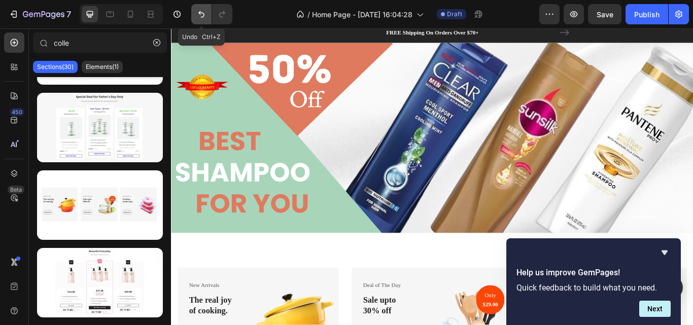
click at [201, 10] on icon "Undo/Redo" at bounding box center [201, 14] width 10 height 10
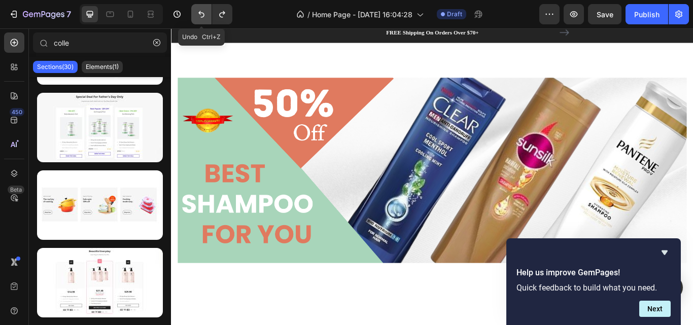
click at [201, 10] on icon "Undo/Redo" at bounding box center [201, 14] width 10 height 10
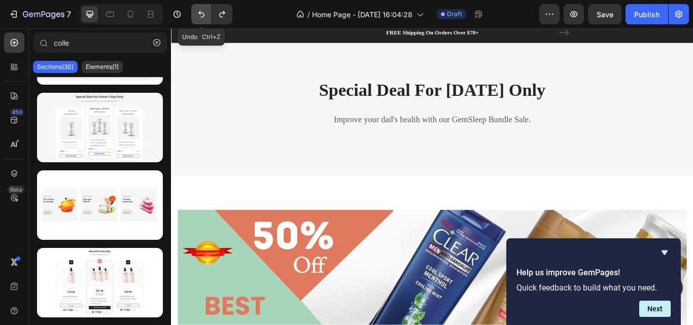
click at [201, 10] on icon "Undo/Redo" at bounding box center [201, 14] width 10 height 10
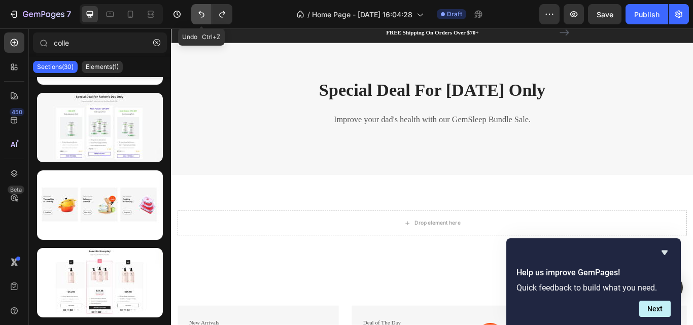
click at [201, 10] on icon "Undo/Redo" at bounding box center [201, 14] width 10 height 10
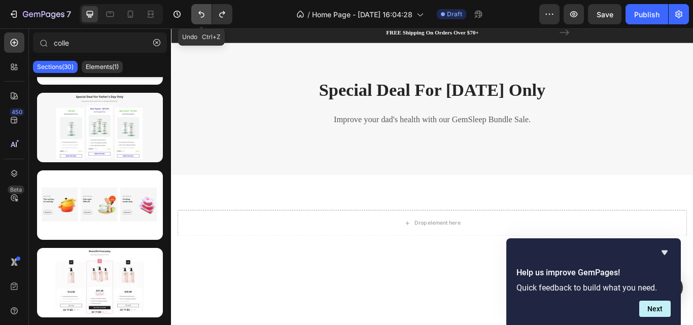
click at [201, 10] on icon "Undo/Redo" at bounding box center [201, 14] width 10 height 10
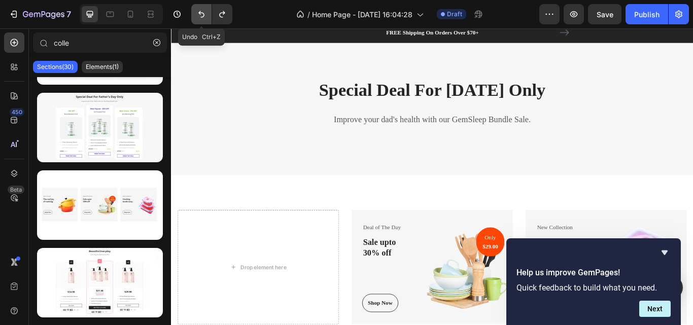
click at [201, 10] on icon "Undo/Redo" at bounding box center [201, 14] width 10 height 10
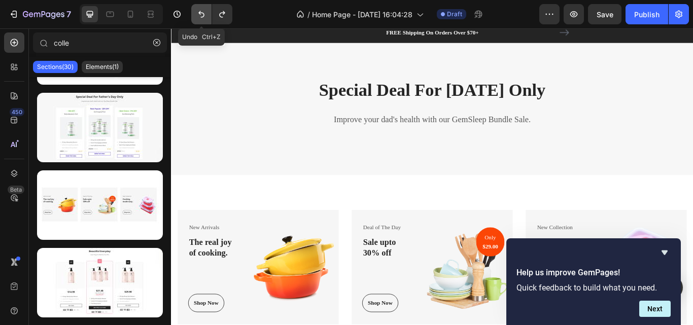
click at [201, 10] on icon "Undo/Redo" at bounding box center [201, 14] width 10 height 10
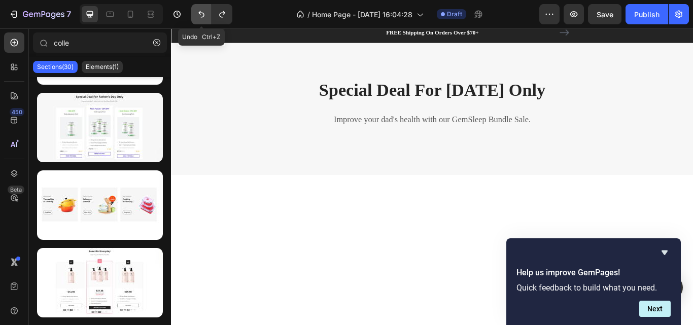
click at [201, 10] on icon "Undo/Redo" at bounding box center [201, 14] width 10 height 10
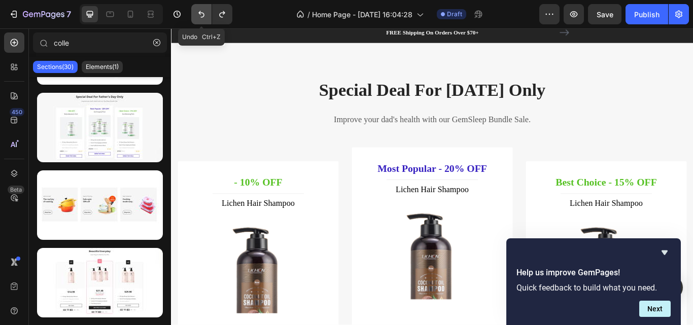
click at [201, 10] on icon "Undo/Redo" at bounding box center [201, 14] width 10 height 10
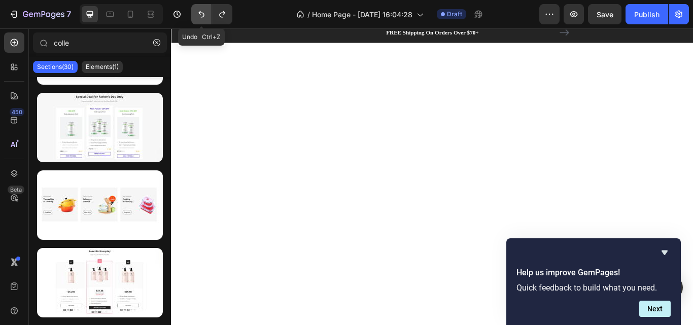
click at [201, 10] on icon "Undo/Redo" at bounding box center [201, 14] width 10 height 10
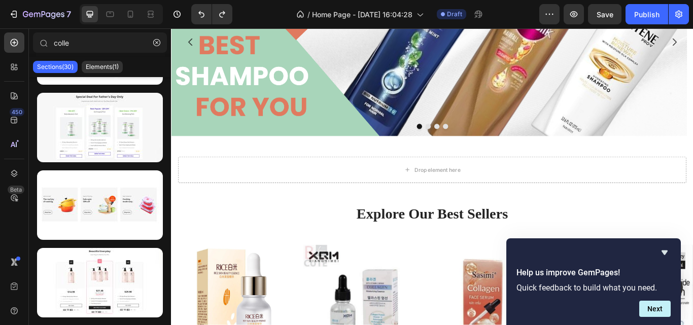
scroll to position [193, 0]
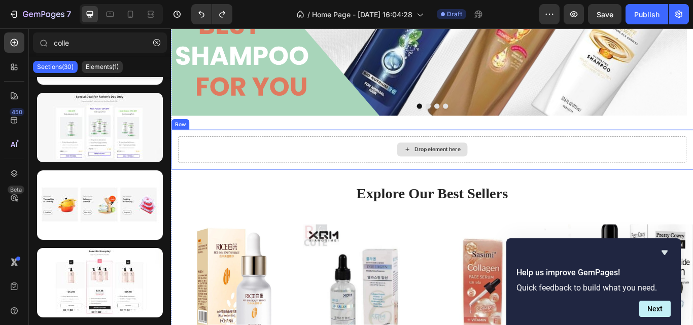
click at [503, 169] on div "Drop element here" at bounding box center [482, 170] width 54 height 8
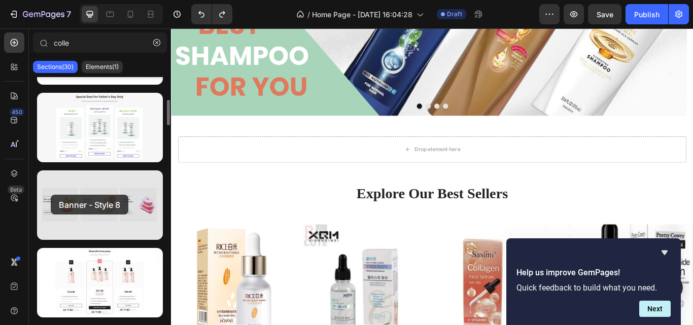
drag, startPoint x: 137, startPoint y: 199, endPoint x: 51, endPoint y: 195, distance: 86.4
click at [51, 195] on div at bounding box center [100, 204] width 126 height 69
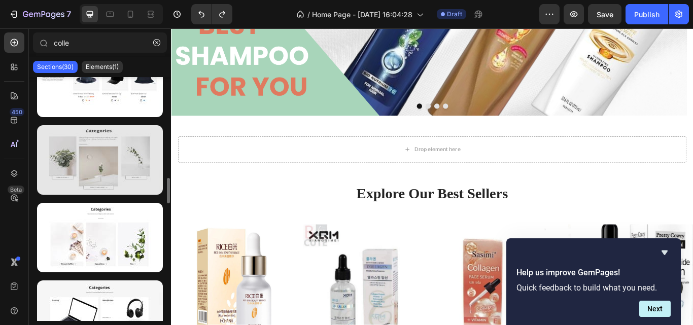
scroll to position [0, 0]
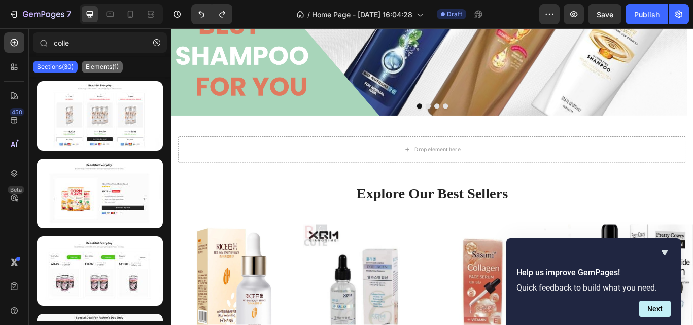
click at [107, 73] on div "Elements(1)" at bounding box center [102, 67] width 41 height 12
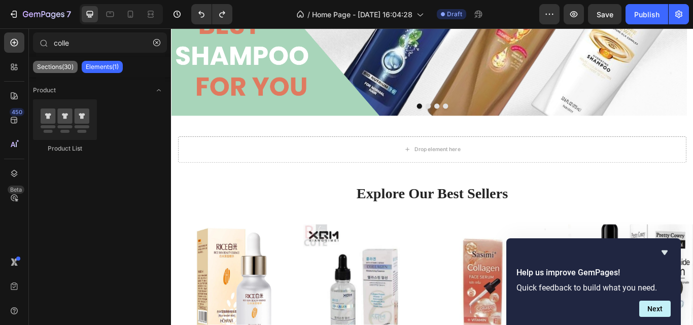
click at [66, 62] on div "Sections(30)" at bounding box center [55, 67] width 45 height 12
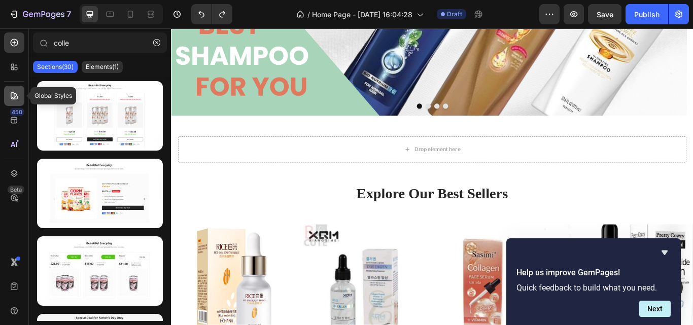
click at [10, 91] on icon at bounding box center [14, 96] width 10 height 10
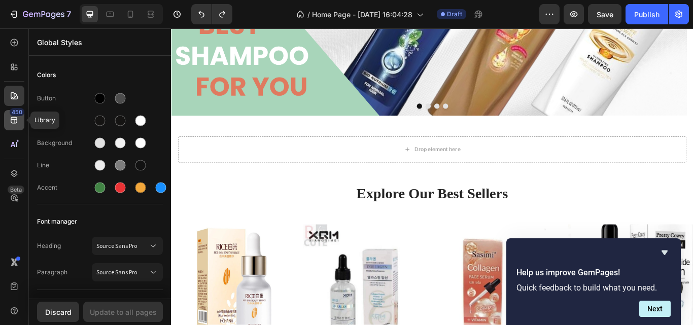
click at [13, 124] on icon at bounding box center [14, 120] width 10 height 10
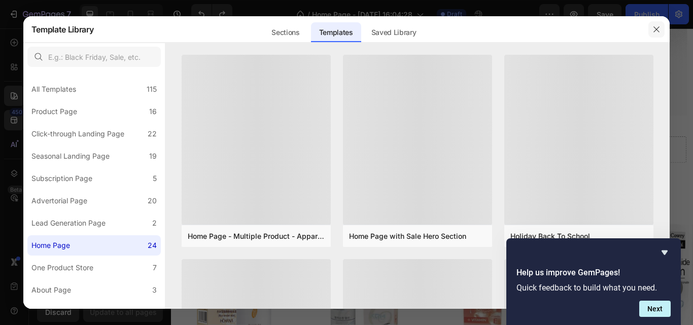
click at [661, 26] on button "button" at bounding box center [656, 29] width 16 height 16
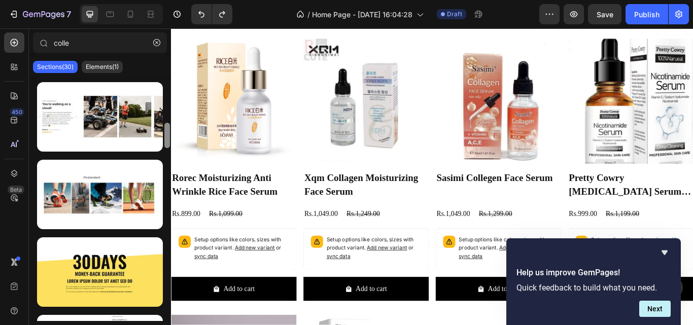
scroll to position [251, 0]
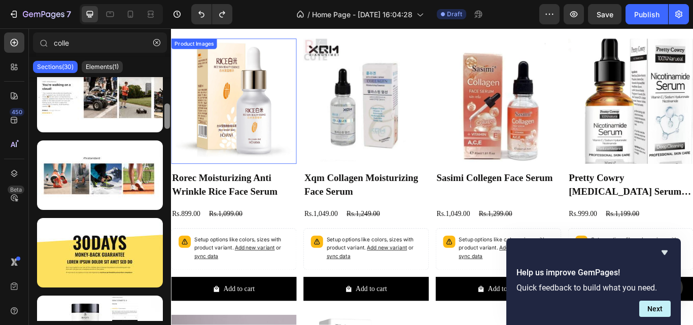
drag, startPoint x: 338, startPoint y: 118, endPoint x: 179, endPoint y: 176, distance: 169.6
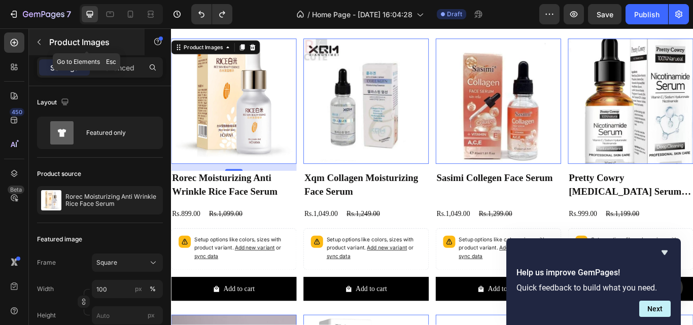
click at [39, 42] on icon "button" at bounding box center [39, 43] width 3 height 6
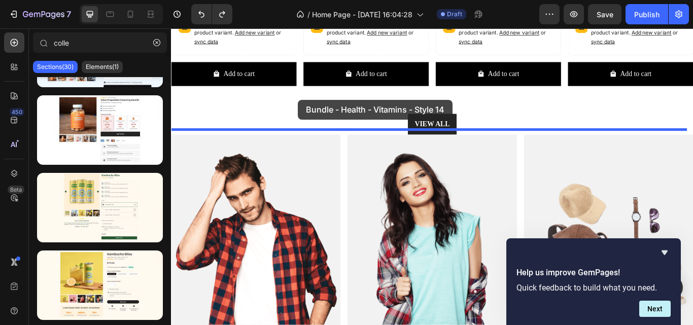
scroll to position [1281, 0]
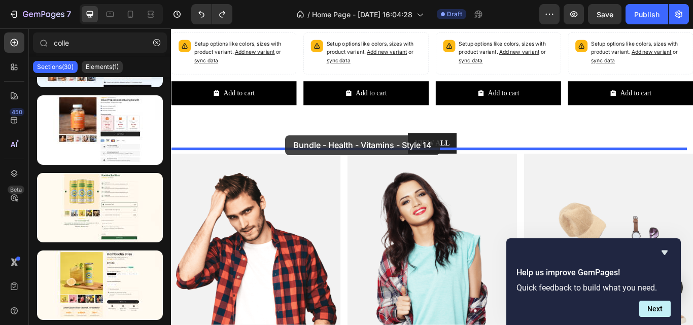
drag, startPoint x: 279, startPoint y: 152, endPoint x: 304, endPoint y: 153, distance: 24.9
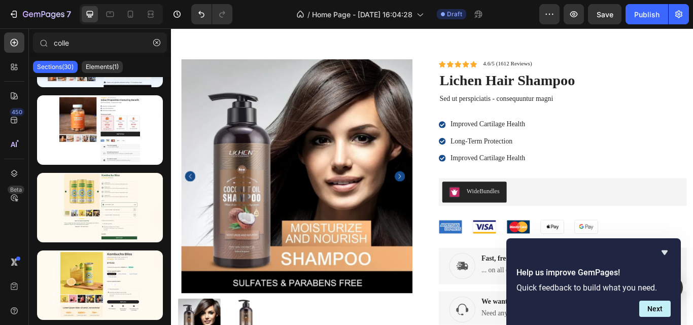
scroll to position [1333, 0]
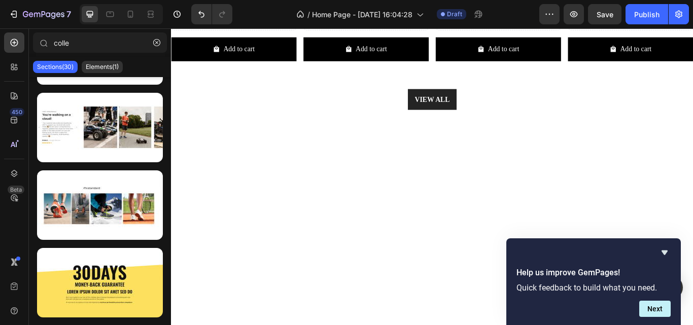
scroll to position [0, 0]
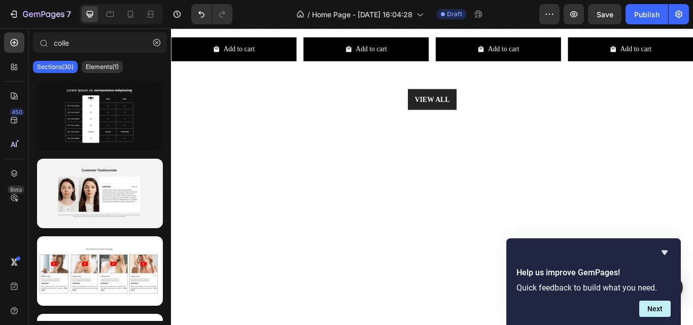
click at [692, 203] on div at bounding box center [475, 272] width 609 height 297
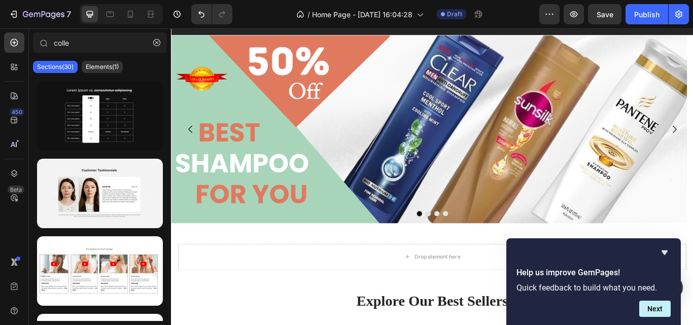
scroll to position [155, 0]
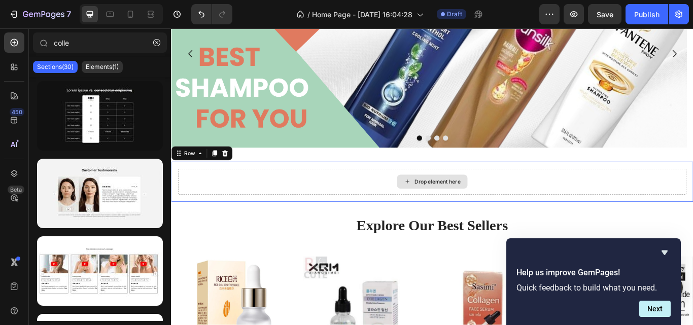
click at [664, 205] on div "Drop element here" at bounding box center [475, 207] width 592 height 30
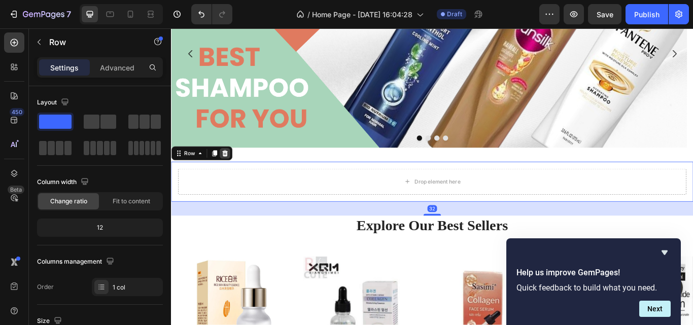
click at [229, 172] on icon at bounding box center [233, 174] width 8 height 8
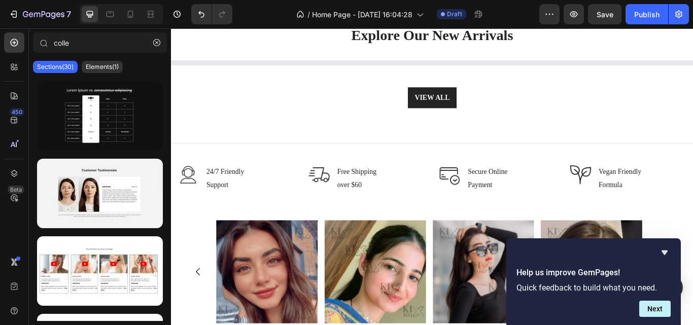
scroll to position [1705, 0]
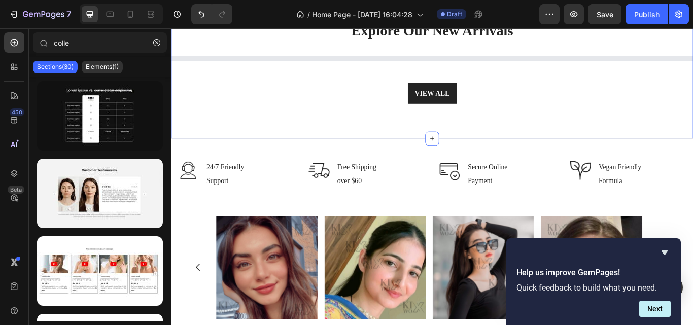
click at [506, 138] on div "Explore Our New Arrivals Heading Row Product List VIEW ALL Button Section 5" at bounding box center [475, 68] width 609 height 178
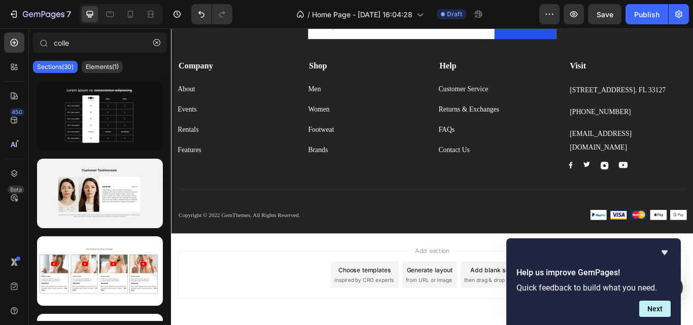
scroll to position [2836, 0]
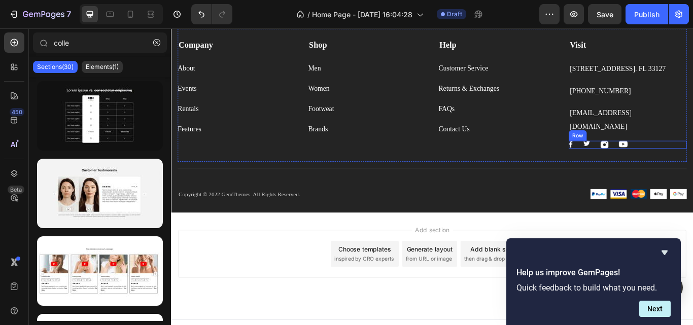
click at [683, 160] on div "Image Image Image Image Row" at bounding box center [703, 164] width 137 height 9
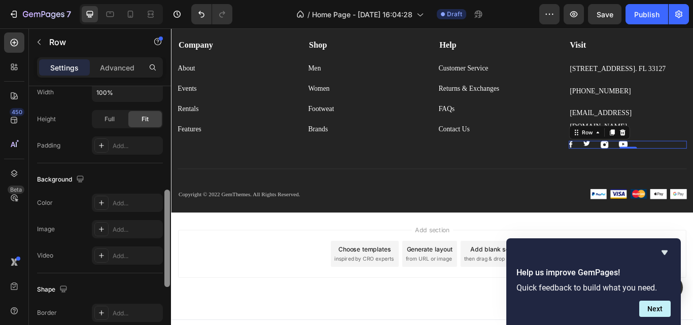
scroll to position [288, 0]
drag, startPoint x: 338, startPoint y: 187, endPoint x: 176, endPoint y: 318, distance: 208.5
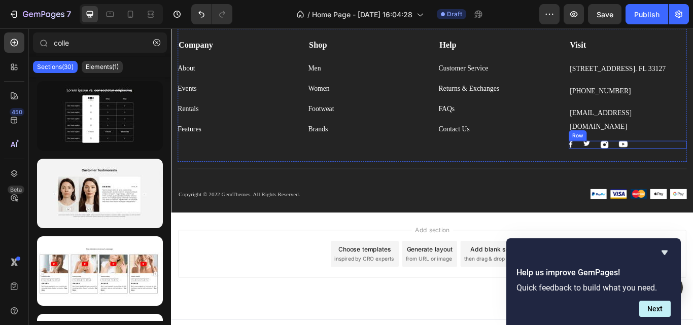
click at [645, 160] on div "Image Image Image Image Row" at bounding box center [703, 164] width 137 height 9
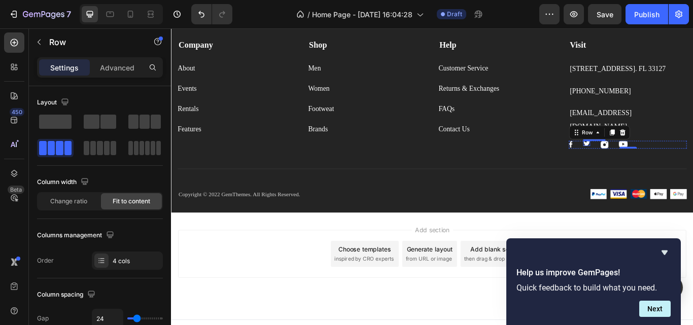
click at [651, 160] on img at bounding box center [655, 163] width 8 height 6
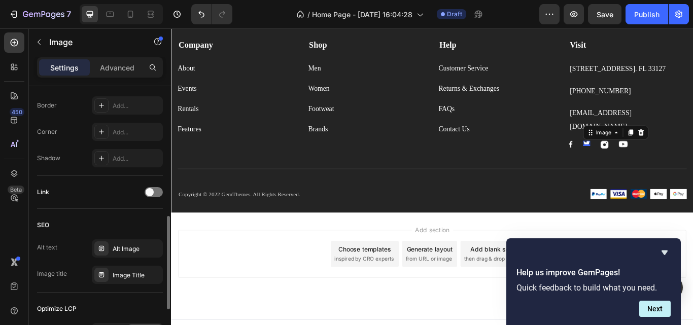
scroll to position [0, 0]
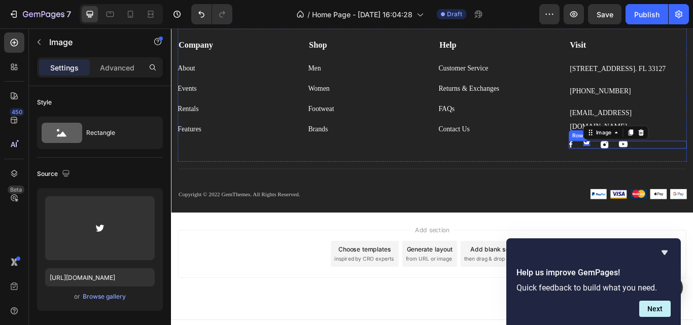
click at [692, 160] on div "Image Image 0 Image Image Row" at bounding box center [703, 164] width 137 height 9
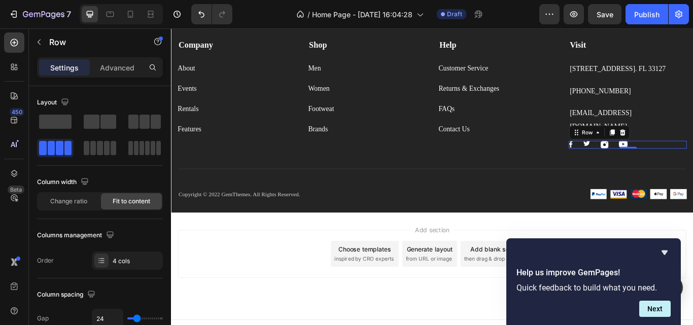
click at [692, 160] on div "Image Image Image Image Row 0" at bounding box center [703, 164] width 137 height 9
click at [93, 150] on span at bounding box center [93, 148] width 6 height 14
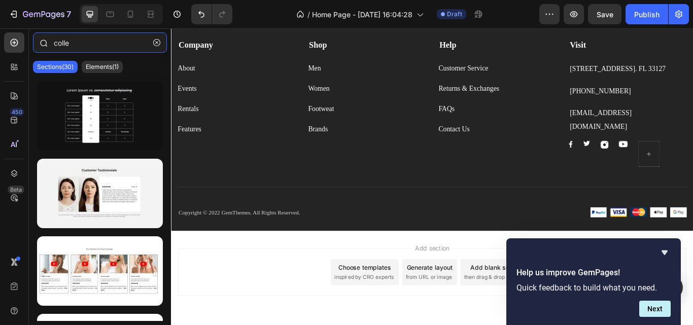
click at [100, 43] on input "colle" at bounding box center [100, 42] width 134 height 20
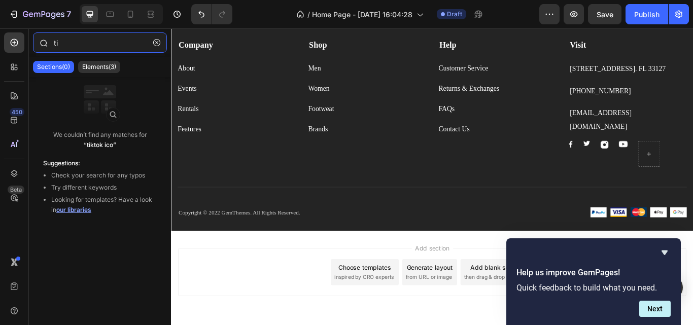
type input "t"
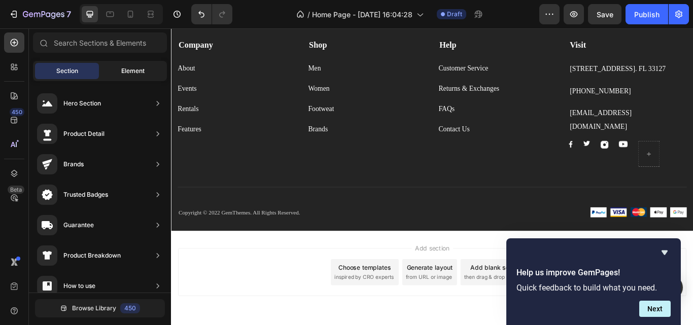
click at [147, 69] on div "Element" at bounding box center [133, 71] width 64 height 16
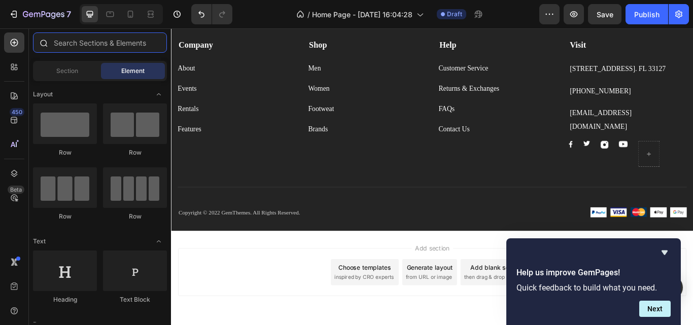
click at [86, 36] on input "text" at bounding box center [100, 42] width 134 height 20
type input "t"
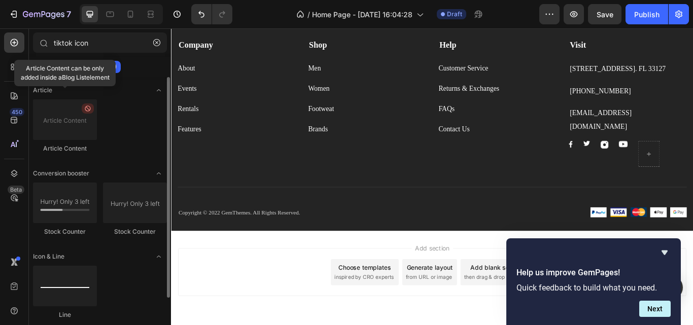
type input "tiktok icon"
click at [126, 103] on div "Article Content can be only added inside a Blog List element Article Content" at bounding box center [100, 130] width 134 height 63
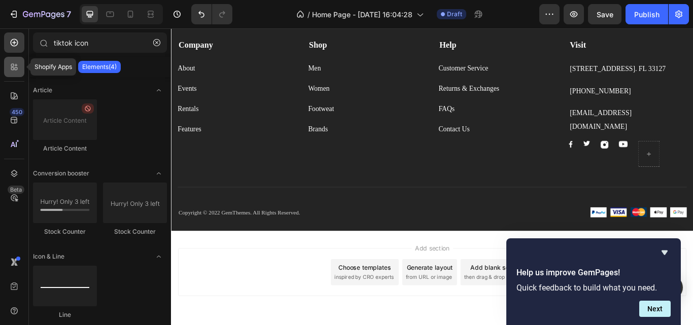
click at [21, 72] on div at bounding box center [14, 67] width 20 height 20
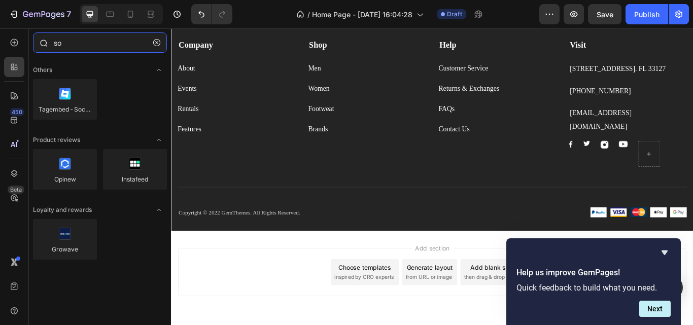
type input "s"
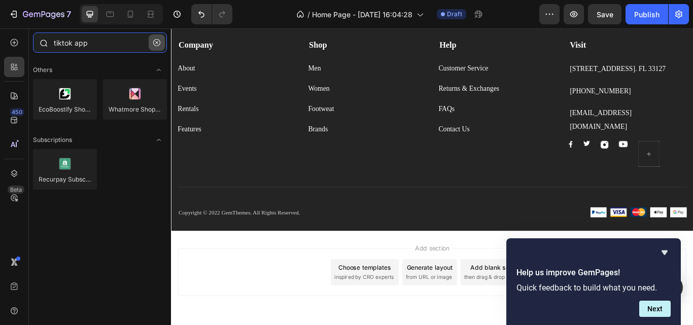
type input "tiktok app"
click at [156, 43] on icon "button" at bounding box center [156, 42] width 3 height 3
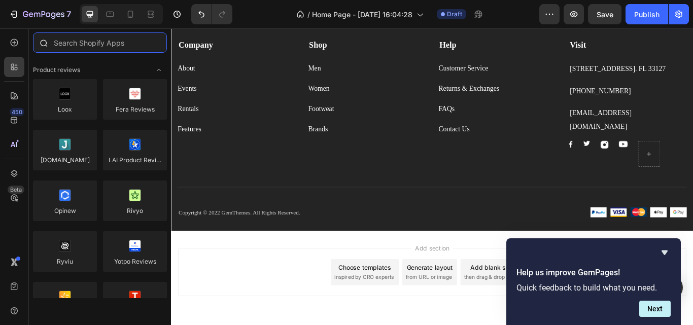
click at [89, 39] on input "text" at bounding box center [100, 42] width 134 height 20
click at [15, 48] on div at bounding box center [14, 42] width 20 height 20
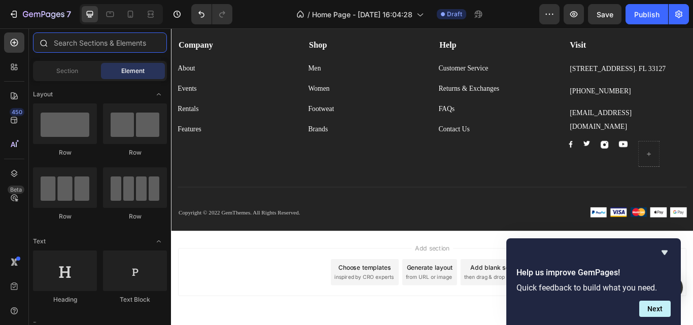
click at [85, 45] on input "text" at bounding box center [100, 42] width 134 height 20
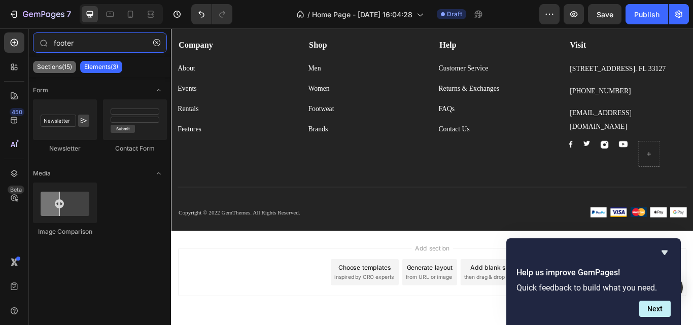
type input "footer"
click at [57, 68] on p "Sections(15)" at bounding box center [54, 67] width 35 height 8
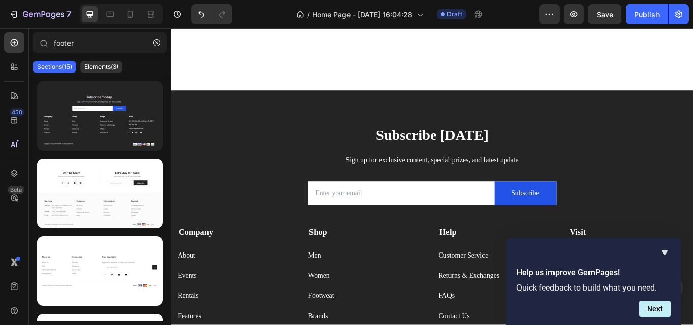
scroll to position [2542, 0]
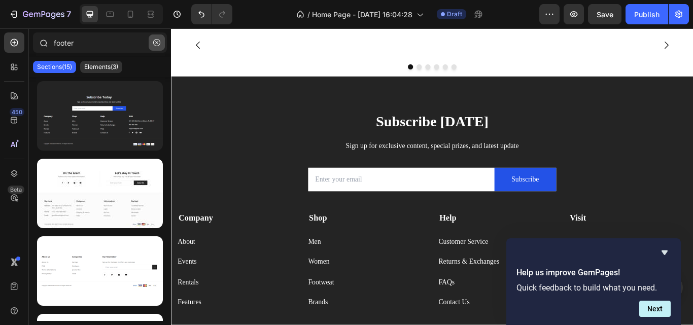
click at [159, 45] on icon "button" at bounding box center [156, 42] width 7 height 7
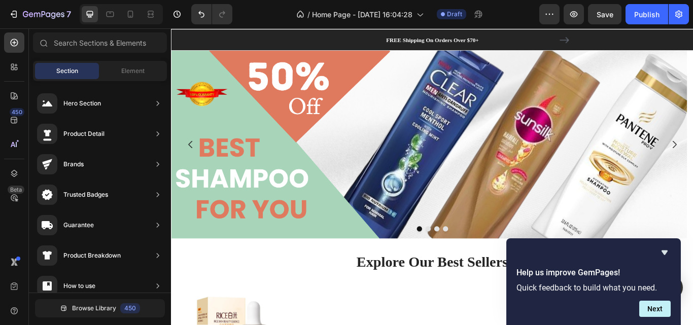
scroll to position [55, 0]
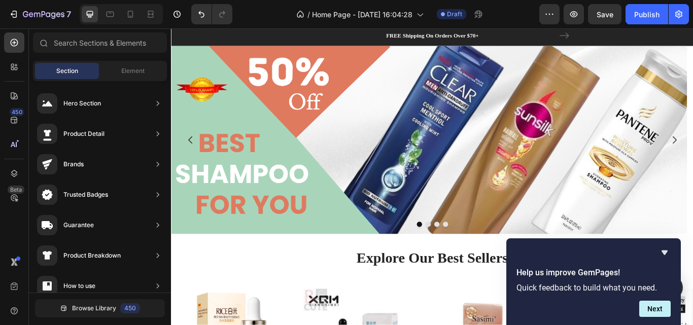
drag, startPoint x: 779, startPoint y: 314, endPoint x: 863, endPoint y: 50, distance: 277.5
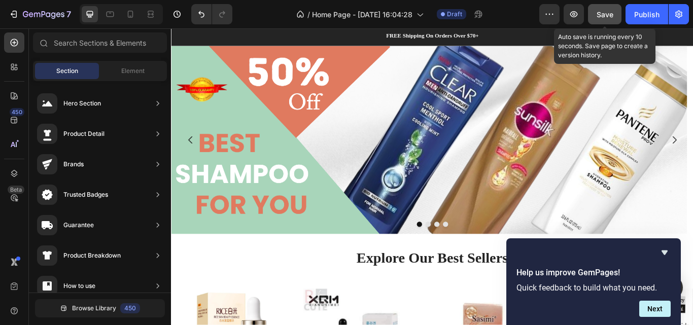
drag, startPoint x: 612, startPoint y: 14, endPoint x: 497, endPoint y: 13, distance: 115.2
click at [612, 14] on span "Save" at bounding box center [605, 14] width 17 height 9
